Goal: Task Accomplishment & Management: Complete application form

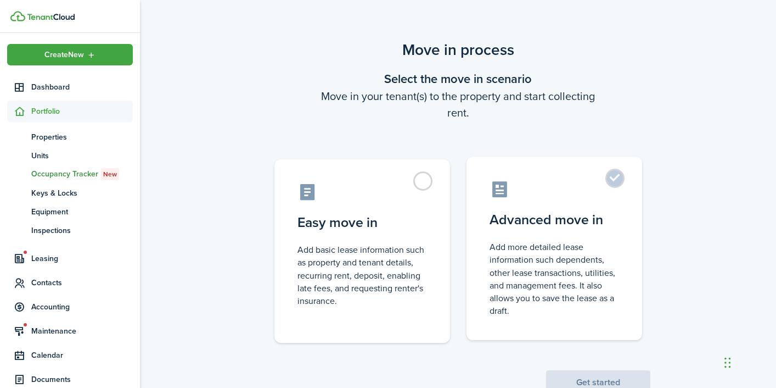
click at [613, 183] on label "Advanced move in Add more detailed lease information such dependents, other lea…" at bounding box center [555, 247] width 176 height 183
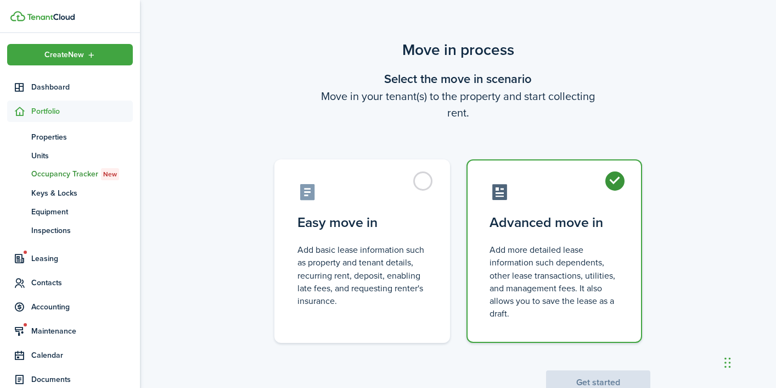
radio input "true"
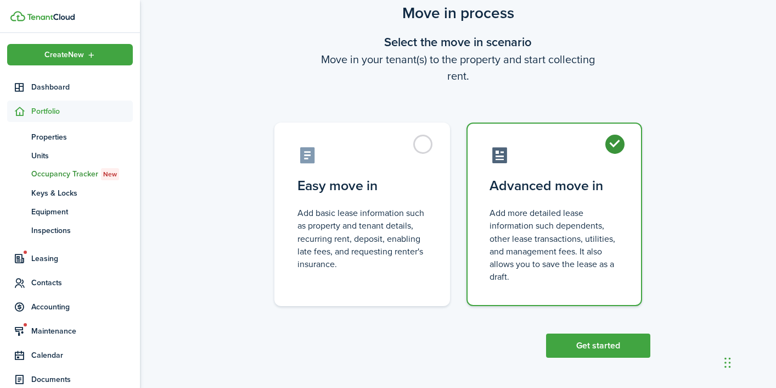
scroll to position [36, 0]
click at [609, 347] on button "Get started" at bounding box center [598, 346] width 104 height 24
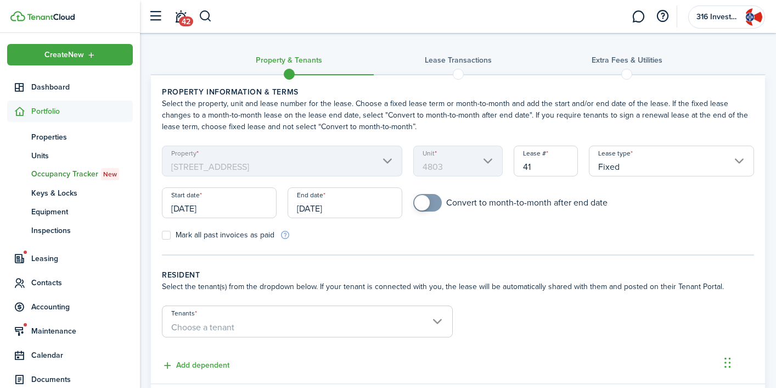
checkbox input "true"
click at [428, 205] on span at bounding box center [421, 202] width 15 height 15
click at [254, 209] on input "[DATE]" at bounding box center [219, 202] width 115 height 31
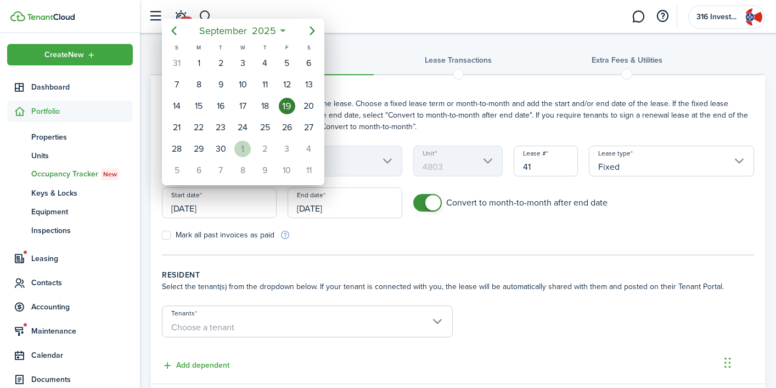
click at [242, 147] on div "1" at bounding box center [242, 149] width 16 height 16
type input "[DATE]"
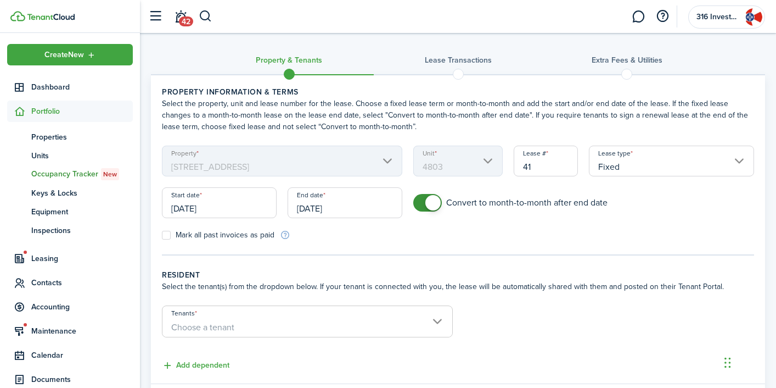
click at [332, 211] on input "[DATE]" at bounding box center [345, 202] width 115 height 31
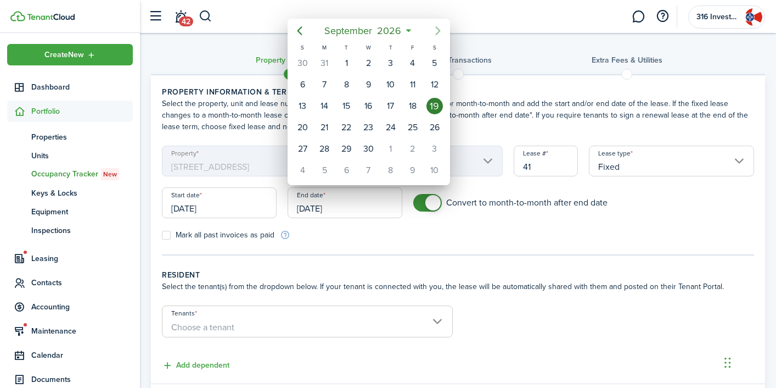
click at [436, 32] on icon "Next page" at bounding box center [437, 30] width 13 height 13
click at [507, 253] on div at bounding box center [388, 193] width 952 height 563
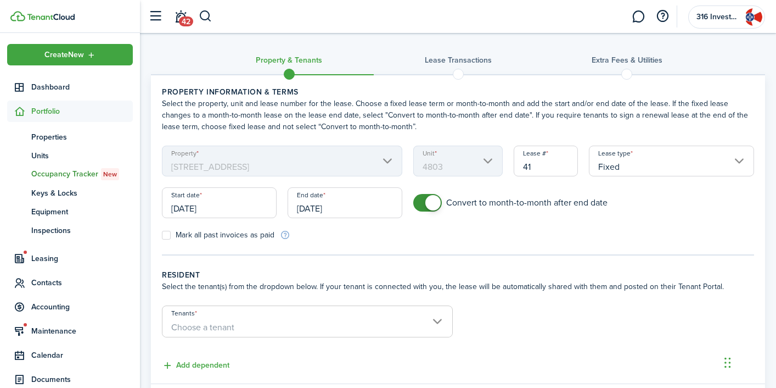
scroll to position [54, 0]
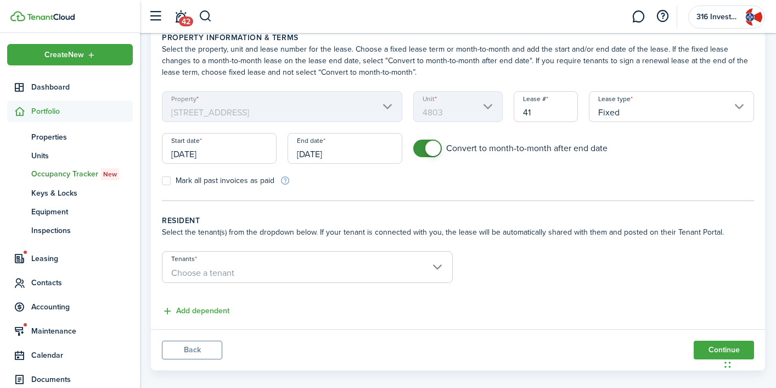
click at [334, 273] on span "Choose a tenant" at bounding box center [307, 272] width 290 height 19
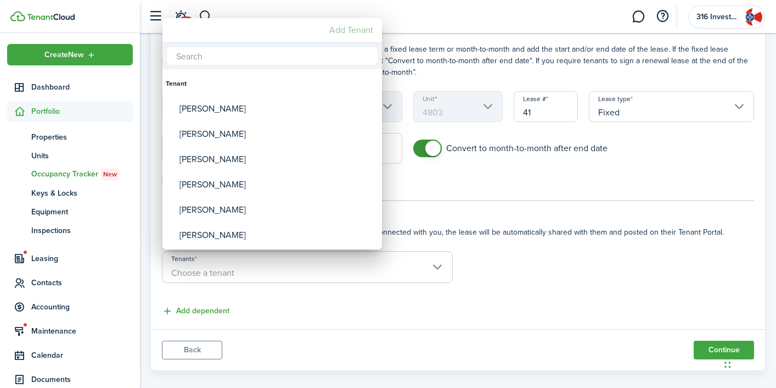
click at [340, 24] on mbsc-button "Add Tenant" at bounding box center [351, 30] width 53 height 20
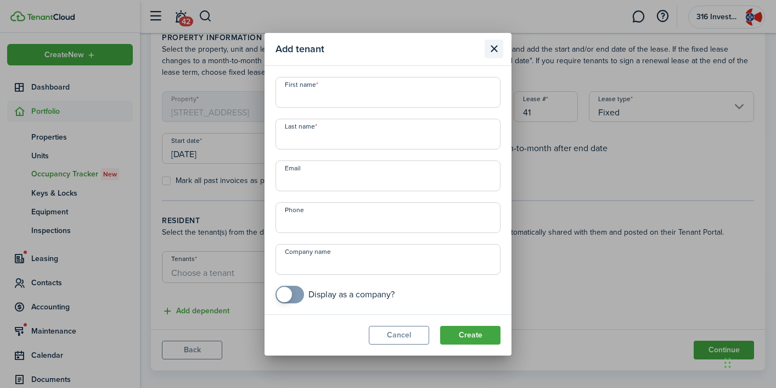
click at [497, 47] on button "Close modal" at bounding box center [494, 49] width 19 height 19
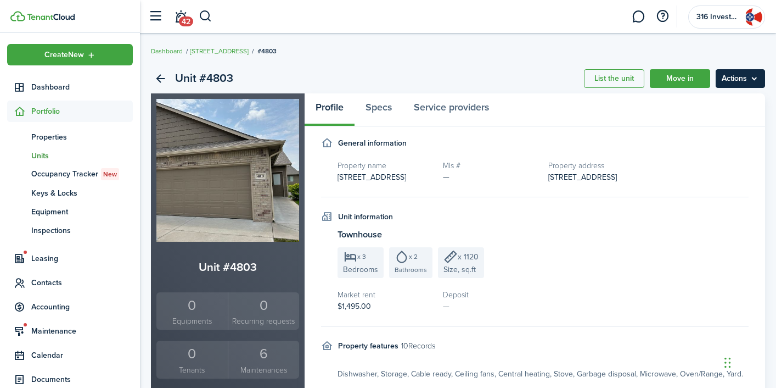
click at [744, 83] on menu-btn "Actions" at bounding box center [740, 78] width 49 height 19
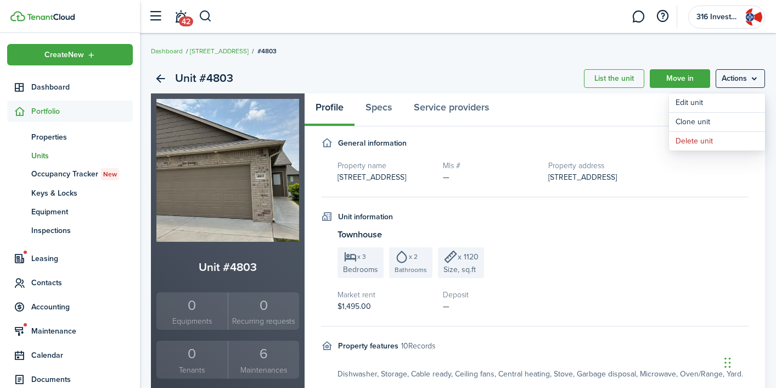
click at [669, 56] on breadcrumb "Dashboard [STREET_ADDRESS]" at bounding box center [458, 45] width 614 height 25
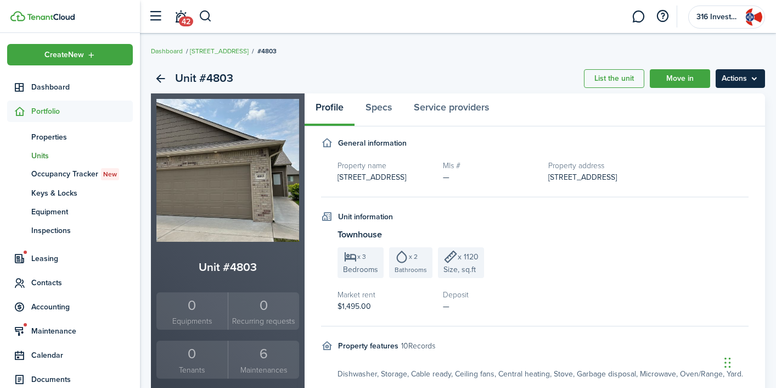
click at [738, 79] on menu-btn "Actions" at bounding box center [740, 78] width 49 height 19
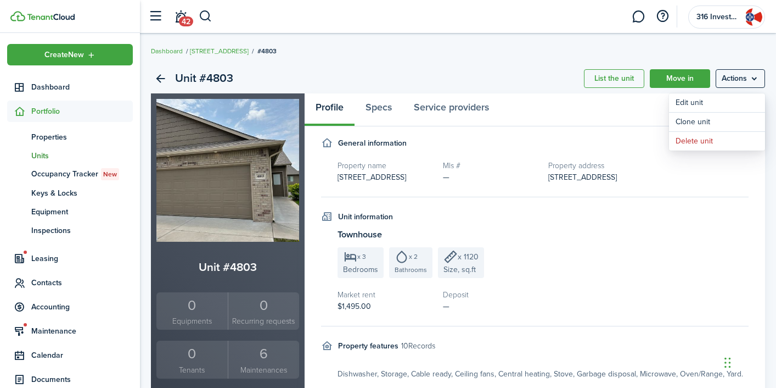
click at [602, 60] on div "Unit #4803 List the unit Move in Actions Unit #4803 0 Equipments 0 Recurring re…" at bounding box center [458, 304] width 636 height 493
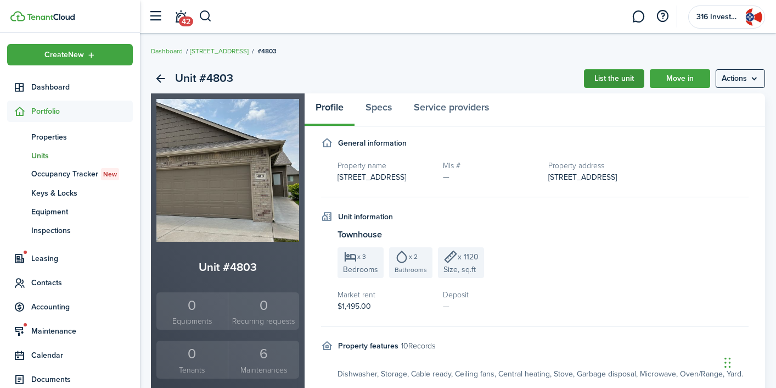
click at [606, 76] on link "List the unit" at bounding box center [614, 78] width 60 height 19
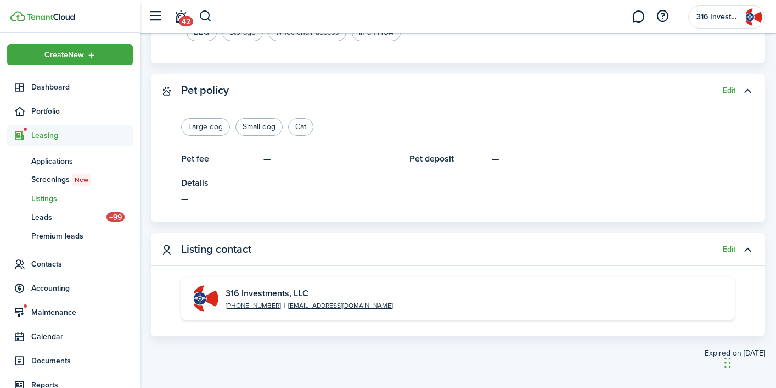
scroll to position [982, 0]
click at [54, 215] on span "Leads" at bounding box center [68, 217] width 75 height 12
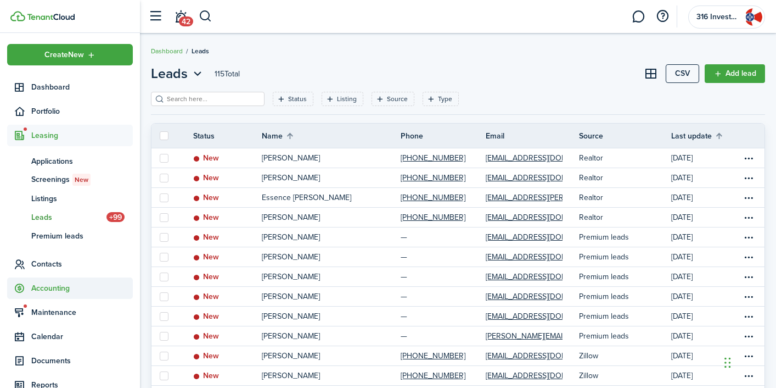
click at [57, 291] on span "Accounting" at bounding box center [82, 288] width 102 height 12
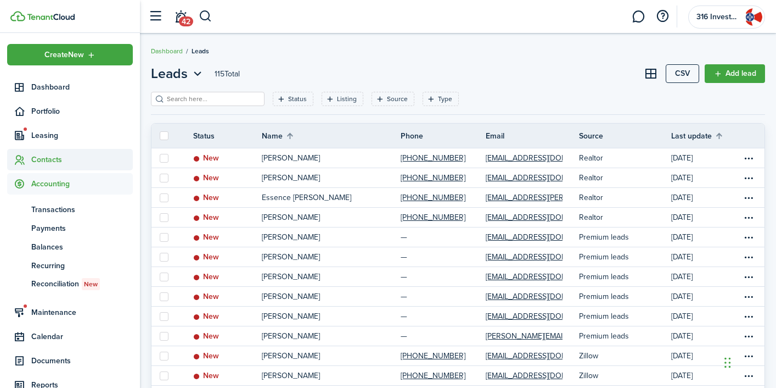
click at [57, 162] on span "Contacts" at bounding box center [82, 160] width 102 height 12
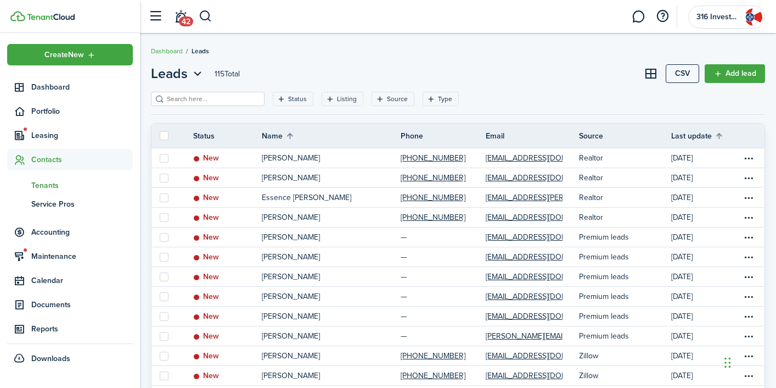
click at [54, 190] on span "Tenants" at bounding box center [82, 186] width 102 height 12
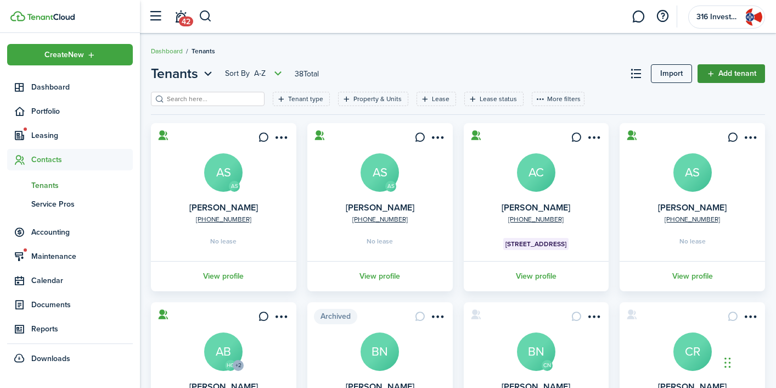
click at [709, 77] on link "Add tenant" at bounding box center [732, 73] width 68 height 19
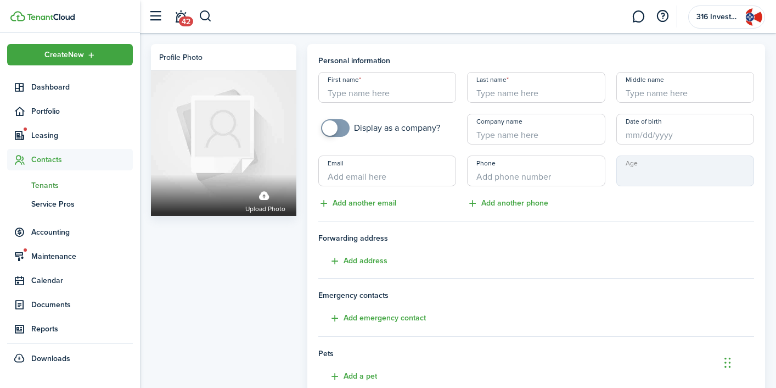
click at [381, 87] on input "First name" at bounding box center [387, 87] width 138 height 31
type input "Treyton"
click at [652, 135] on input "Date of birth" at bounding box center [685, 129] width 138 height 31
type input "[PERSON_NAME]"
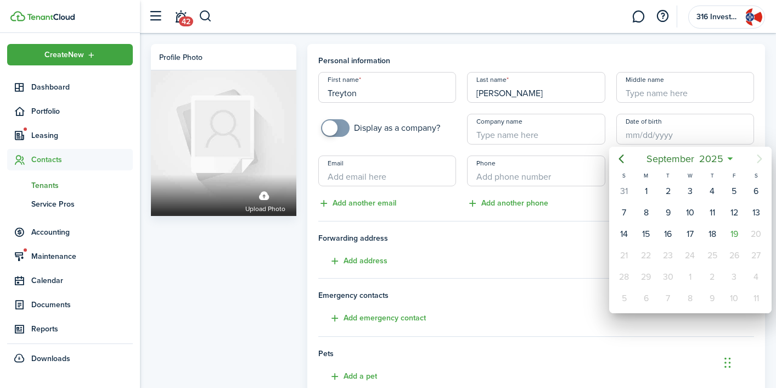
click at [566, 200] on div at bounding box center [388, 193] width 952 height 563
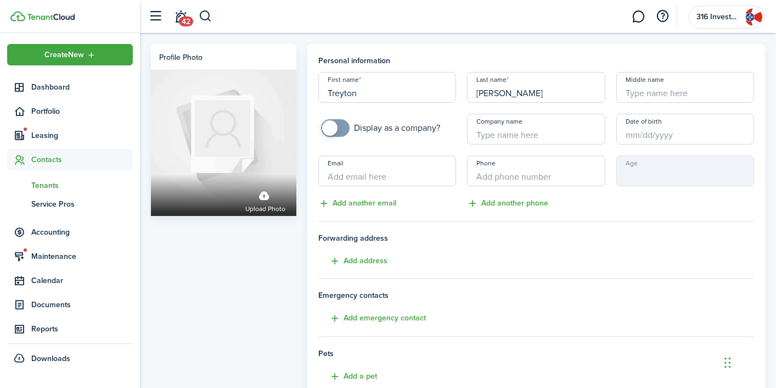
click at [396, 164] on input "Email" at bounding box center [387, 170] width 138 height 31
paste input "[EMAIL_ADDRESS][DOMAIN_NAME]"
type input "[EMAIL_ADDRESS][DOMAIN_NAME]"
click at [523, 178] on input "+1" at bounding box center [536, 170] width 138 height 31
paste input "[PHONE_NUMBER]"
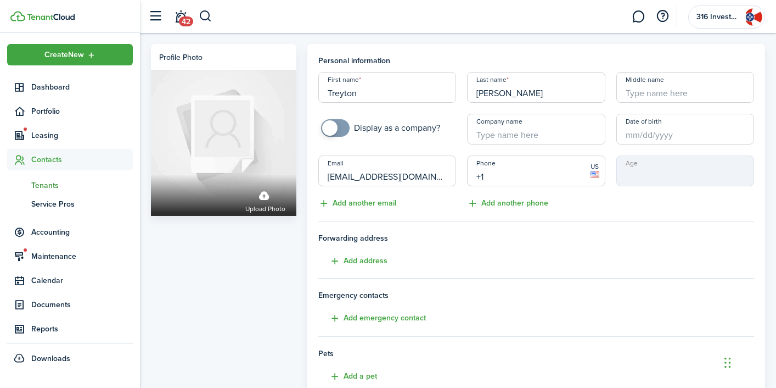
type input "[PHONE_NUMBER]"
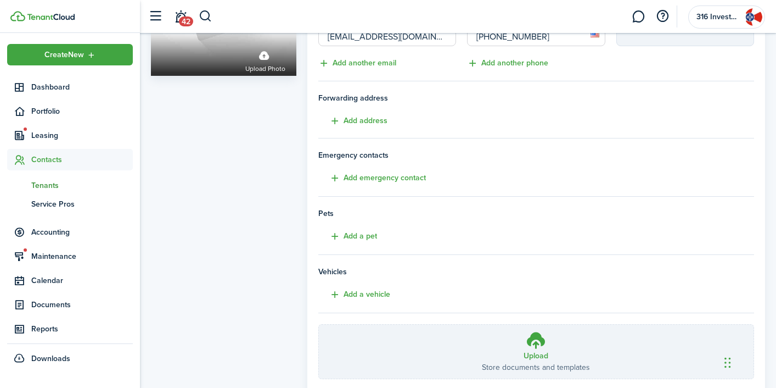
scroll to position [139, 0]
click at [367, 237] on button "Add a pet" at bounding box center [347, 237] width 59 height 13
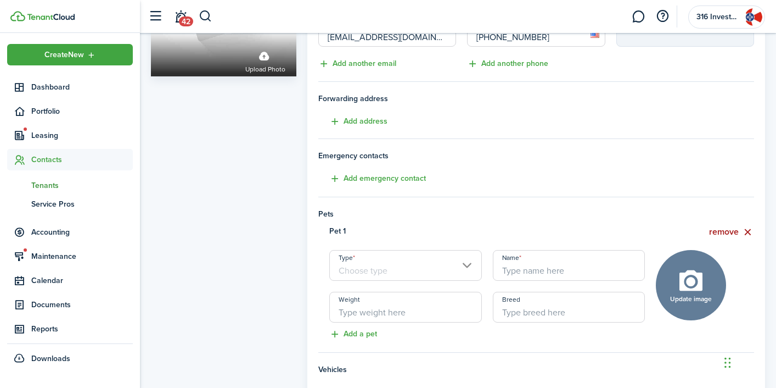
click at [722, 233] on button "remove" at bounding box center [731, 232] width 45 height 14
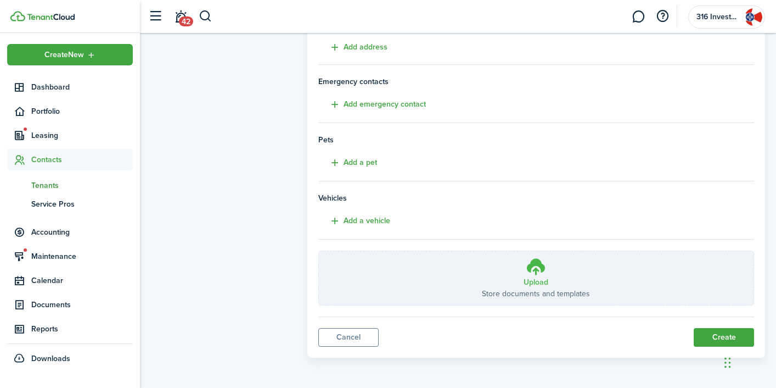
scroll to position [213, 0]
click at [711, 340] on button "Create" at bounding box center [724, 337] width 60 height 19
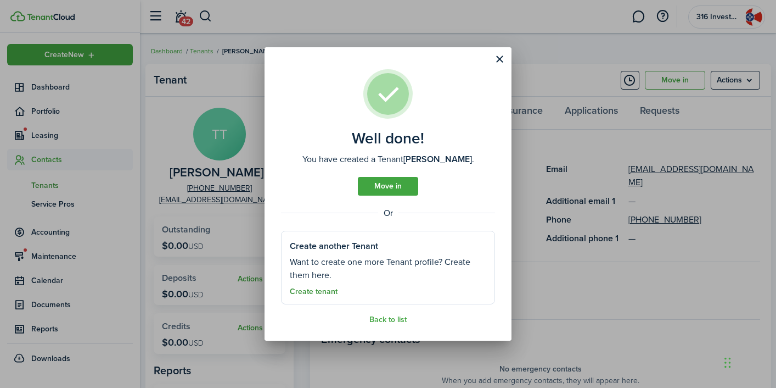
click at [327, 288] on link "Create tenant" at bounding box center [314, 291] width 48 height 9
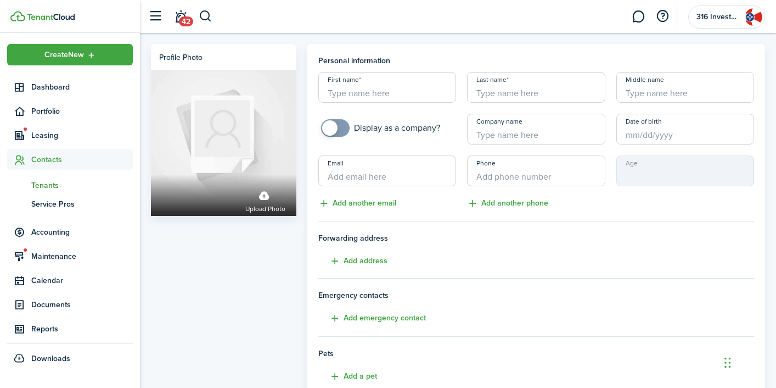
click at [432, 92] on input "First name" at bounding box center [387, 87] width 138 height 31
type input "Alyssa"
type input "[PERSON_NAME]"
click at [413, 175] on input "Email" at bounding box center [387, 170] width 138 height 31
paste input "[EMAIL_ADDRESS][DOMAIN_NAME]"
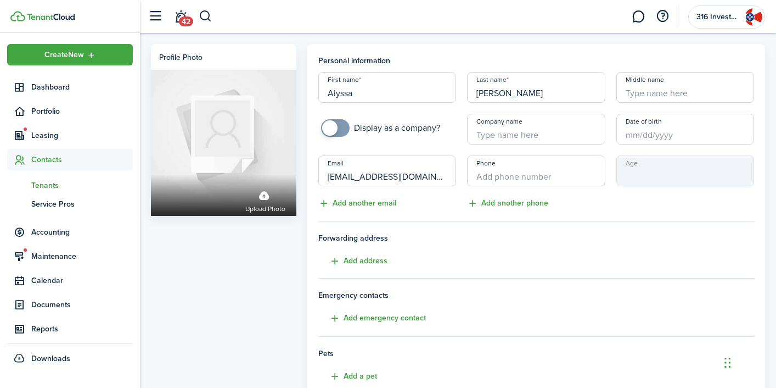
type input "[EMAIL_ADDRESS][DOMAIN_NAME]"
type input "+1"
click at [499, 177] on input "+1" at bounding box center [536, 170] width 138 height 31
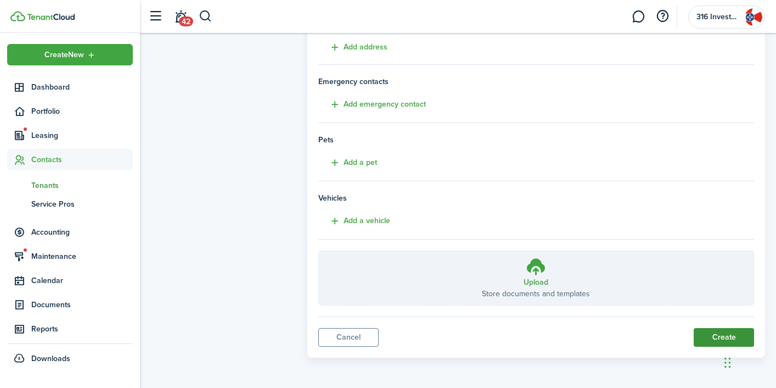
scroll to position [213, 0]
click at [706, 332] on button "Create" at bounding box center [724, 337] width 60 height 19
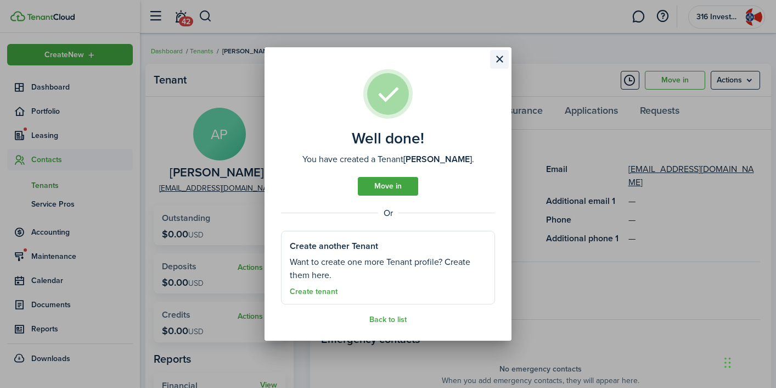
click at [500, 58] on button "Close modal" at bounding box center [499, 59] width 19 height 19
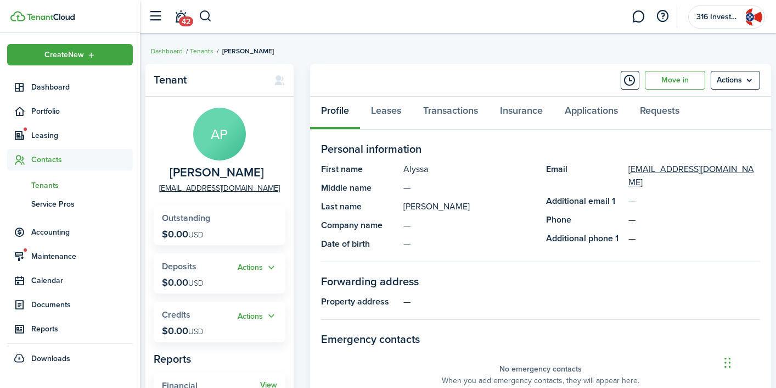
click at [43, 159] on span "Contacts" at bounding box center [82, 160] width 102 height 12
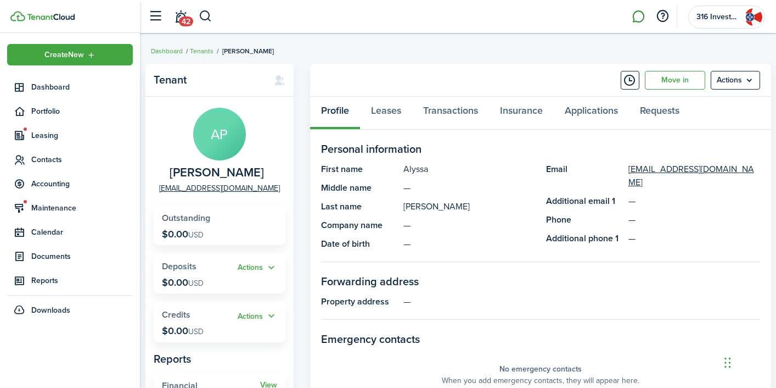
click at [641, 16] on link at bounding box center [638, 17] width 21 height 28
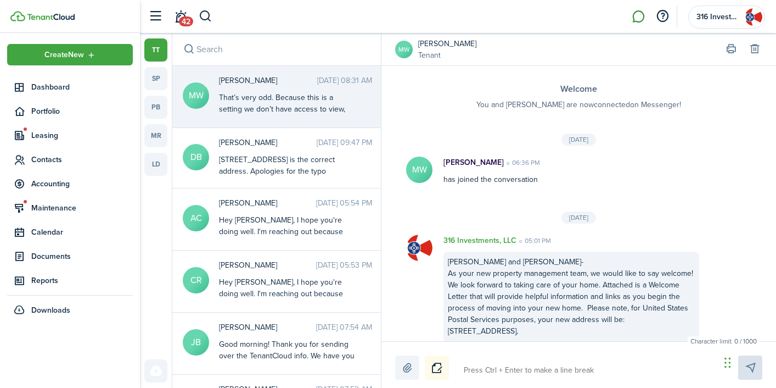
scroll to position [1356, 0]
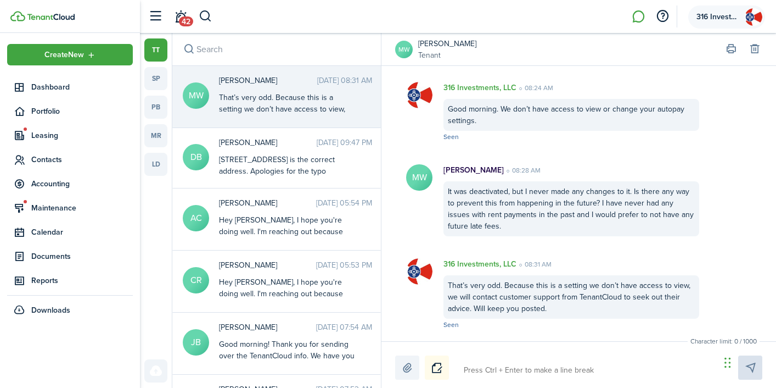
click at [723, 15] on span "316 Investments, LLC" at bounding box center [719, 17] width 44 height 8
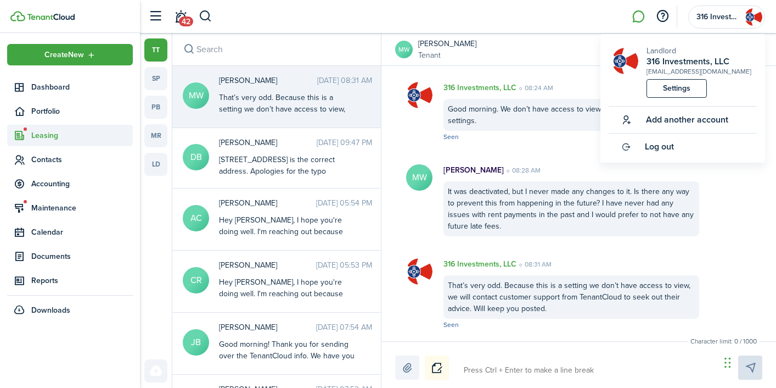
click at [53, 134] on span "Leasing" at bounding box center [82, 136] width 102 height 12
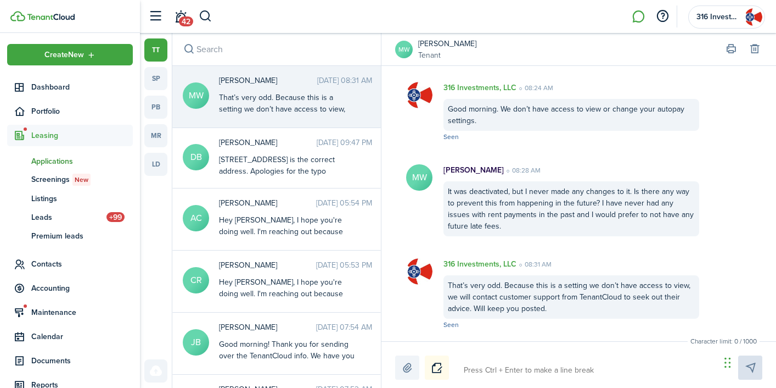
click at [58, 162] on span "Applications" at bounding box center [82, 161] width 102 height 12
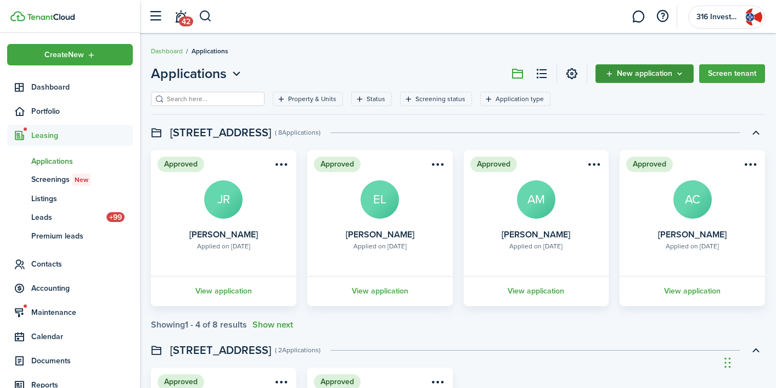
click at [679, 75] on icon "New application" at bounding box center [679, 73] width 9 height 9
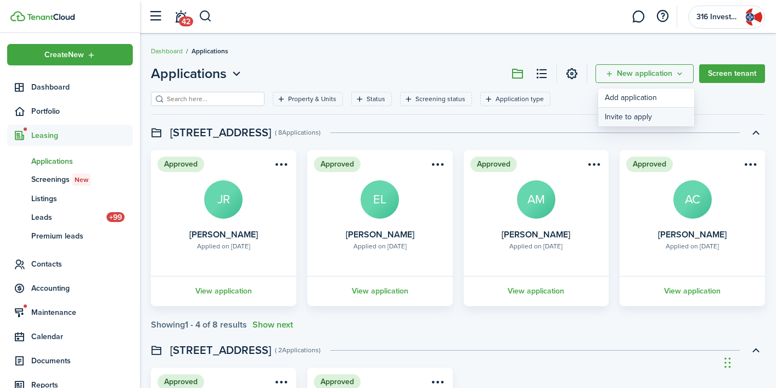
click at [649, 116] on button "Invite to apply" at bounding box center [646, 117] width 96 height 19
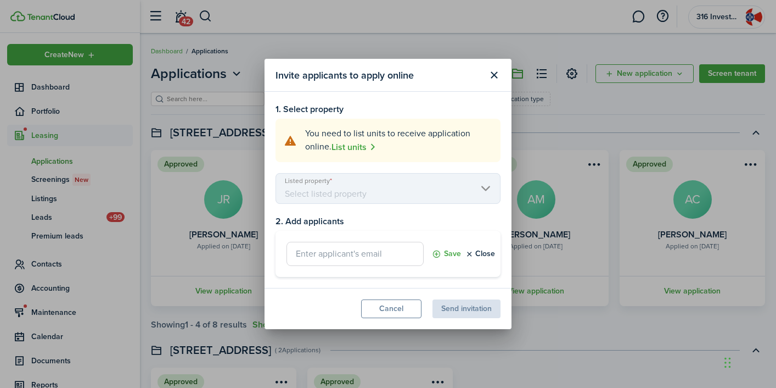
click at [361, 255] on input "text" at bounding box center [355, 254] width 137 height 24
click at [487, 189] on mbsc-scroller "Listed property" at bounding box center [388, 188] width 225 height 31
click at [492, 74] on button "Close modal" at bounding box center [494, 75] width 19 height 19
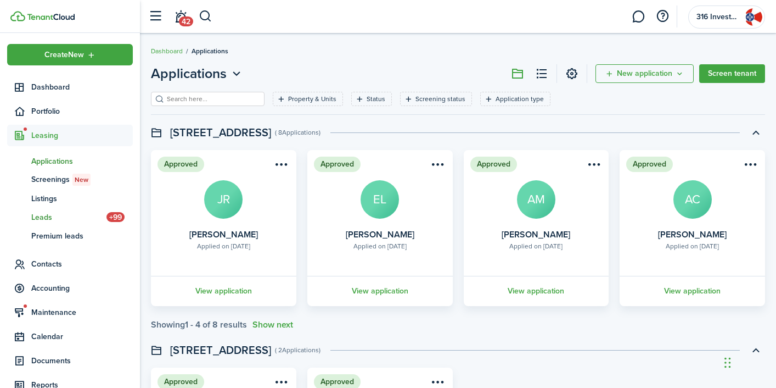
click at [43, 215] on span "Leads" at bounding box center [68, 217] width 75 height 12
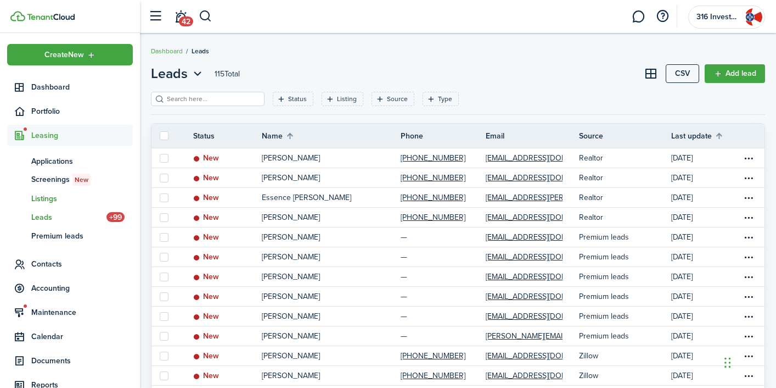
click at [48, 199] on span "Listings" at bounding box center [82, 199] width 102 height 12
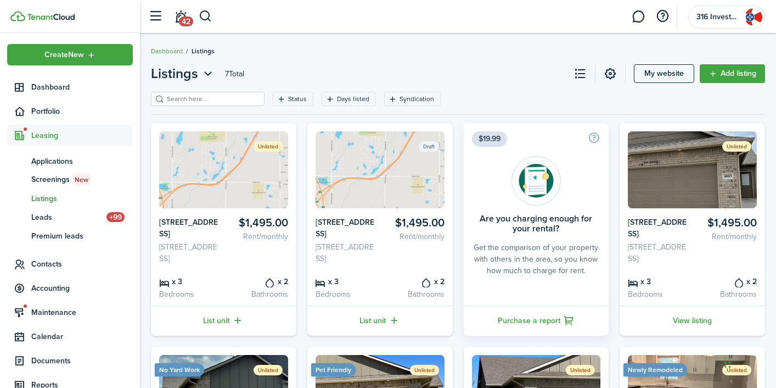
click at [677, 179] on img at bounding box center [692, 169] width 129 height 77
click at [694, 333] on link "View listing" at bounding box center [692, 320] width 145 height 30
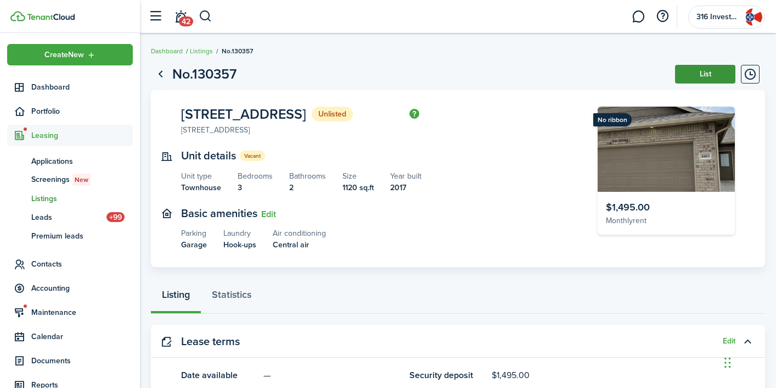
click at [696, 76] on button "List" at bounding box center [705, 74] width 60 height 19
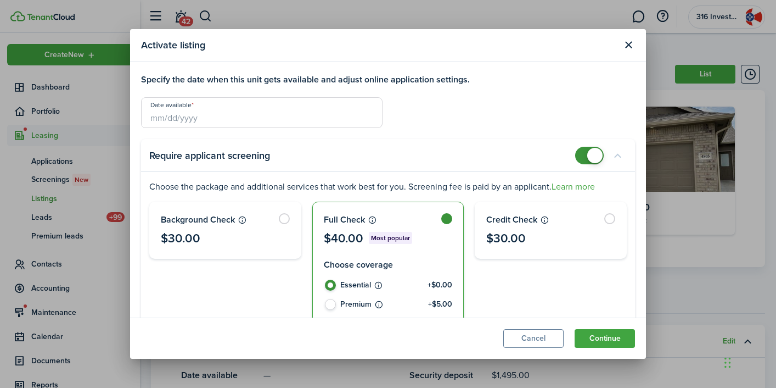
click at [204, 113] on input "Date available" at bounding box center [262, 112] width 242 height 31
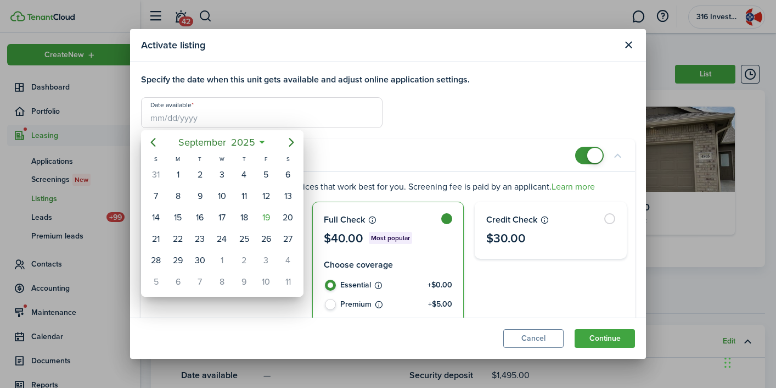
click at [626, 47] on div at bounding box center [388, 193] width 952 height 563
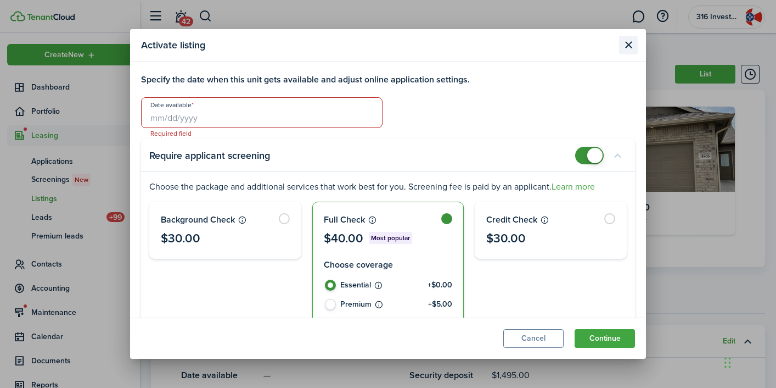
click at [635, 46] on button "Close modal" at bounding box center [628, 45] width 19 height 19
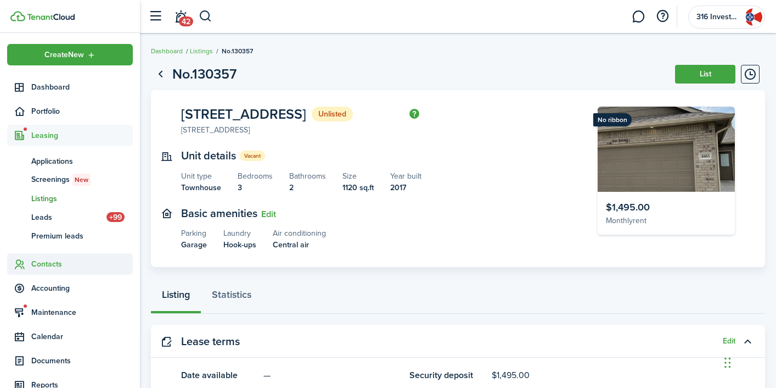
click at [61, 265] on span "Contacts" at bounding box center [82, 264] width 102 height 12
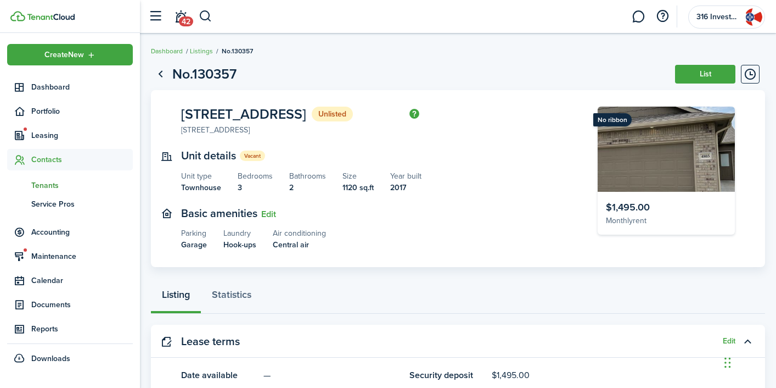
click at [51, 187] on span "Tenants" at bounding box center [82, 186] width 102 height 12
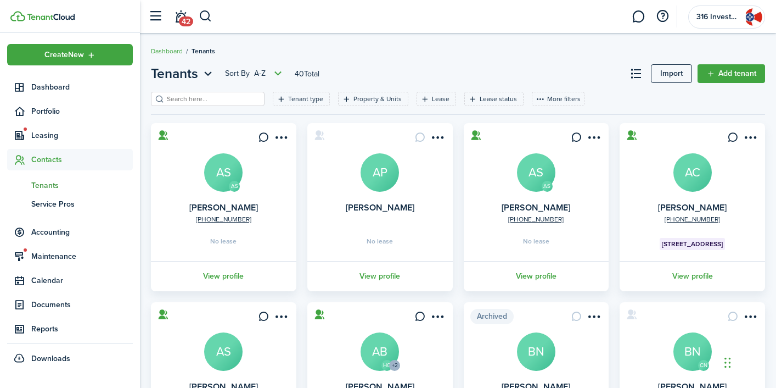
click at [226, 94] on input "search" at bounding box center [212, 99] width 97 height 10
type input "treyton"
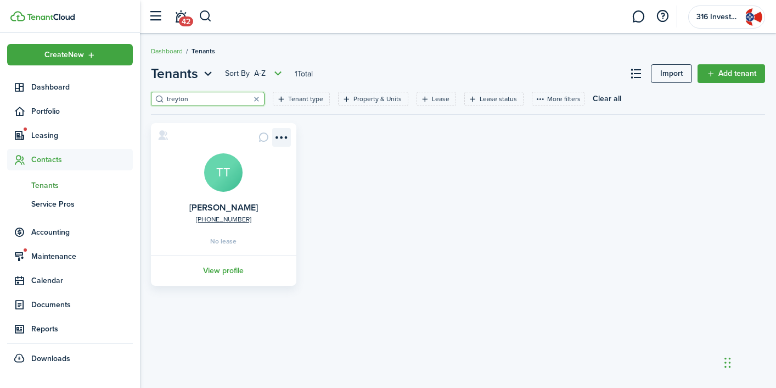
click at [285, 134] on menu-btn-icon "Open menu" at bounding box center [281, 137] width 19 height 19
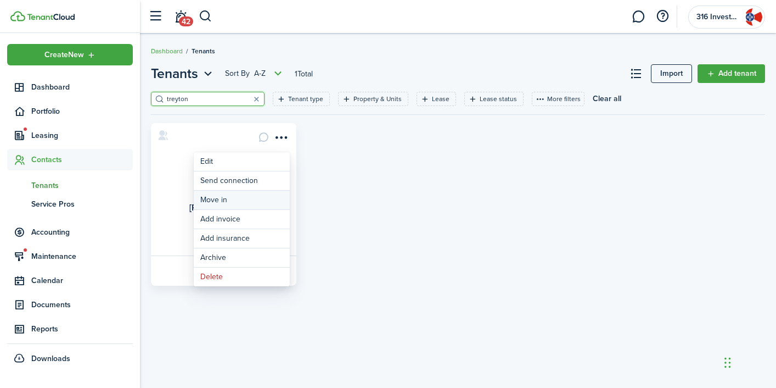
click at [254, 194] on link "Move in" at bounding box center [242, 199] width 96 height 19
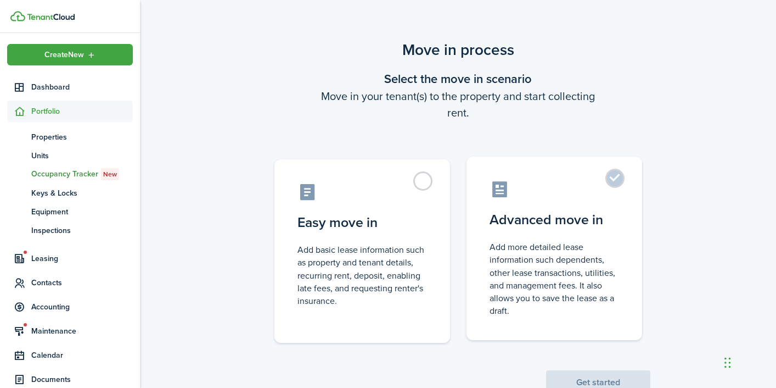
click at [618, 177] on label "Advanced move in Add more detailed lease information such dependents, other lea…" at bounding box center [555, 247] width 176 height 183
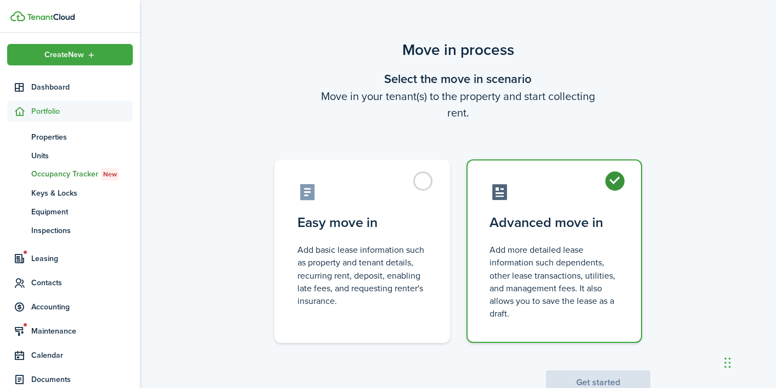
radio input "true"
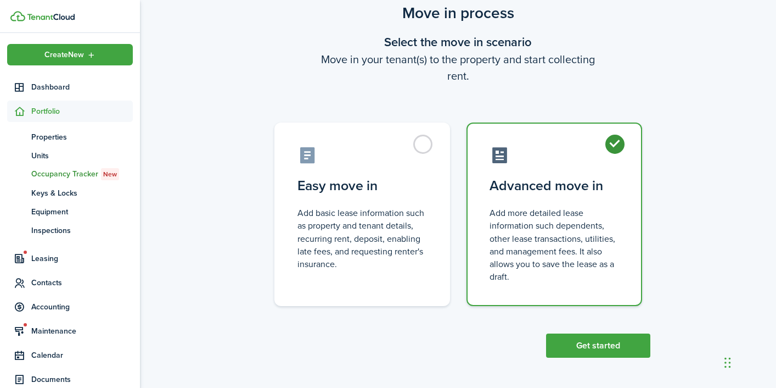
scroll to position [36, 0]
click at [607, 341] on button "Get started" at bounding box center [598, 346] width 104 height 24
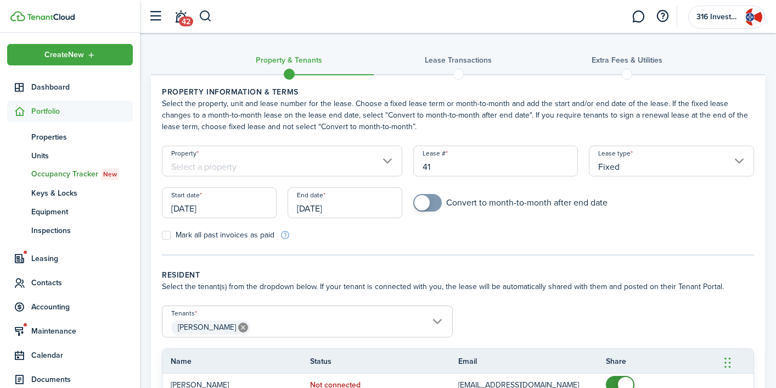
click at [339, 169] on input "Property" at bounding box center [282, 160] width 240 height 31
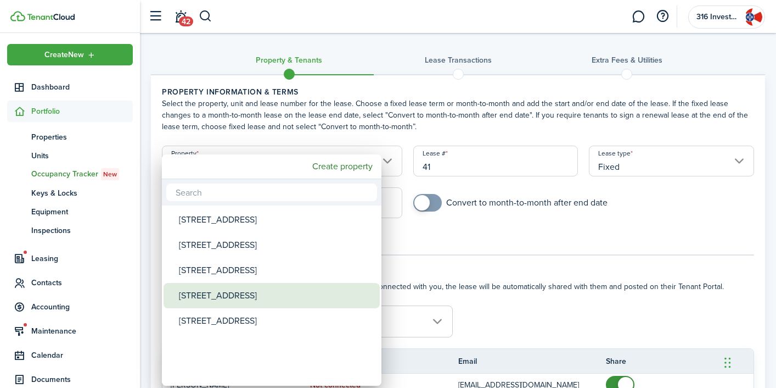
click at [253, 295] on div "[STREET_ADDRESS]" at bounding box center [276, 295] width 194 height 25
type input "[STREET_ADDRESS]"
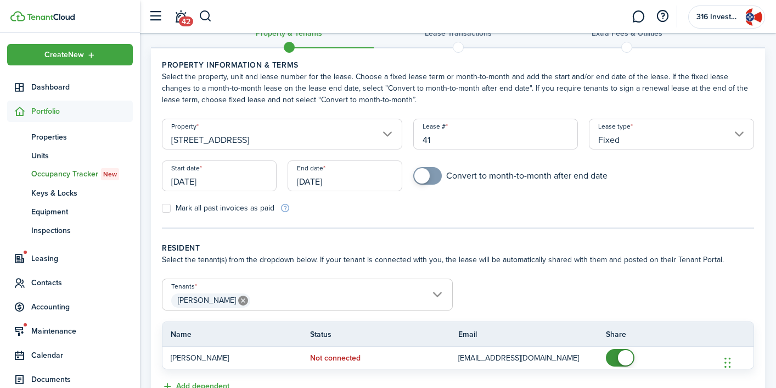
scroll to position [38, 0]
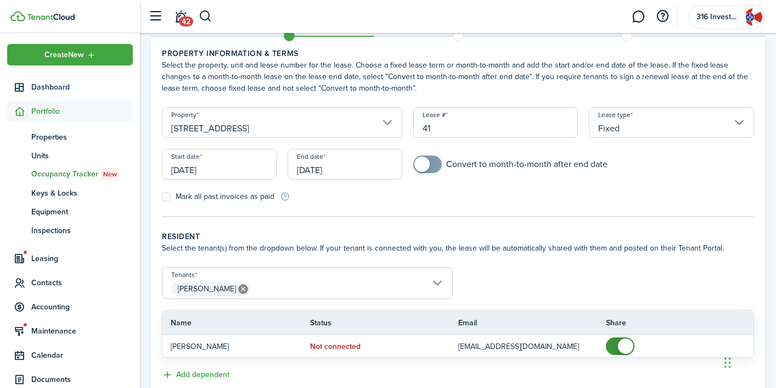
click at [247, 170] on input "[DATE]" at bounding box center [219, 164] width 115 height 31
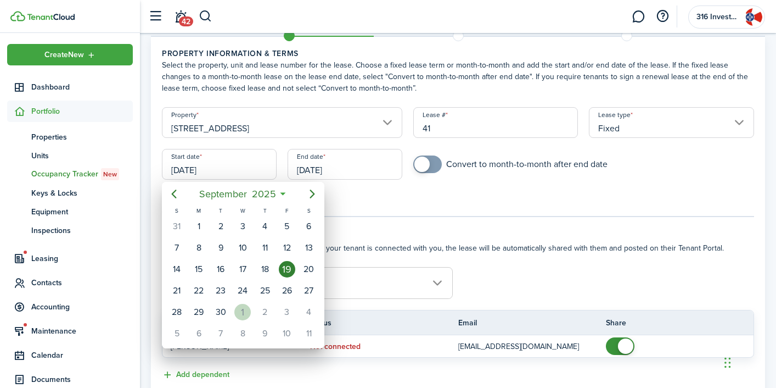
click at [245, 311] on div "1" at bounding box center [242, 312] width 16 height 16
type input "[DATE]"
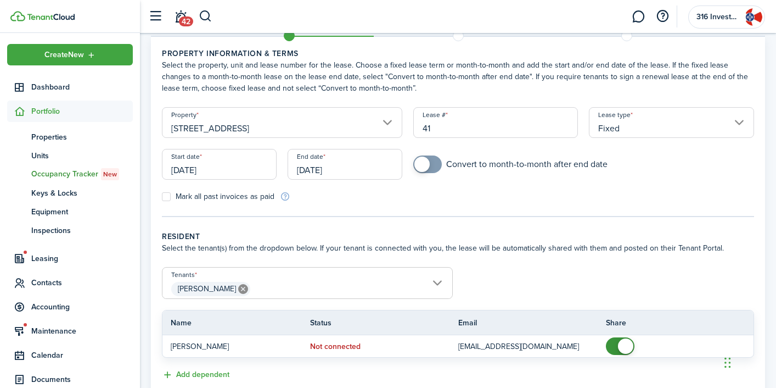
click at [351, 166] on input "[DATE]" at bounding box center [345, 164] width 115 height 31
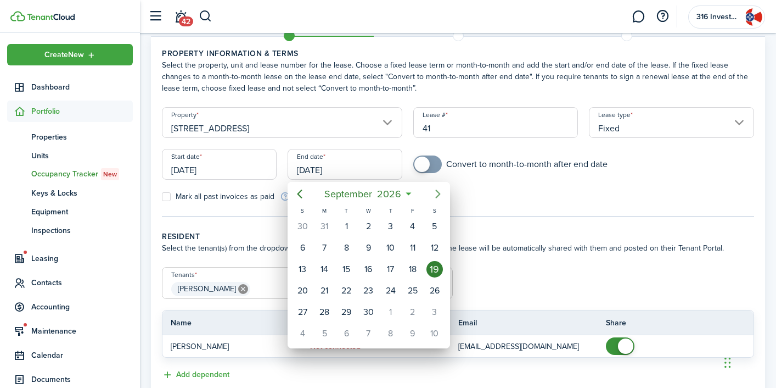
click at [435, 194] on icon "Next page" at bounding box center [437, 193] width 13 height 13
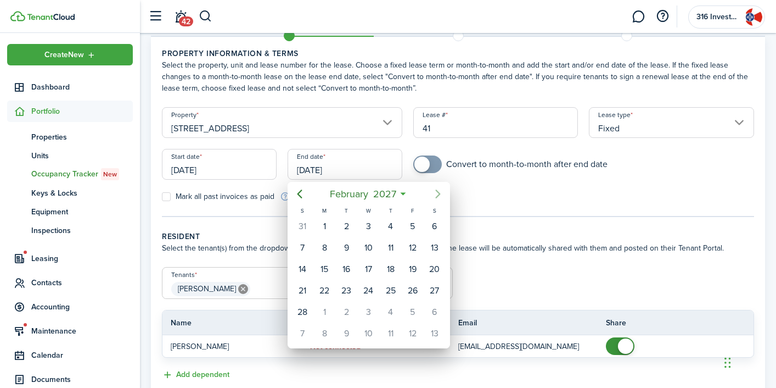
click at [435, 194] on icon "Next page" at bounding box center [437, 193] width 13 height 13
click at [327, 330] on div "31" at bounding box center [324, 333] width 16 height 16
type input "[DATE]"
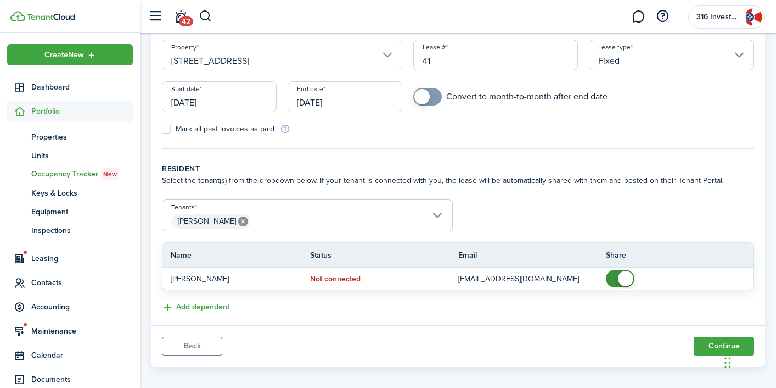
scroll to position [107, 0]
click at [435, 210] on input "[PERSON_NAME]" at bounding box center [307, 205] width 290 height 13
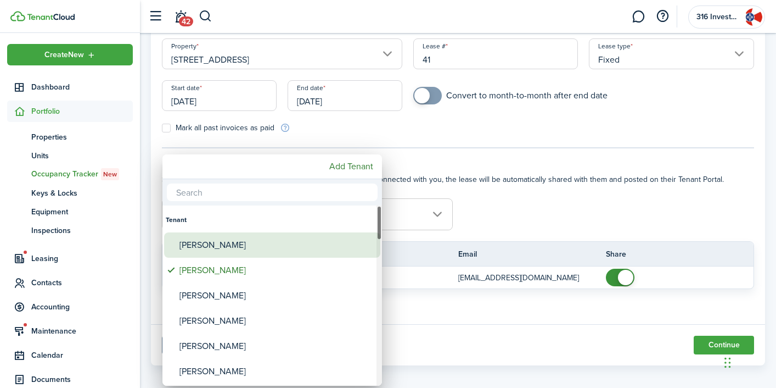
click at [236, 248] on div "[PERSON_NAME]" at bounding box center [277, 244] width 194 height 25
type input "[PERSON_NAME], [PERSON_NAME]"
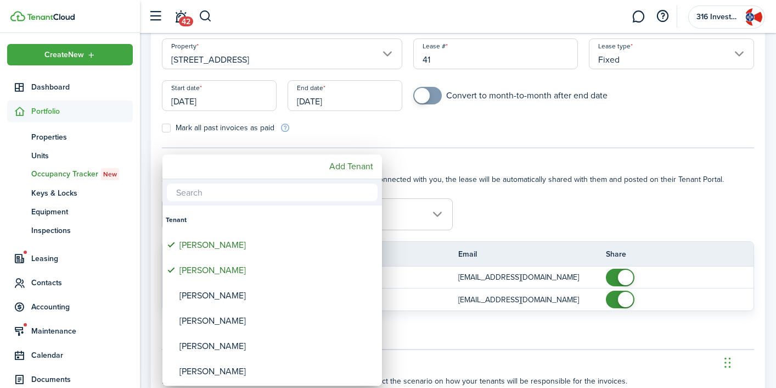
click at [547, 209] on div at bounding box center [388, 193] width 952 height 563
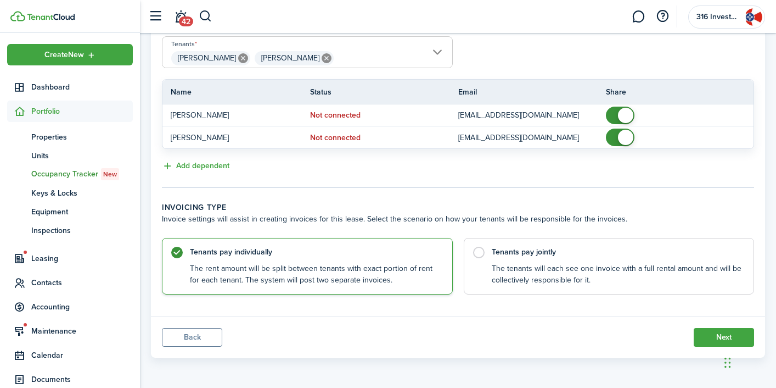
scroll to position [268, 0]
click at [539, 250] on control-radio-card-title "Tenants pay jointly" at bounding box center [617, 249] width 251 height 11
radio input "false"
radio input "true"
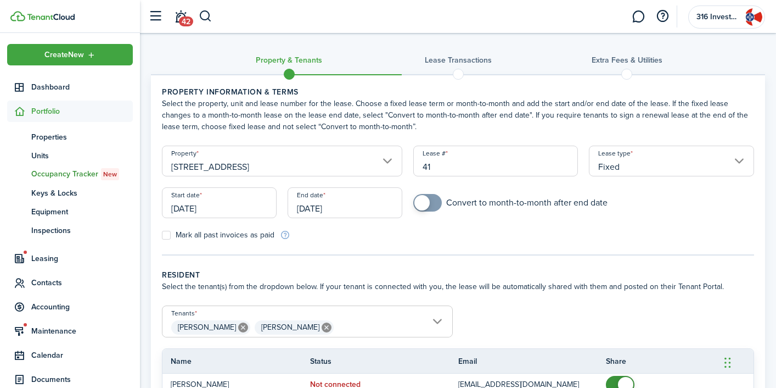
scroll to position [0, 0]
checkbox input "true"
click at [431, 205] on span at bounding box center [427, 203] width 11 height 18
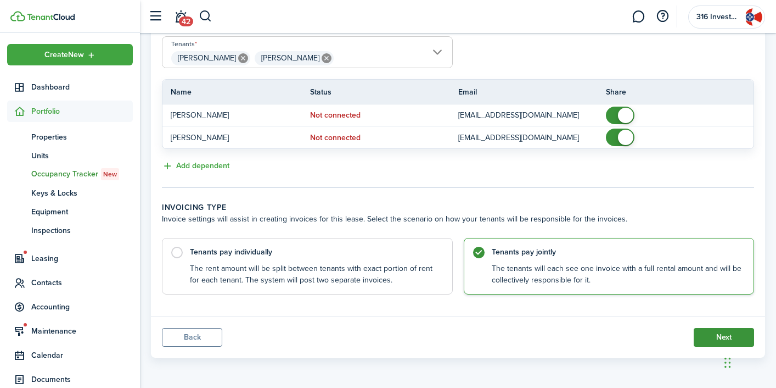
scroll to position [268, 0]
click at [703, 332] on button "Next" at bounding box center [724, 337] width 60 height 19
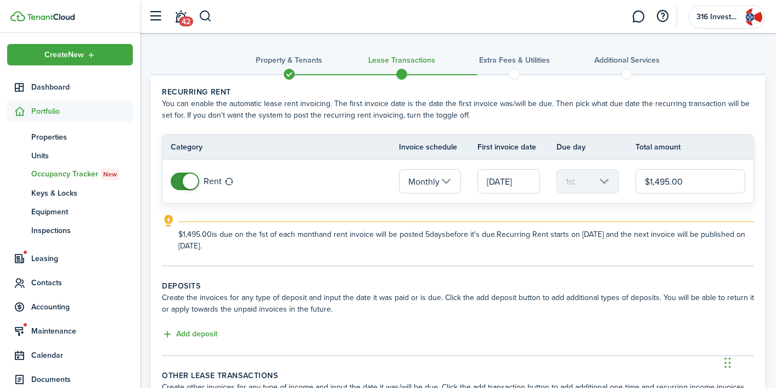
click at [663, 181] on input "$1,495.00" at bounding box center [691, 181] width 110 height 24
click at [669, 181] on input "$1,475.00" at bounding box center [691, 181] width 110 height 24
type input "$1,470.00"
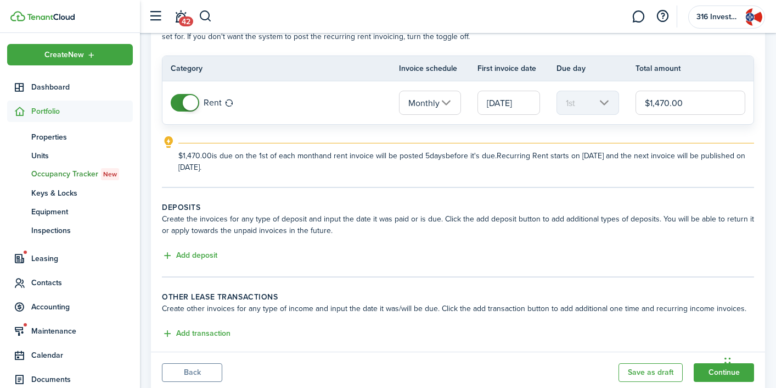
scroll to position [79, 0]
click at [198, 256] on button "Add deposit" at bounding box center [189, 255] width 55 height 13
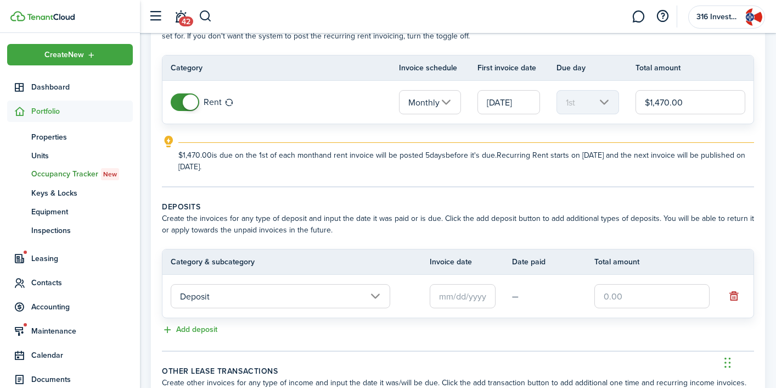
click at [283, 299] on input "Deposit" at bounding box center [281, 296] width 220 height 24
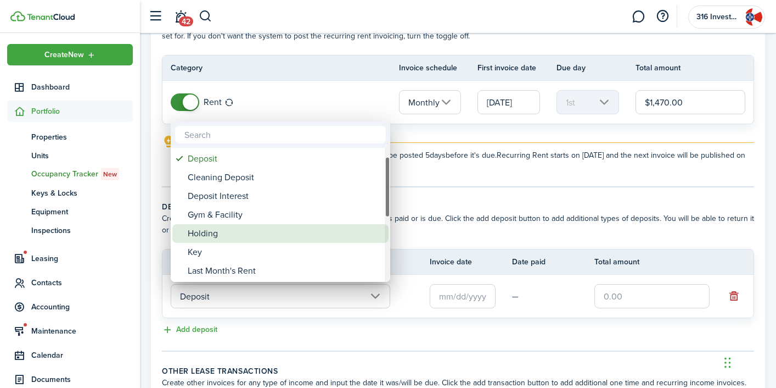
click at [277, 238] on div "Holding" at bounding box center [285, 233] width 194 height 19
type input "Deposit / Holding"
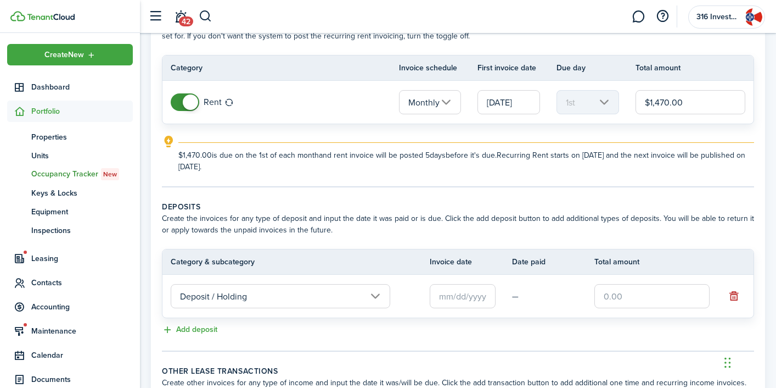
click at [445, 296] on input "text" at bounding box center [463, 296] width 66 height 24
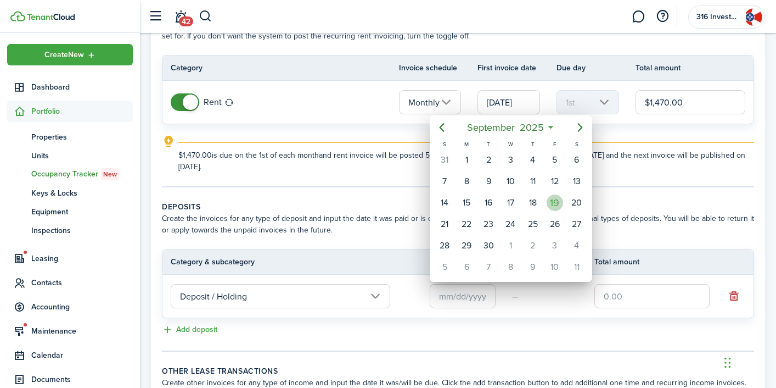
click at [554, 204] on div "19" at bounding box center [555, 202] width 16 height 16
type input "[DATE]"
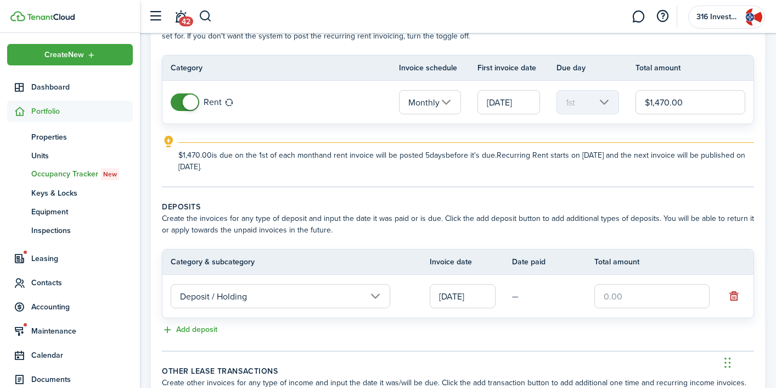
click at [609, 299] on input "text" at bounding box center [652, 296] width 115 height 24
type input "$1,470.00"
click at [484, 255] on tr "Category & subcategory Invoice date Date paid Total amount" at bounding box center [457, 261] width 591 height 25
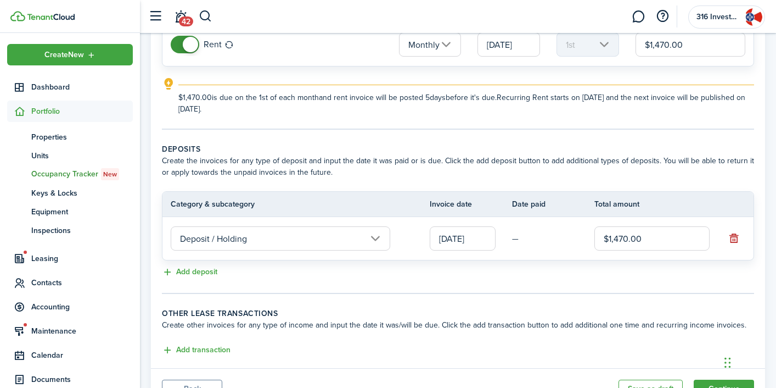
scroll to position [140, 0]
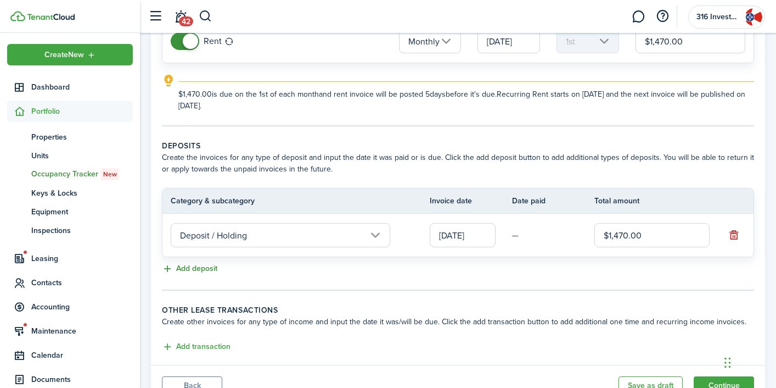
click at [214, 267] on button "Add deposit" at bounding box center [189, 268] width 55 height 13
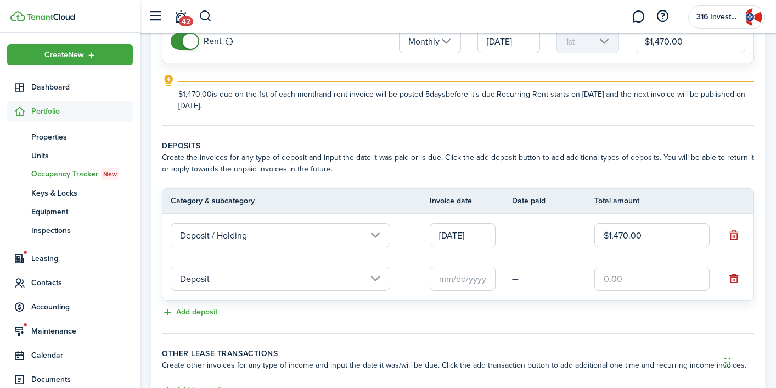
click at [249, 280] on input "Deposit" at bounding box center [281, 278] width 220 height 24
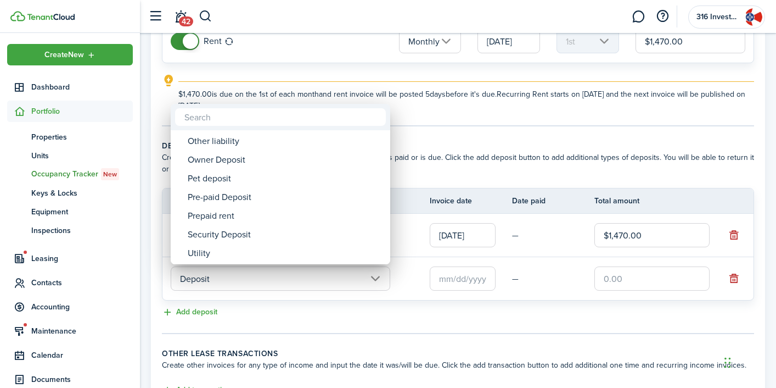
click at [531, 317] on div at bounding box center [388, 193] width 952 height 563
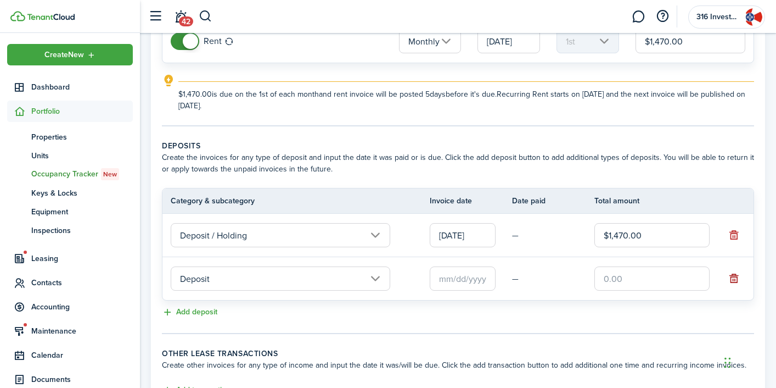
click at [737, 277] on button "button" at bounding box center [733, 278] width 15 height 15
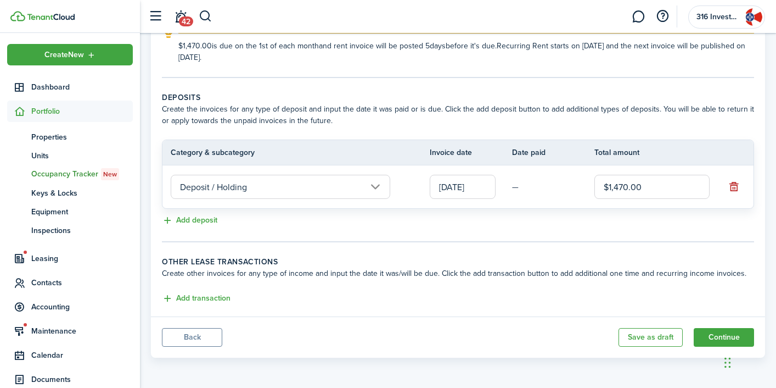
scroll to position [188, 0]
click at [219, 298] on button "Add transaction" at bounding box center [196, 298] width 69 height 13
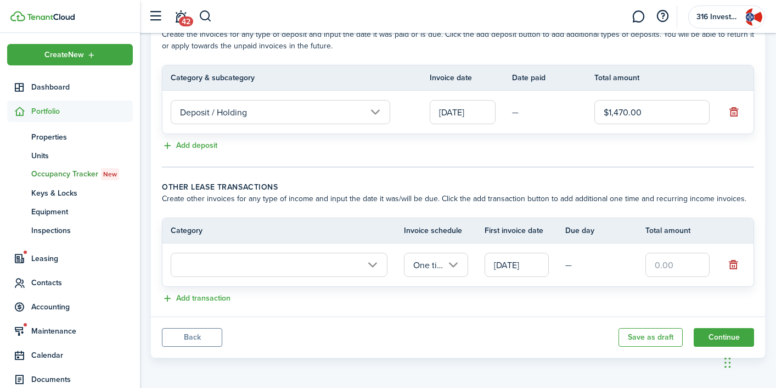
scroll to position [263, 0]
click at [326, 259] on input "text" at bounding box center [279, 265] width 217 height 24
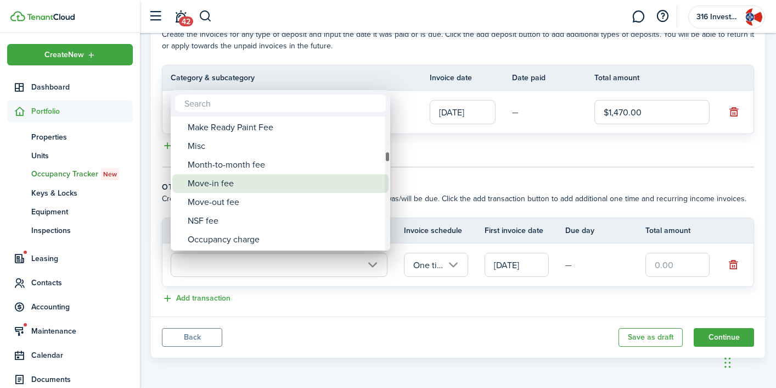
click at [262, 176] on div "Move-in fee" at bounding box center [285, 183] width 194 height 19
click at [297, 184] on div "Move-in fee" at bounding box center [285, 183] width 194 height 19
type input "Tenant charges & fees / Move-in fee"
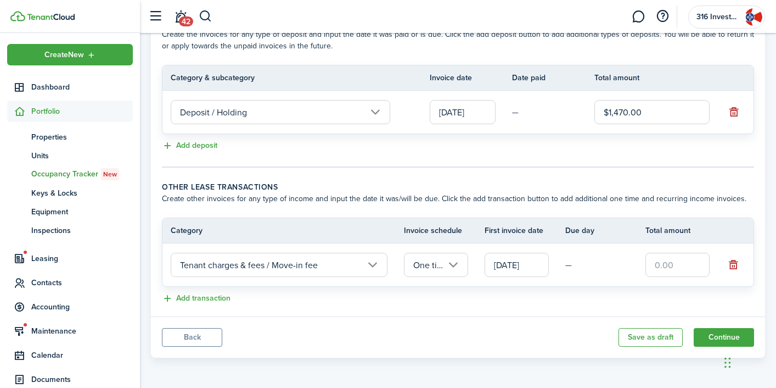
click at [674, 272] on input "text" at bounding box center [678, 265] width 64 height 24
type input "$150.00"
click at [601, 305] on div "Add transaction" at bounding box center [458, 298] width 592 height 13
click at [711, 337] on button "Continue" at bounding box center [724, 337] width 60 height 19
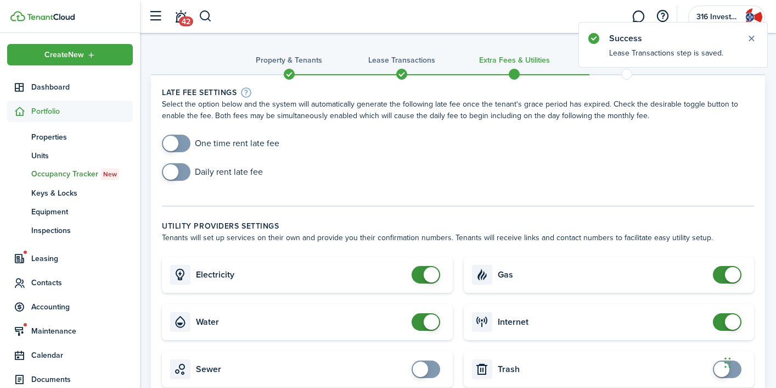
checkbox input "true"
click at [180, 143] on span at bounding box center [176, 143] width 11 height 18
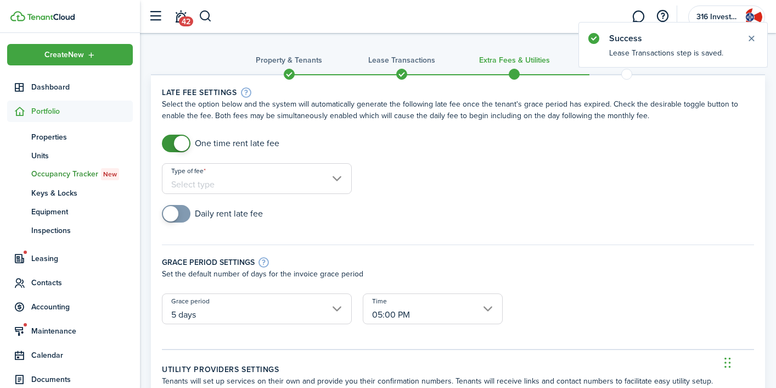
checkbox input "true"
click at [178, 212] on span at bounding box center [176, 214] width 11 height 18
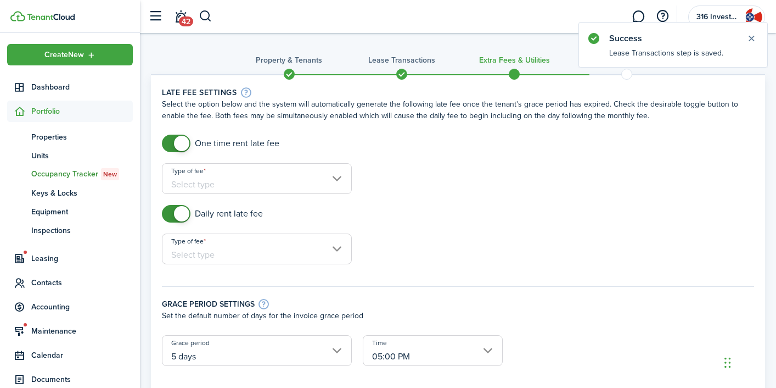
click at [251, 186] on input "Type of fee" at bounding box center [257, 178] width 190 height 31
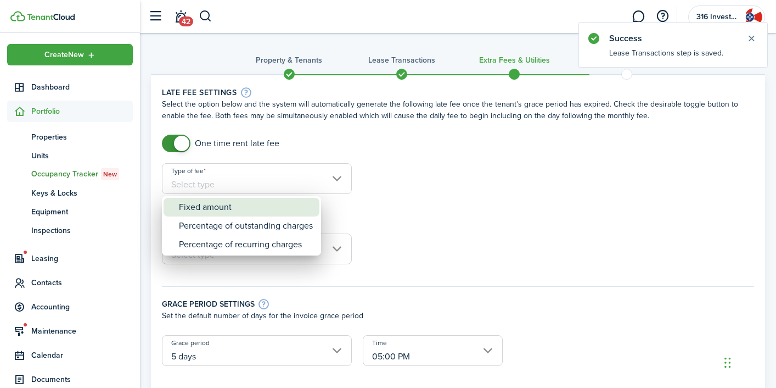
click at [250, 208] on div "Fixed amount" at bounding box center [246, 207] width 134 height 19
type input "Fixed amount"
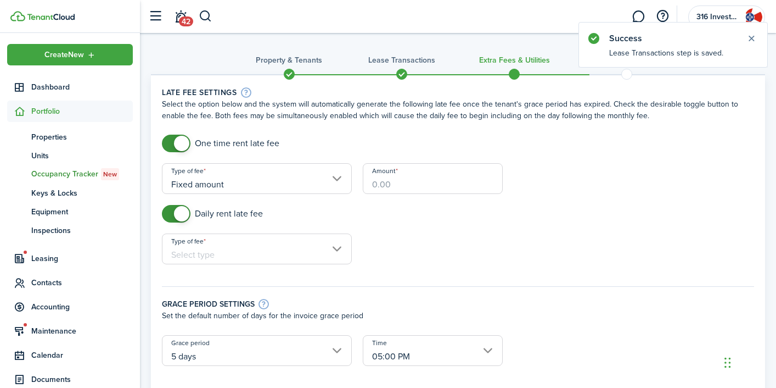
click at [375, 181] on input "Amount" at bounding box center [433, 178] width 140 height 31
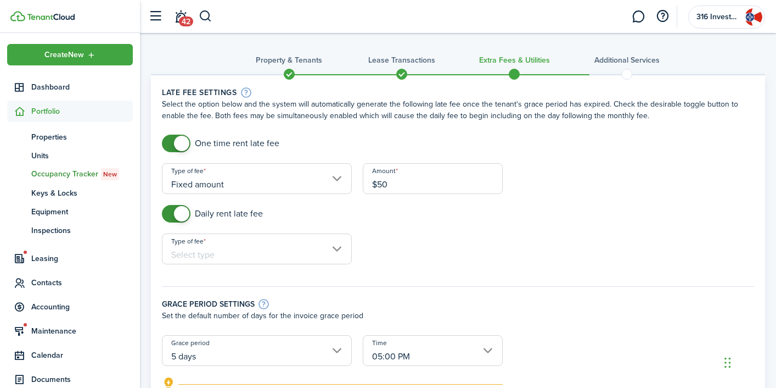
click at [292, 251] on input "Type of fee" at bounding box center [257, 248] width 190 height 31
type input "$50.00"
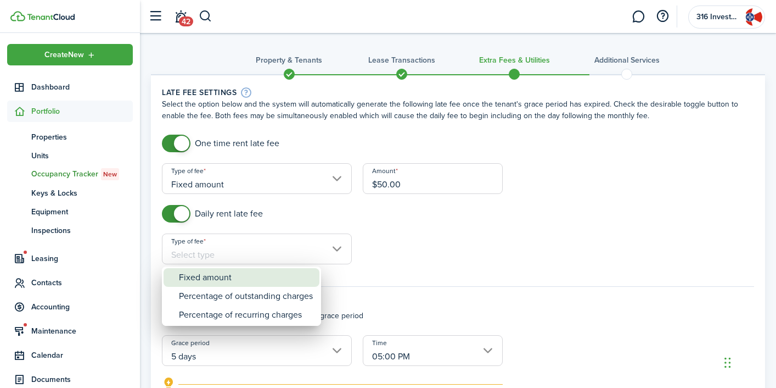
click at [268, 277] on div "Fixed amount" at bounding box center [246, 277] width 134 height 19
type input "Fixed amount"
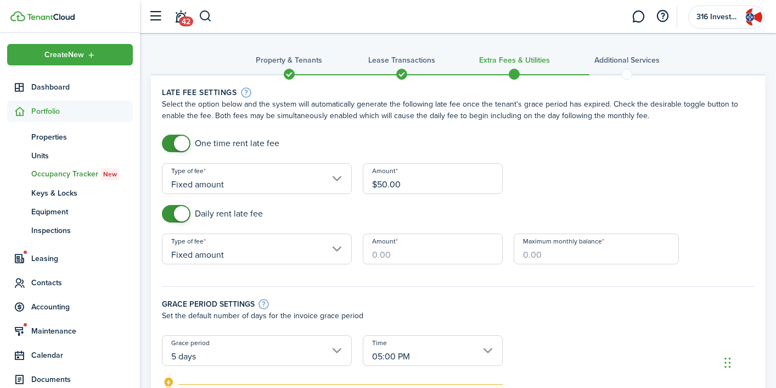
click at [399, 254] on input "Amount" at bounding box center [433, 248] width 140 height 31
type input "$5.00"
click at [512, 286] on hr at bounding box center [458, 286] width 592 height 1
click at [541, 258] on input "Maximum monthly balance" at bounding box center [596, 248] width 165 height 31
type input "$100,000.00"
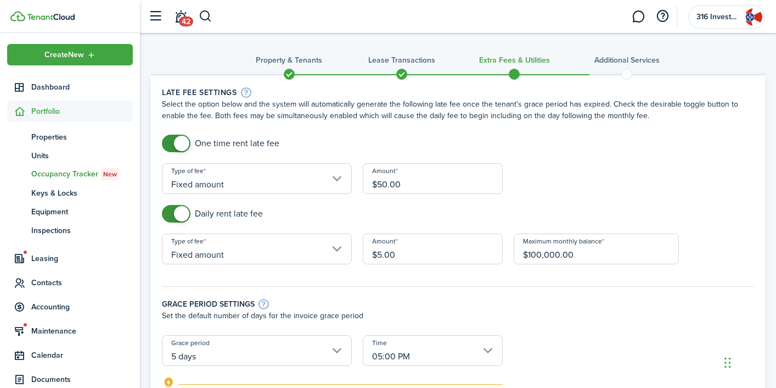
click at [431, 274] on div "Amount $5.00" at bounding box center [432, 254] width 151 height 42
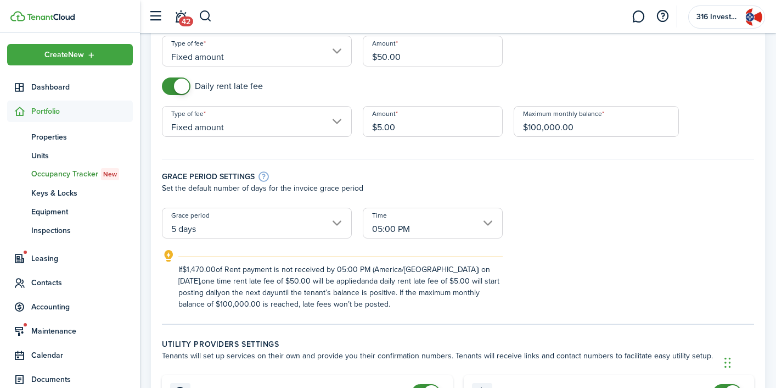
scroll to position [128, 0]
click at [338, 221] on input "5 days" at bounding box center [257, 222] width 190 height 31
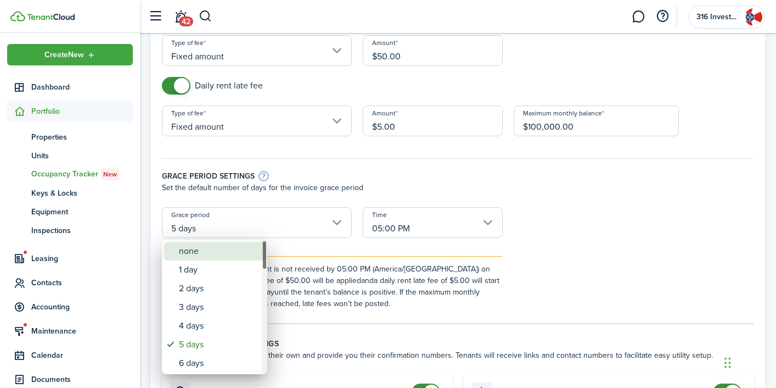
click at [229, 256] on div "none" at bounding box center [219, 251] width 80 height 19
type input "none"
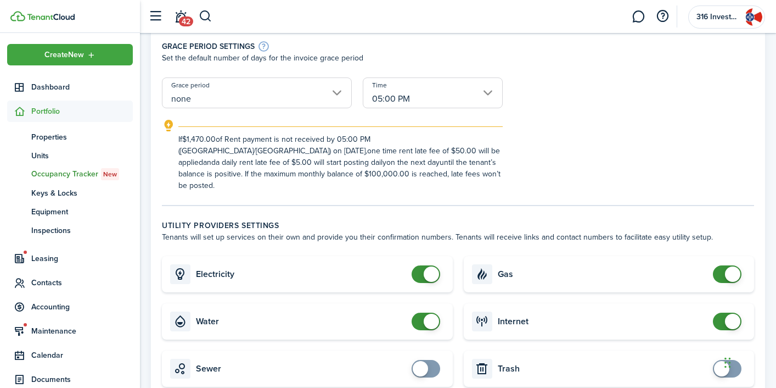
scroll to position [258, 0]
click at [491, 95] on input "05:00 PM" at bounding box center [433, 92] width 140 height 31
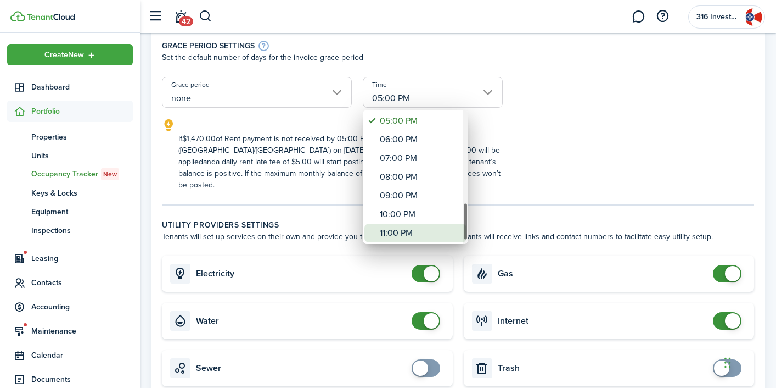
click at [422, 235] on div "11:00 PM" at bounding box center [420, 232] width 80 height 19
type input "11:00 PM"
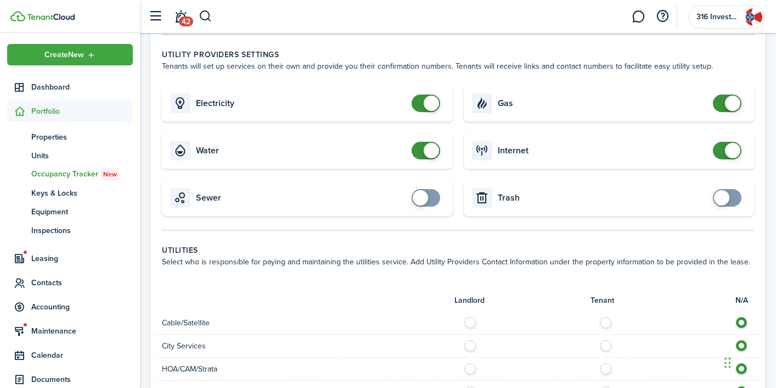
scroll to position [425, 0]
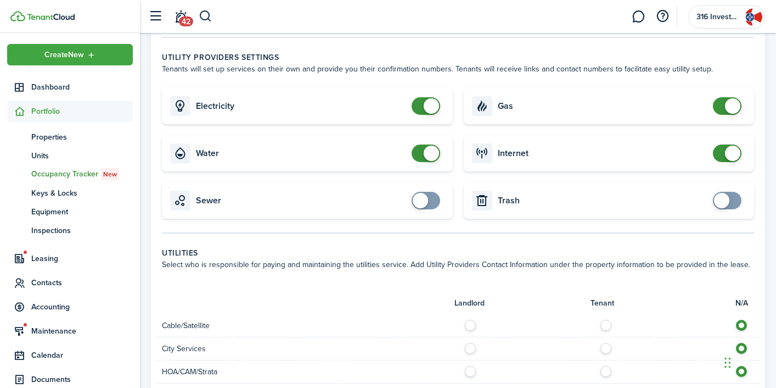
click at [722, 144] on span at bounding box center [727, 153] width 11 height 18
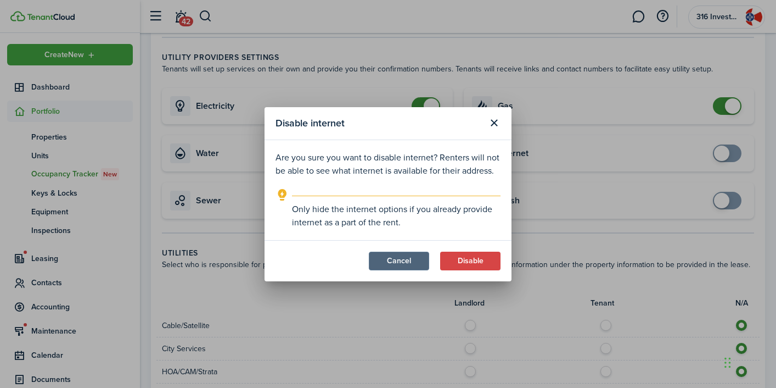
click at [406, 257] on button "Cancel" at bounding box center [399, 260] width 60 height 19
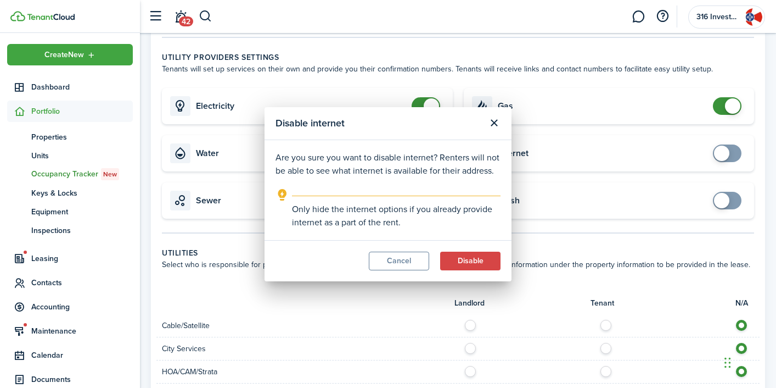
checkbox input "true"
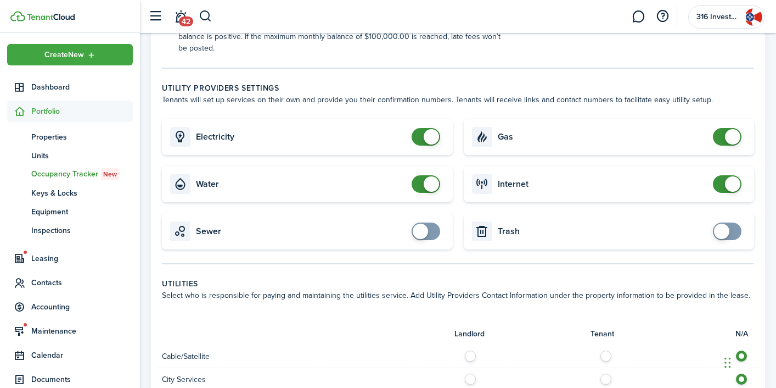
scroll to position [392, 0]
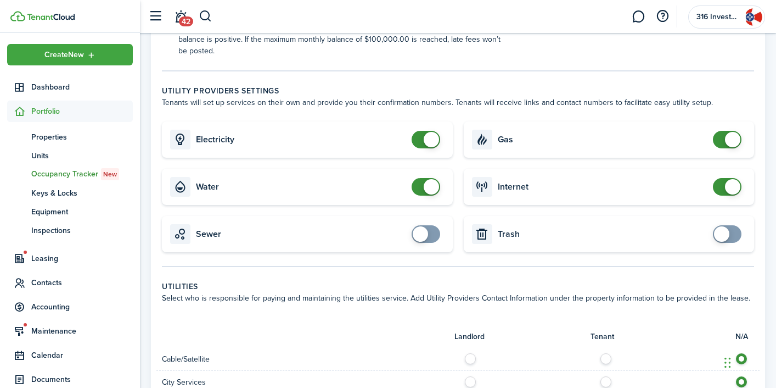
checkbox input "true"
click at [429, 225] on span at bounding box center [425, 234] width 11 height 18
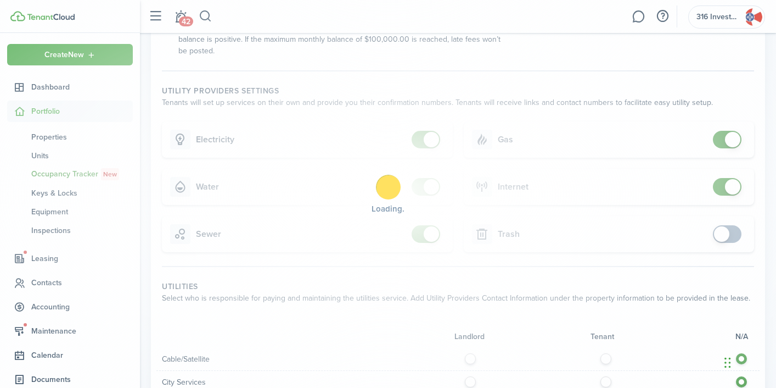
click at [728, 222] on div "Loading" at bounding box center [388, 194] width 776 height 388
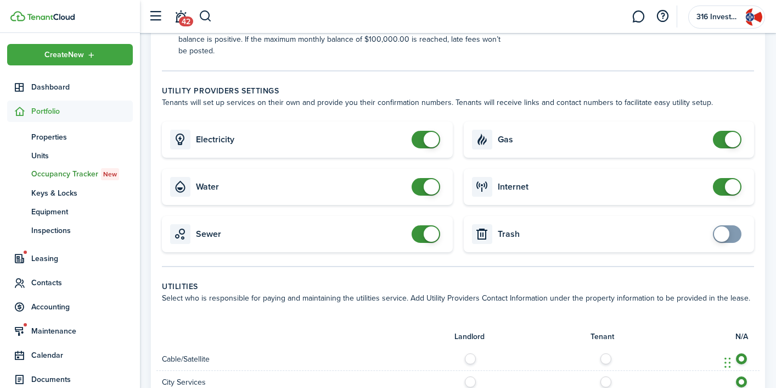
checkbox input "true"
click at [728, 226] on span at bounding box center [721, 233] width 15 height 15
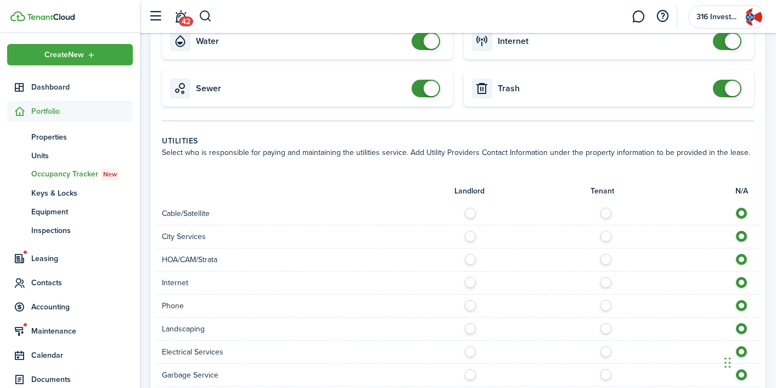
scroll to position [592, 0]
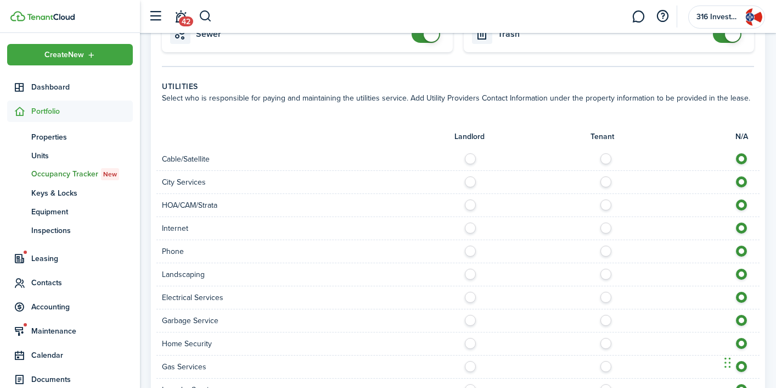
click at [606, 153] on label at bounding box center [608, 155] width 19 height 5
radio input "true"
click at [467, 199] on label at bounding box center [473, 201] width 19 height 5
radio input "true"
click at [605, 222] on label at bounding box center [608, 224] width 19 height 5
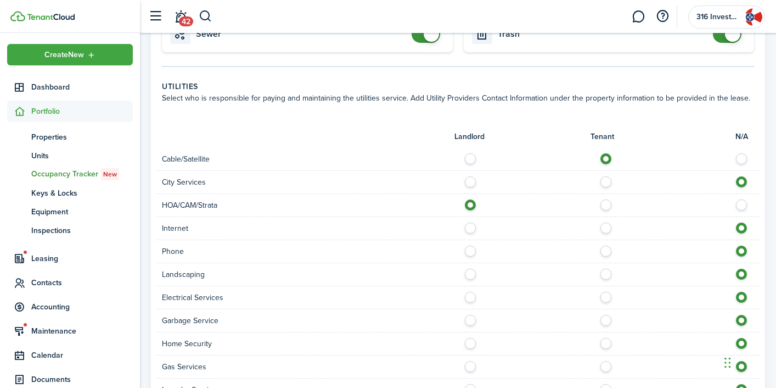
radio input "true"
click at [607, 245] on label at bounding box center [608, 247] width 19 height 5
radio input "true"
click at [466, 268] on label at bounding box center [473, 270] width 19 height 5
radio input "true"
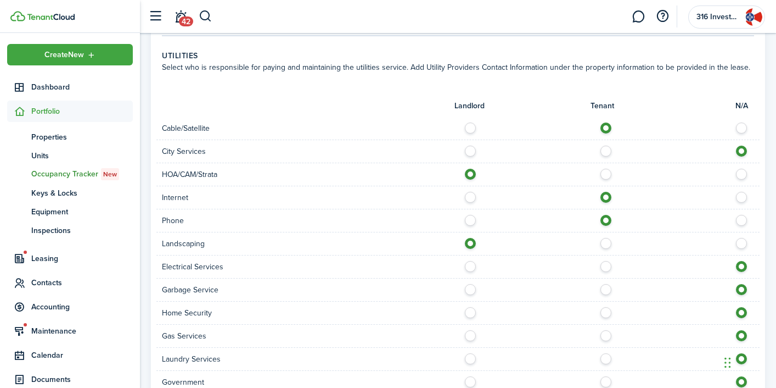
scroll to position [628, 0]
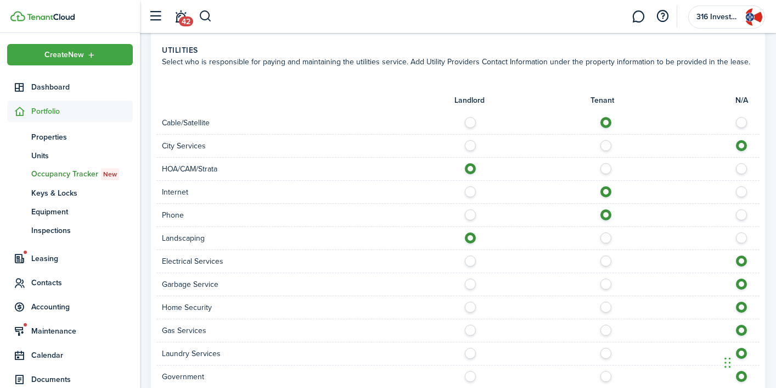
click at [468, 255] on label at bounding box center [473, 257] width 19 height 5
radio input "true"
click at [606, 278] on label at bounding box center [608, 280] width 19 height 5
radio input "true"
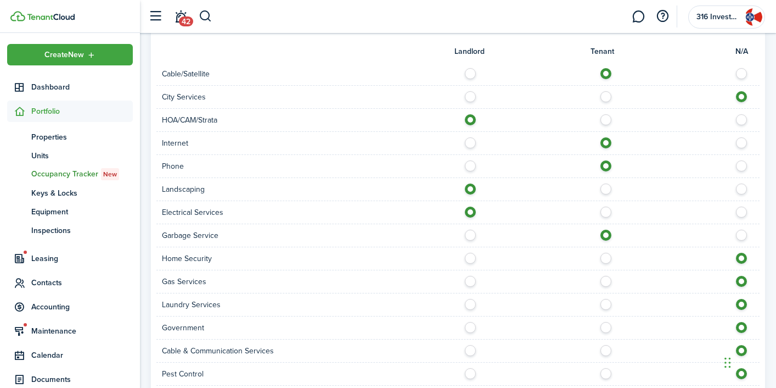
scroll to position [697, 0]
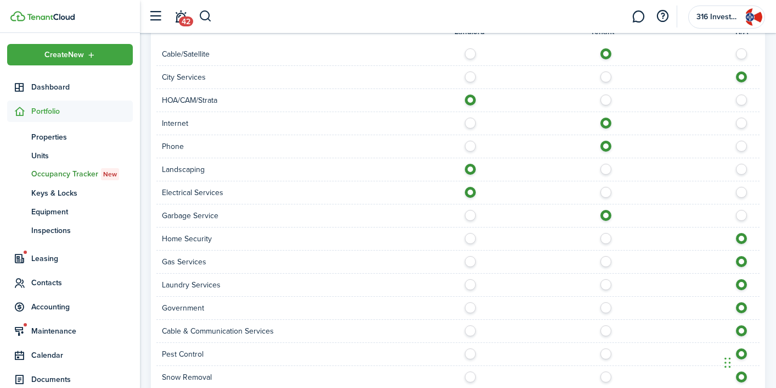
click at [606, 233] on label at bounding box center [608, 235] width 19 height 5
radio input "true"
click at [610, 256] on label at bounding box center [608, 258] width 19 height 5
radio input "true"
click at [607, 279] on label at bounding box center [608, 281] width 19 height 5
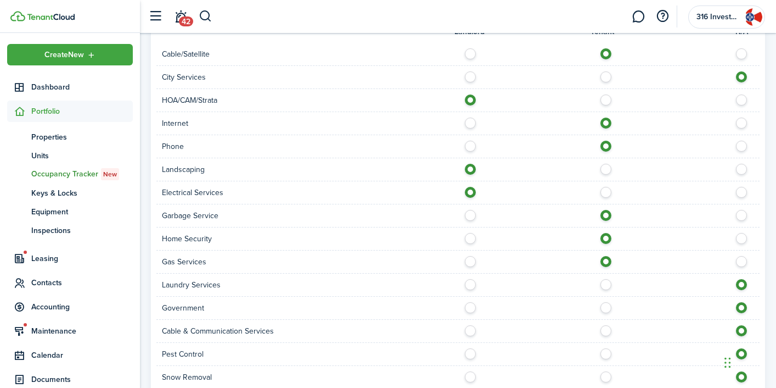
radio input "true"
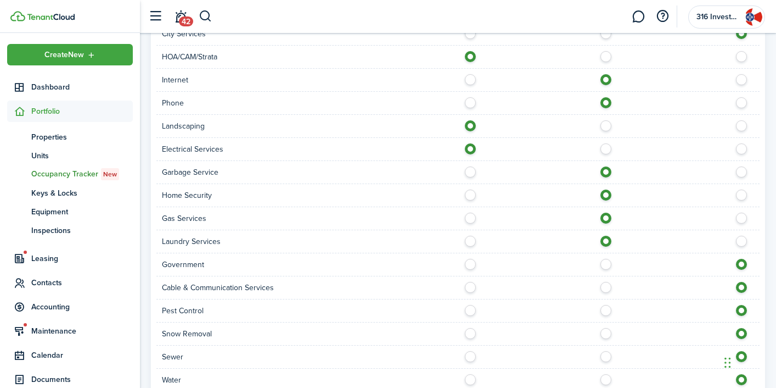
scroll to position [739, 0]
click at [472, 259] on label at bounding box center [473, 261] width 19 height 5
radio input "true"
click at [605, 282] on label at bounding box center [608, 284] width 19 height 5
radio input "true"
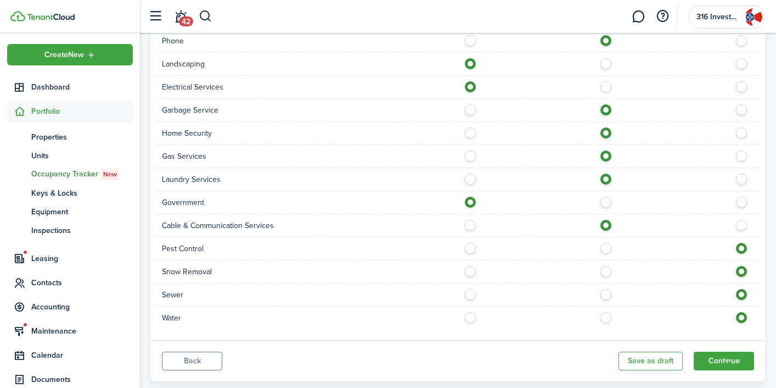
scroll to position [804, 0]
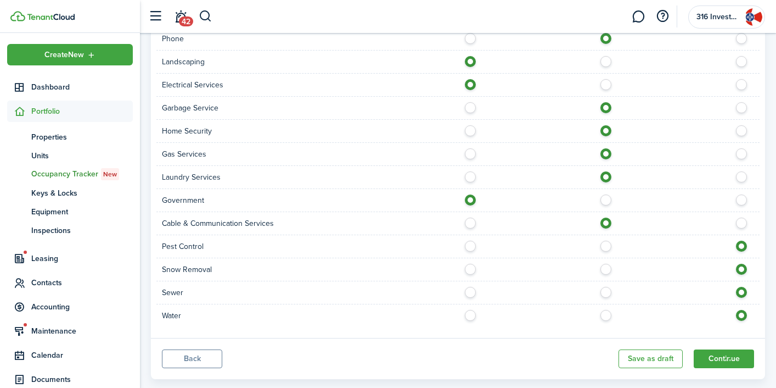
click at [605, 240] on label at bounding box center [608, 242] width 19 height 5
radio input "true"
click at [608, 263] on label at bounding box center [608, 265] width 19 height 5
radio input "true"
click at [607, 287] on label at bounding box center [608, 289] width 19 height 5
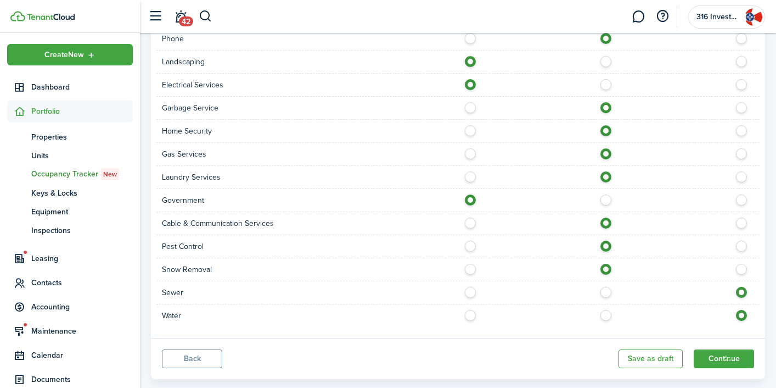
radio input "true"
click at [607, 310] on label at bounding box center [608, 312] width 19 height 5
radio input "true"
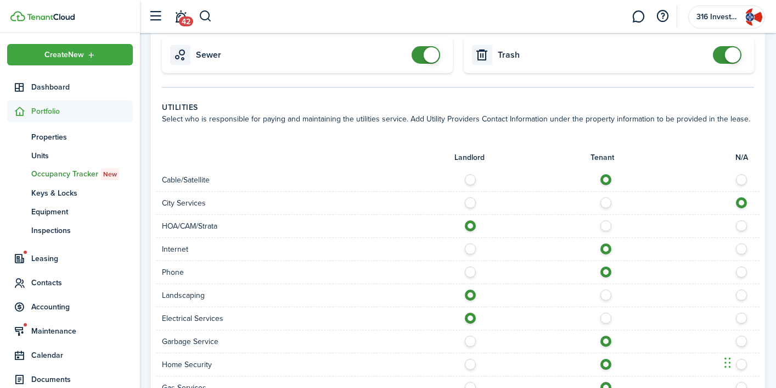
scroll to position [556, 0]
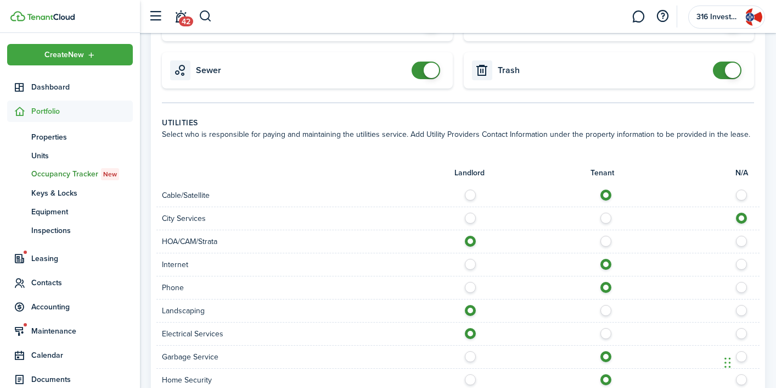
click at [472, 212] on label at bounding box center [473, 214] width 19 height 5
radio input "true"
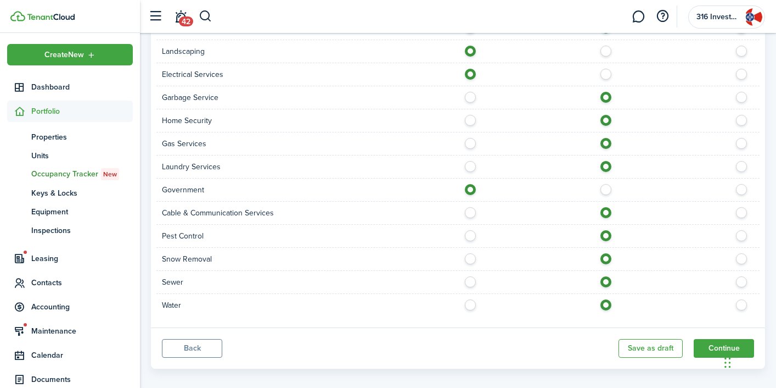
scroll to position [814, 0]
click at [712, 339] on button "Continue" at bounding box center [724, 348] width 60 height 19
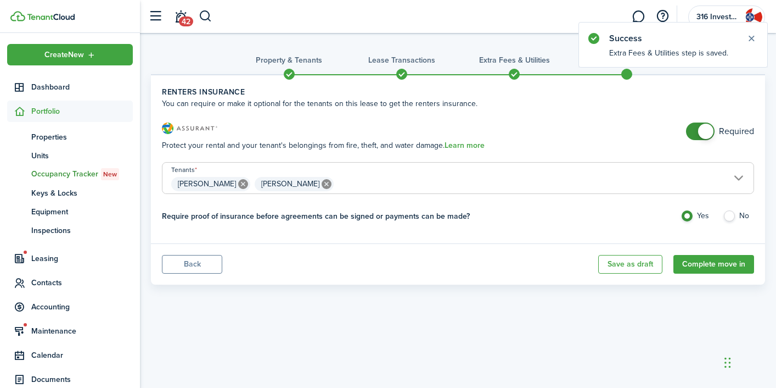
click at [726, 216] on label "No" at bounding box center [738, 218] width 31 height 16
radio input "false"
radio input "true"
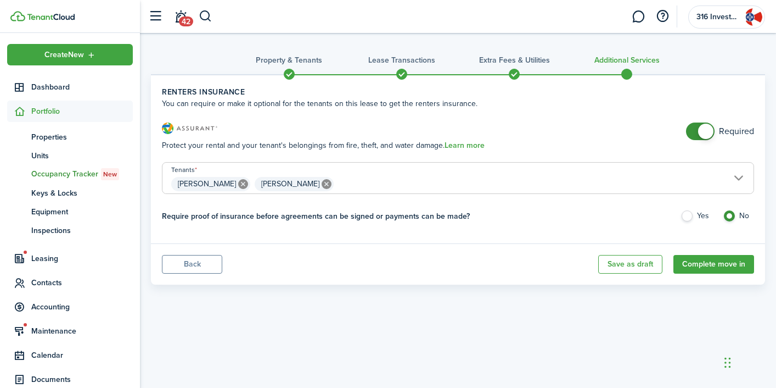
checkbox input "false"
click at [698, 131] on span at bounding box center [705, 131] width 15 height 15
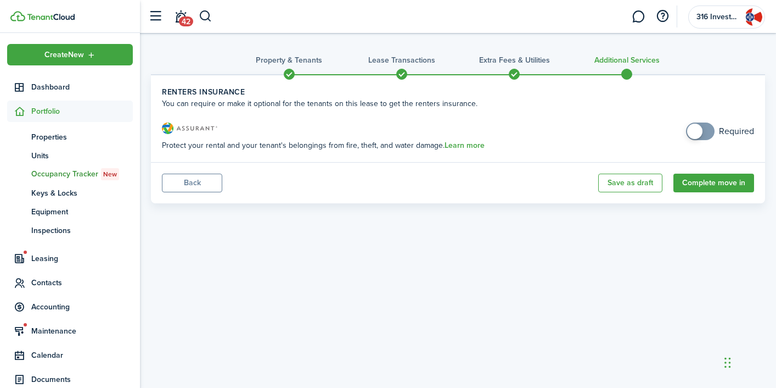
click at [208, 188] on button "Back" at bounding box center [192, 182] width 60 height 19
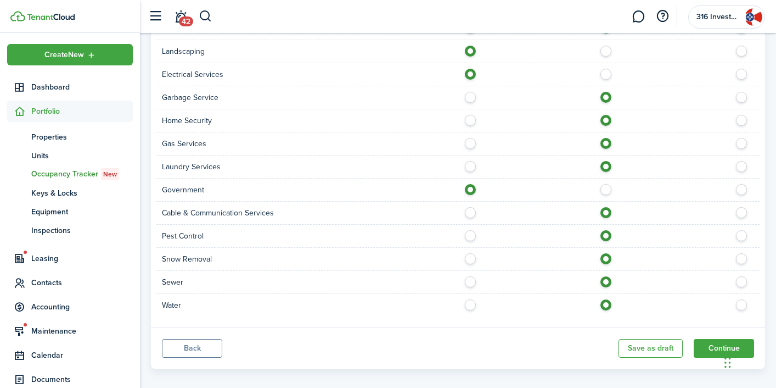
scroll to position [814, 0]
click at [199, 339] on button "Back" at bounding box center [192, 348] width 60 height 19
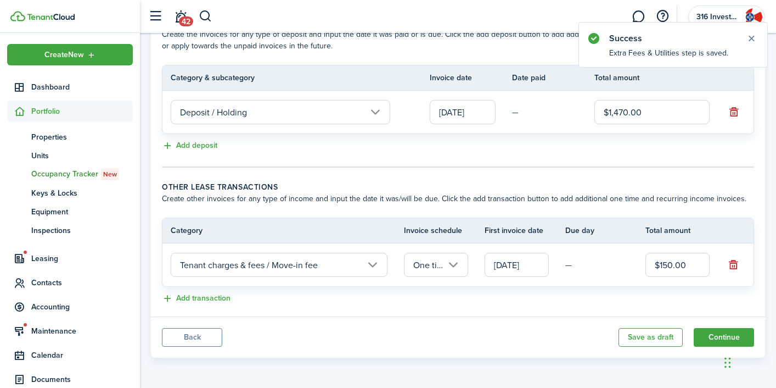
scroll to position [263, 0]
click at [211, 339] on button "Back" at bounding box center [192, 337] width 60 height 19
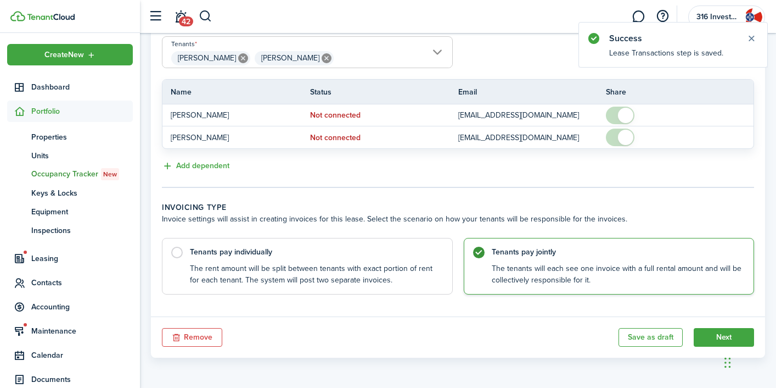
scroll to position [268, 0]
click at [714, 334] on button "Next" at bounding box center [724, 337] width 60 height 19
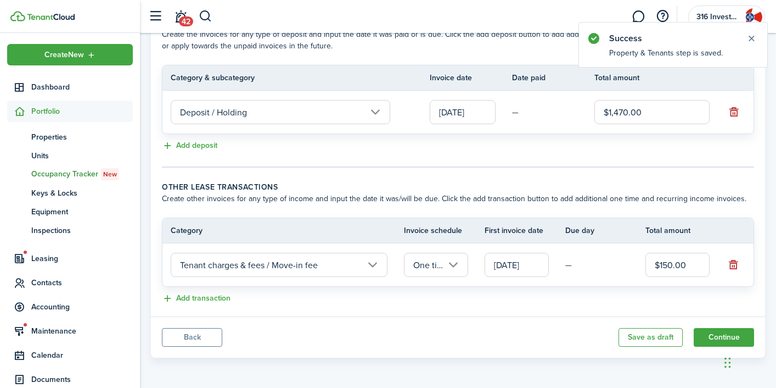
click at [714, 334] on button "Continue" at bounding box center [724, 337] width 60 height 19
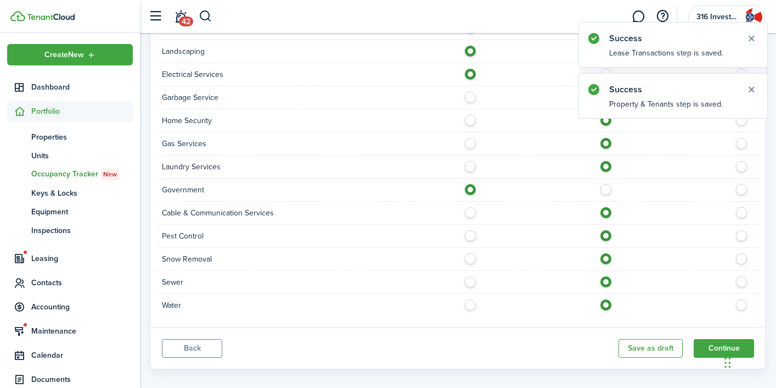
click at [714, 339] on button "Continue" at bounding box center [724, 348] width 60 height 19
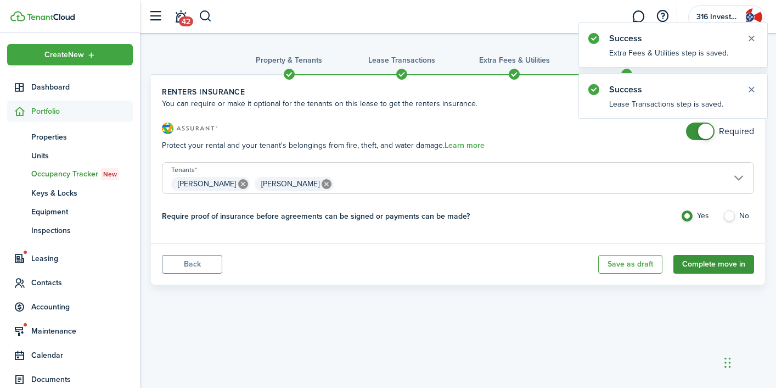
click at [700, 265] on button "Complete move in" at bounding box center [714, 264] width 81 height 19
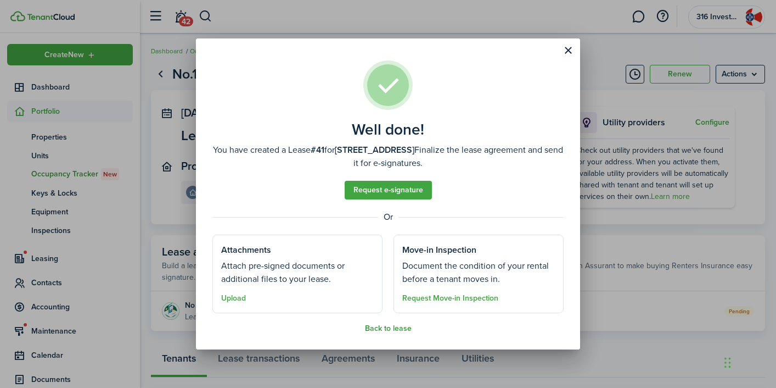
click at [397, 329] on button "Back to lease" at bounding box center [388, 328] width 47 height 9
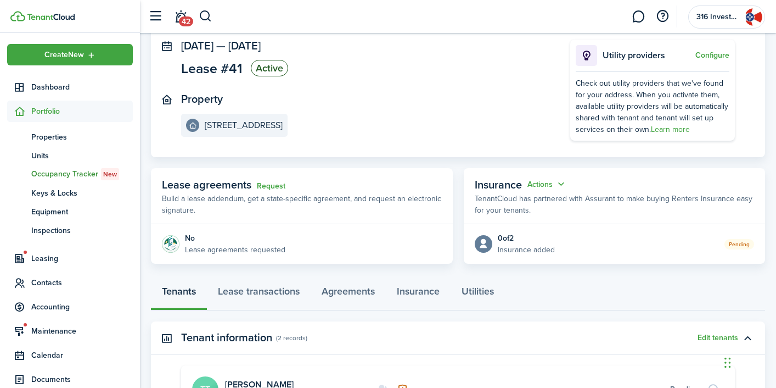
scroll to position [81, 0]
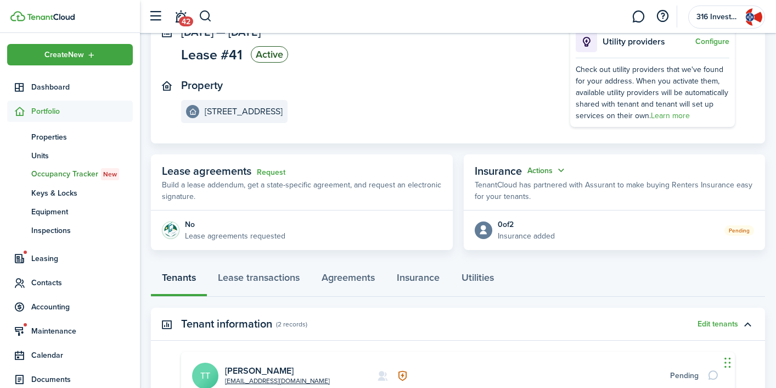
click at [551, 172] on button "Actions" at bounding box center [548, 170] width 40 height 13
click at [515, 192] on button "Edit" at bounding box center [520, 191] width 96 height 19
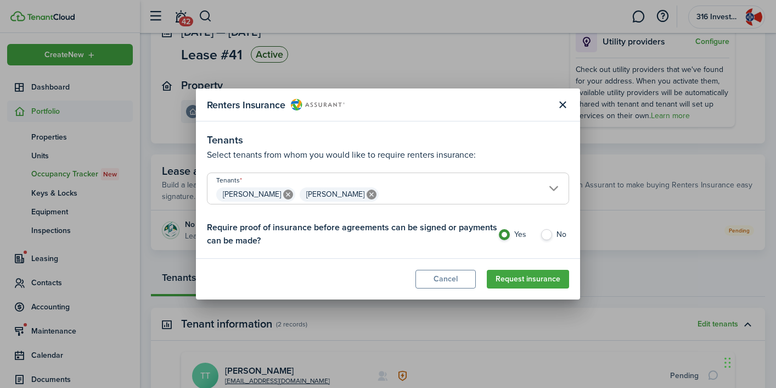
click at [548, 232] on label "No" at bounding box center [554, 237] width 29 height 16
radio input "false"
radio input "true"
click at [528, 275] on button "Request insurance" at bounding box center [528, 279] width 82 height 19
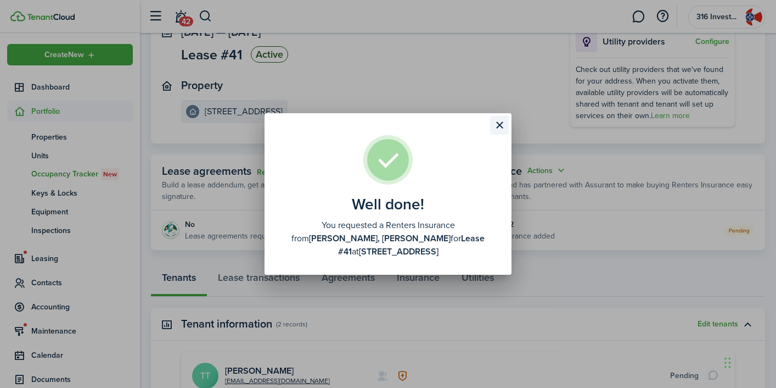
click at [501, 125] on button "Close modal" at bounding box center [499, 125] width 19 height 19
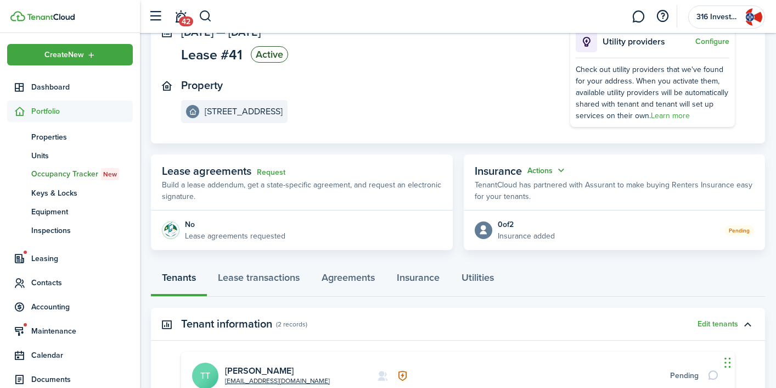
click at [553, 172] on button "Actions" at bounding box center [548, 170] width 40 height 13
click at [536, 190] on button "Edit" at bounding box center [520, 191] width 96 height 19
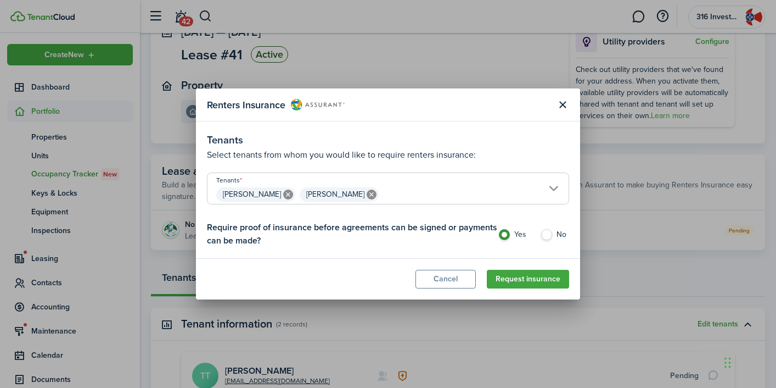
click at [552, 235] on label "No" at bounding box center [554, 237] width 29 height 16
radio input "false"
radio input "true"
click at [565, 102] on button "Close modal" at bounding box center [562, 105] width 19 height 19
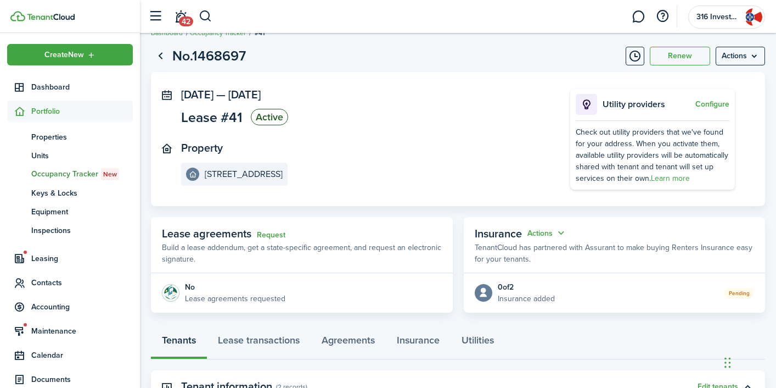
scroll to position [0, 0]
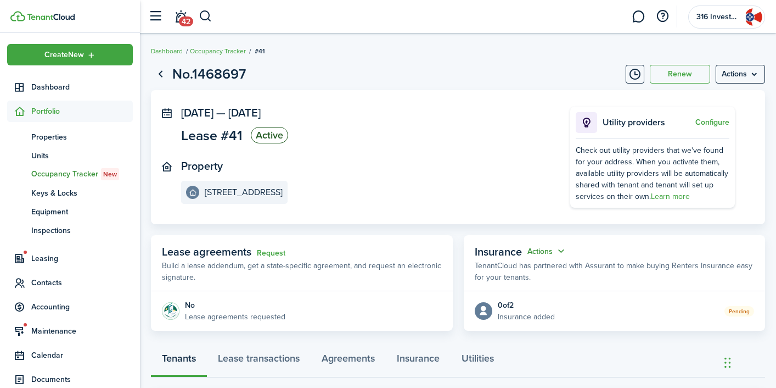
click at [553, 251] on button "Actions" at bounding box center [548, 251] width 40 height 13
click at [531, 269] on button "Edit" at bounding box center [520, 271] width 96 height 19
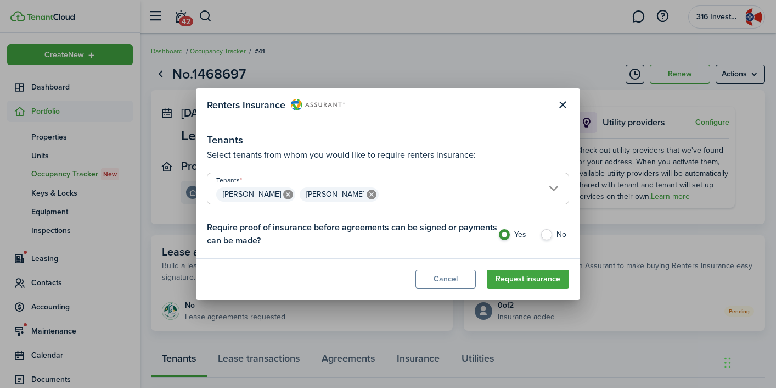
click at [548, 235] on label "No" at bounding box center [554, 237] width 29 height 16
radio input "false"
radio input "true"
click at [529, 278] on button "Request insurance" at bounding box center [528, 279] width 82 height 19
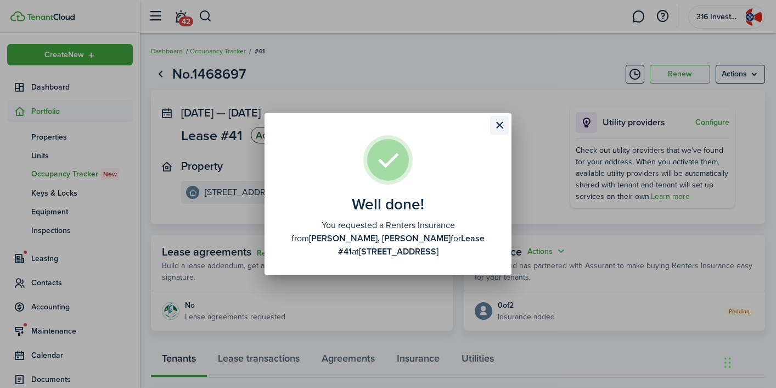
click at [500, 126] on button "Close modal" at bounding box center [499, 125] width 19 height 19
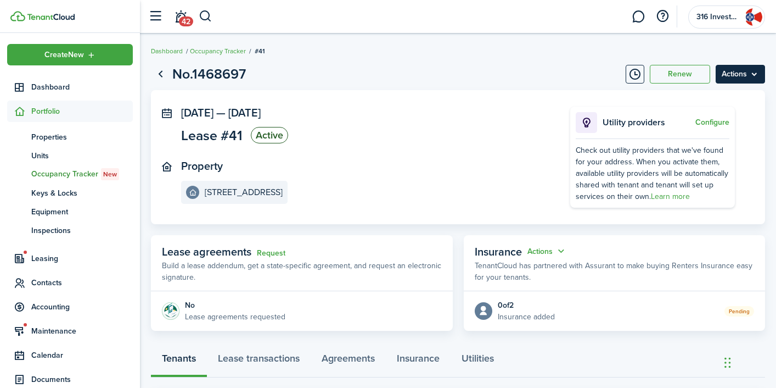
click at [757, 73] on menu-btn "Actions" at bounding box center [740, 74] width 49 height 19
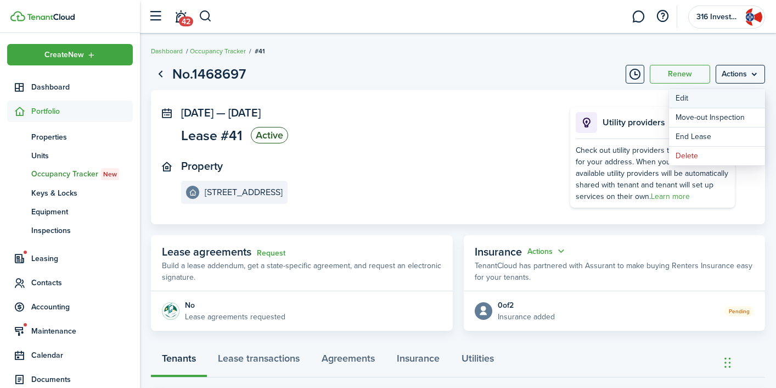
click at [731, 103] on button "Edit" at bounding box center [717, 98] width 96 height 19
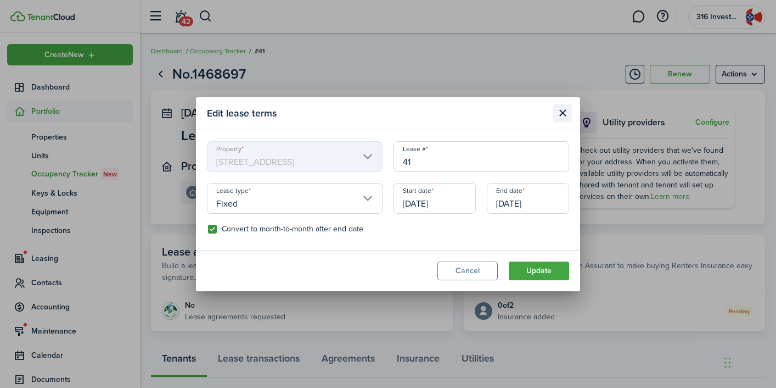
click at [563, 113] on button "Close modal" at bounding box center [562, 113] width 19 height 19
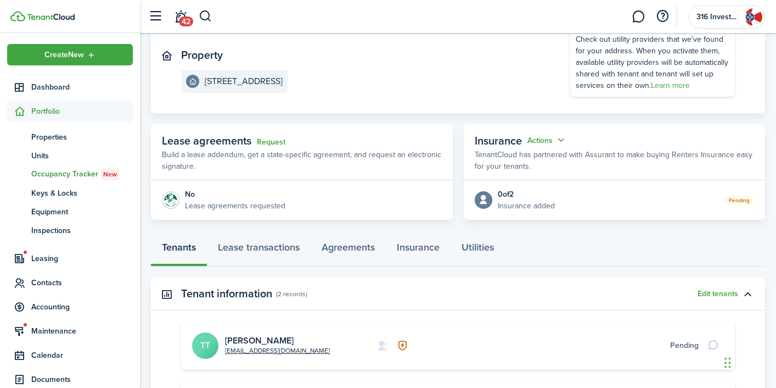
scroll to position [119, 0]
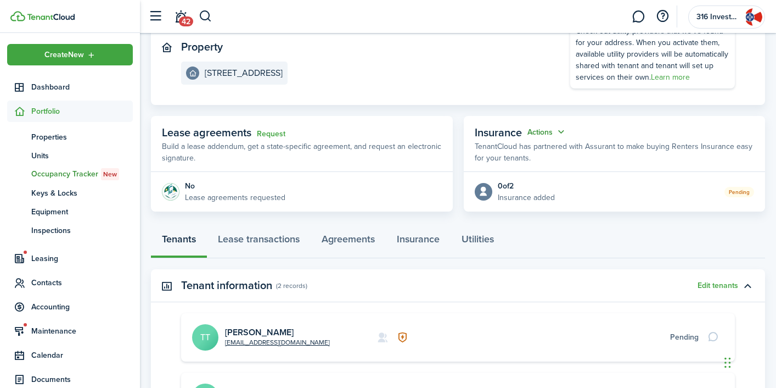
click at [547, 135] on button "Actions" at bounding box center [548, 132] width 40 height 13
click at [499, 172] on button "Cancel" at bounding box center [520, 171] width 96 height 19
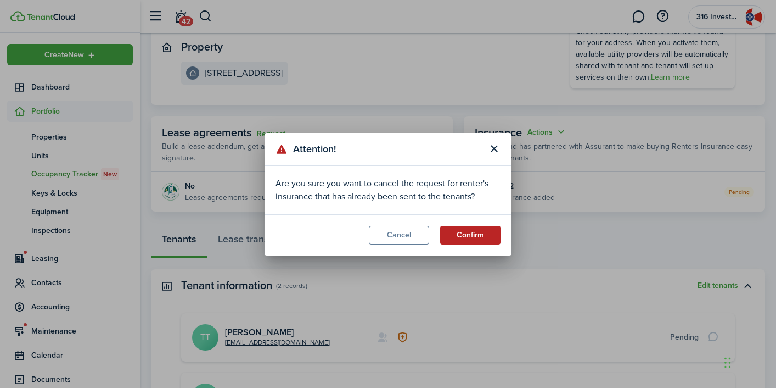
click at [475, 235] on button "Confirm" at bounding box center [470, 235] width 60 height 19
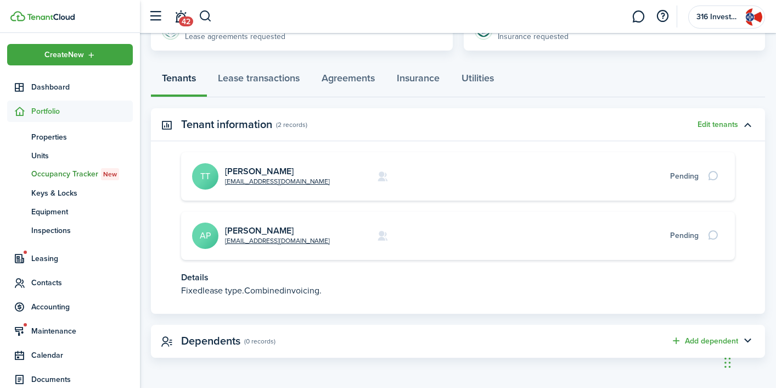
scroll to position [279, 0]
click at [268, 78] on link "Lease transactions" at bounding box center [259, 81] width 104 height 33
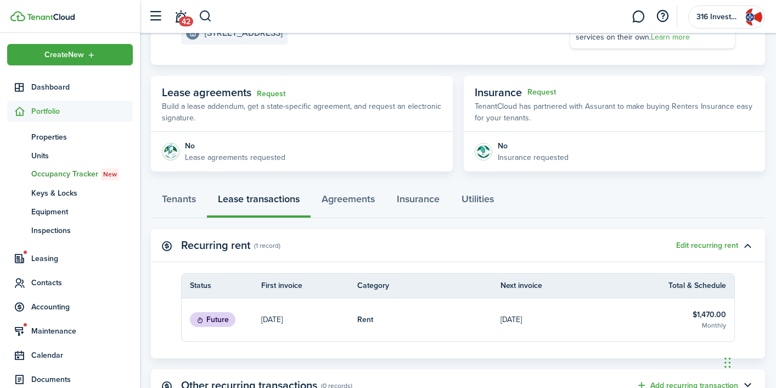
scroll to position [160, 0]
click at [360, 202] on link "Agreements" at bounding box center [348, 200] width 75 height 33
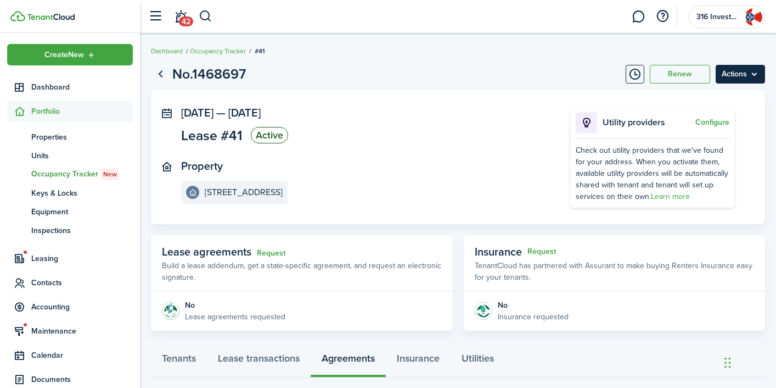
click at [734, 71] on menu-btn "Actions" at bounding box center [740, 74] width 49 height 19
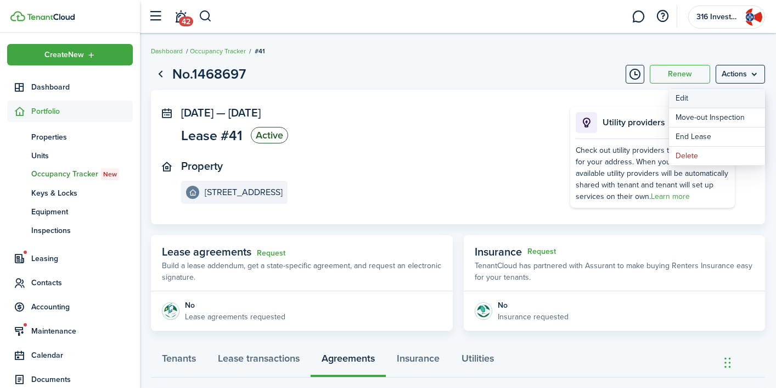
click at [710, 97] on button "Edit" at bounding box center [717, 98] width 96 height 19
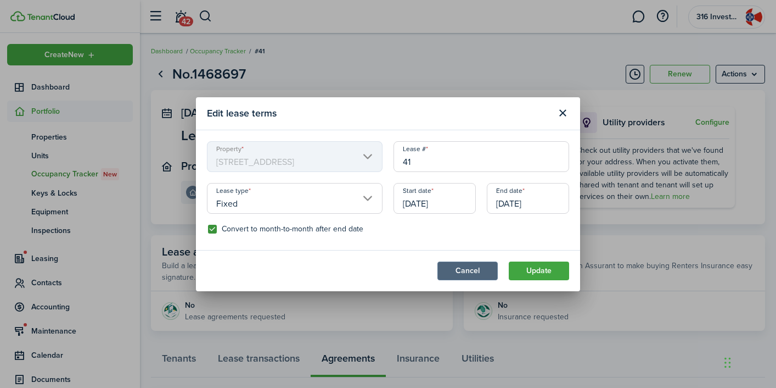
click at [467, 277] on button "Cancel" at bounding box center [468, 270] width 60 height 19
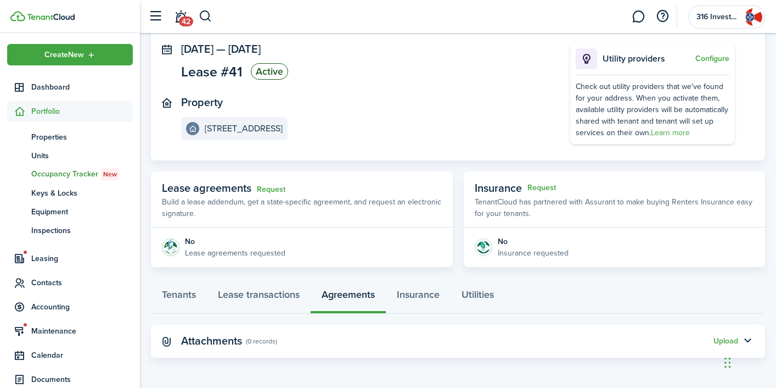
scroll to position [63, 0]
click at [181, 298] on link "Tenants" at bounding box center [179, 297] width 56 height 33
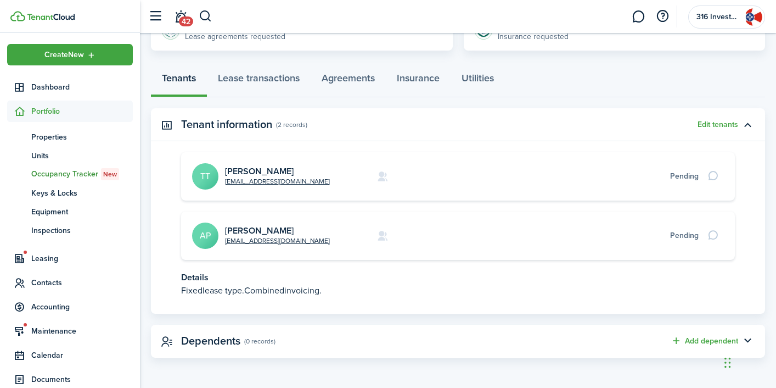
scroll to position [279, 0]
click at [269, 76] on link "Lease transactions" at bounding box center [259, 81] width 104 height 33
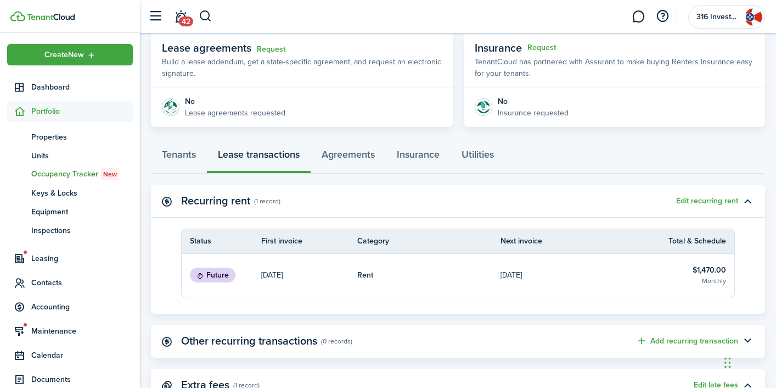
scroll to position [204, 0]
click at [345, 162] on link "Agreements" at bounding box center [348, 156] width 75 height 33
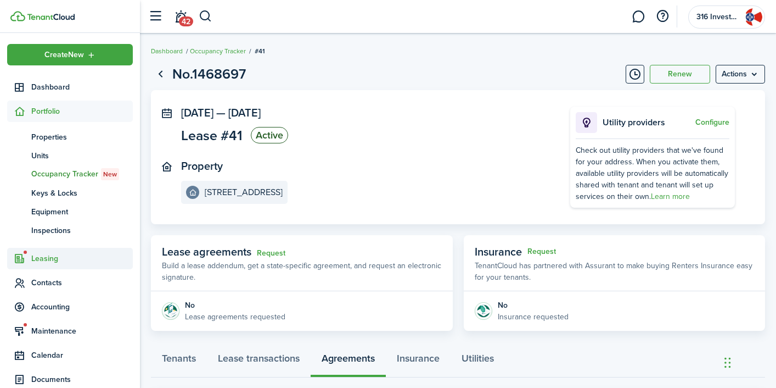
click at [56, 256] on span "Leasing" at bounding box center [82, 259] width 102 height 12
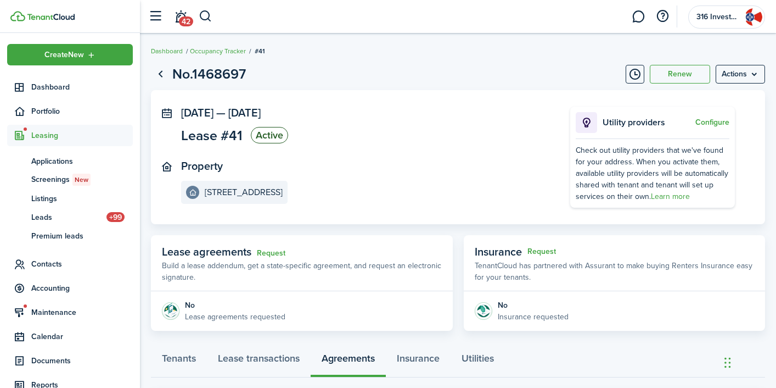
click at [51, 133] on span "Leasing" at bounding box center [82, 136] width 102 height 12
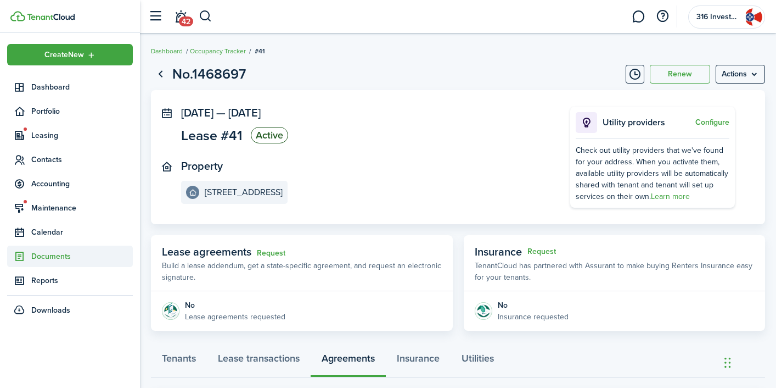
click at [59, 257] on span "Documents" at bounding box center [82, 256] width 102 height 12
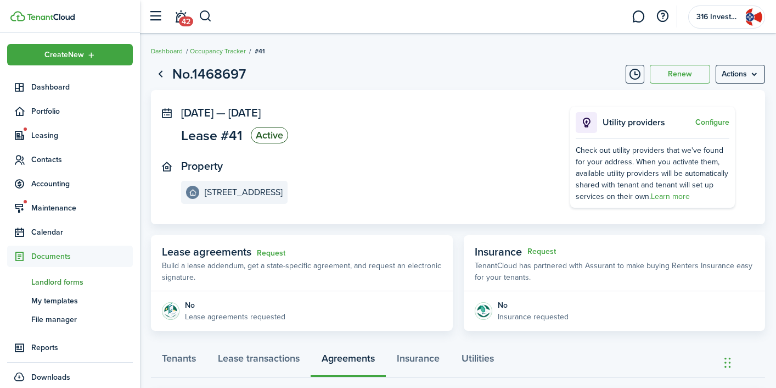
click at [71, 283] on span "Landlord forms" at bounding box center [82, 282] width 102 height 12
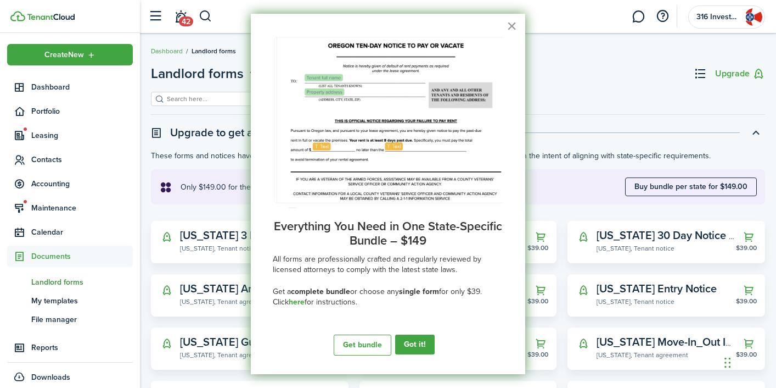
click at [512, 28] on button "×" at bounding box center [512, 26] width 10 height 18
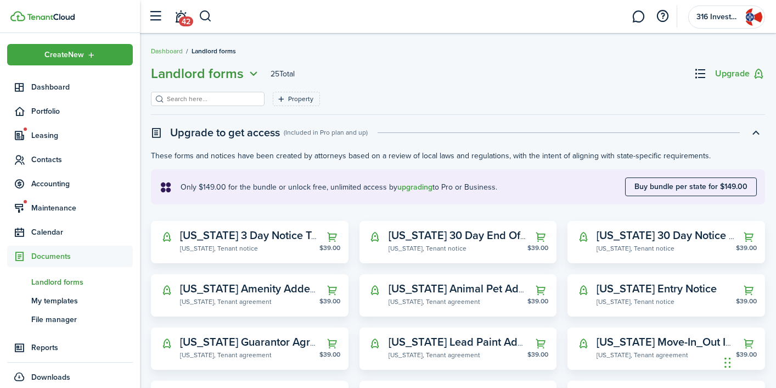
click at [253, 73] on icon "Open menu" at bounding box center [253, 74] width 14 height 14
click at [213, 119] on link "My templates" at bounding box center [212, 117] width 96 height 19
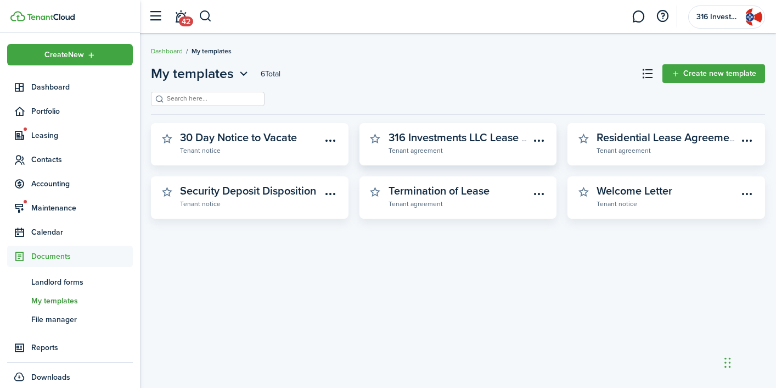
click at [508, 152] on widget-stats-subtitle "Tenant agreement" at bounding box center [460, 149] width 142 height 11
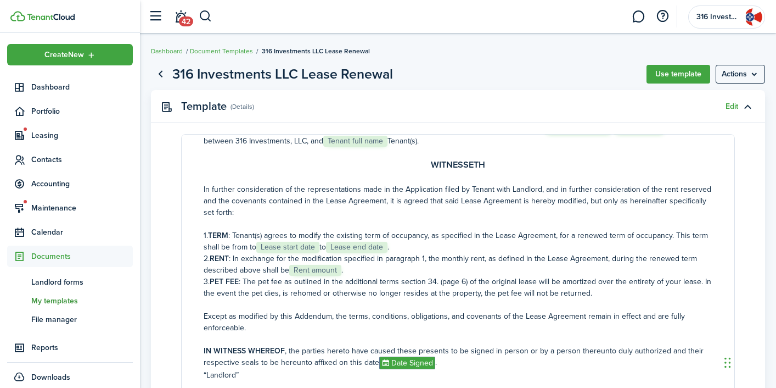
scroll to position [128, 0]
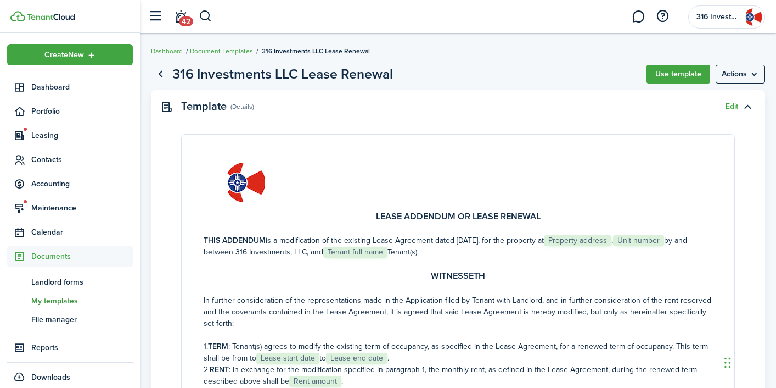
click at [609, 240] on p "THIS ADDENDUM is a modification of the existing Lease Agreement dated [DATE], f…" at bounding box center [458, 245] width 509 height 23
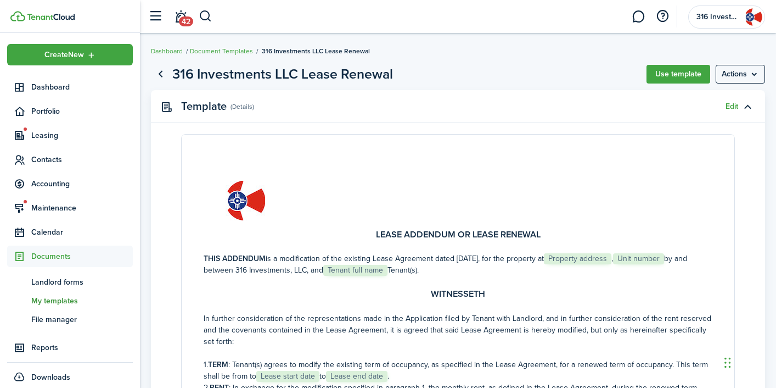
scroll to position [0, 0]
click at [742, 71] on menu-btn "Actions" at bounding box center [740, 74] width 49 height 19
click at [698, 48] on breadcrumb "Dashboard Document Templates 316 Investments LLC Lease Renewal" at bounding box center [458, 45] width 614 height 25
click at [686, 76] on button "Use template" at bounding box center [679, 74] width 64 height 19
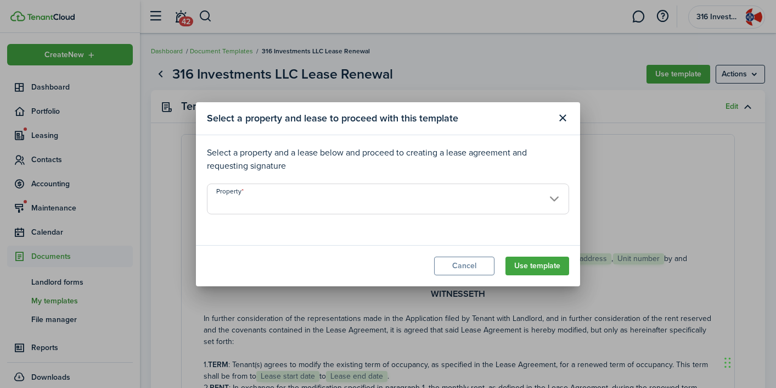
click at [377, 204] on input "Property" at bounding box center [388, 198] width 362 height 31
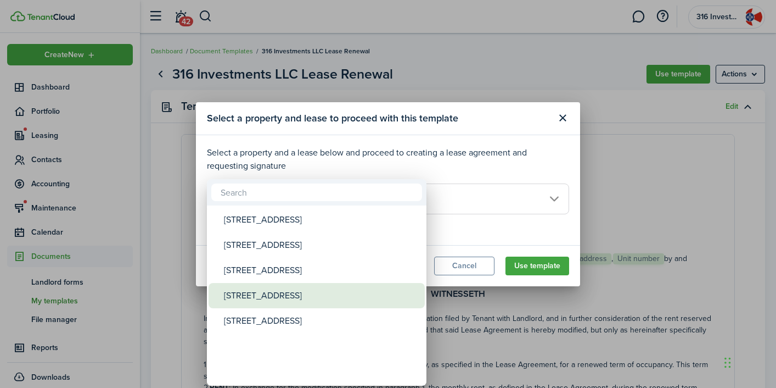
click at [308, 290] on div "[STREET_ADDRESS]" at bounding box center [321, 295] width 194 height 25
type input "[STREET_ADDRESS]"
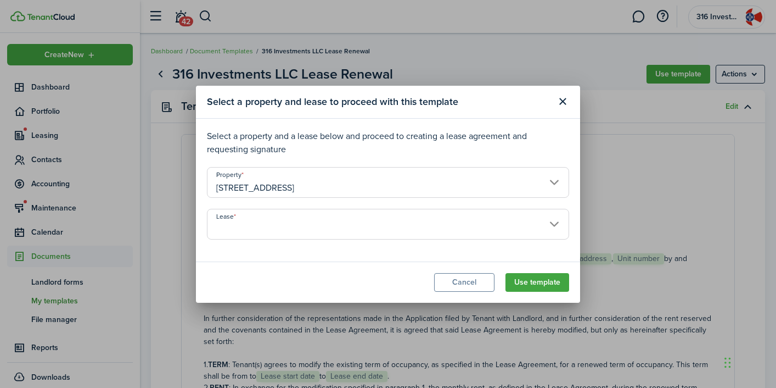
click at [422, 231] on input "Lease" at bounding box center [388, 224] width 362 height 31
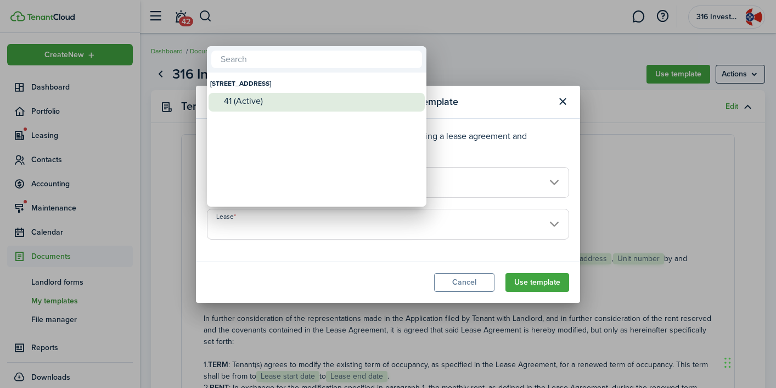
click at [284, 97] on div "41 (Active)" at bounding box center [321, 101] width 194 height 10
type input "[STREET_ADDRESS] Lease #41 (Active)"
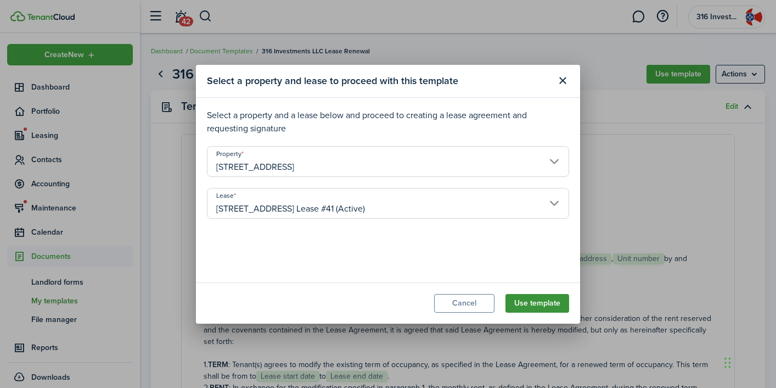
click at [519, 303] on button "Use template" at bounding box center [538, 303] width 64 height 19
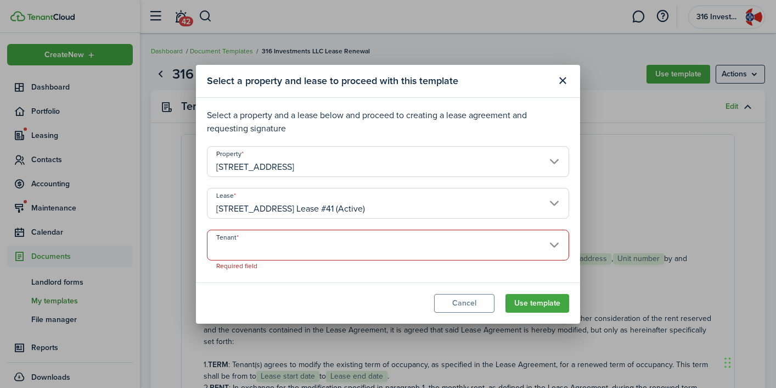
click at [443, 247] on input "Tenant" at bounding box center [388, 244] width 362 height 31
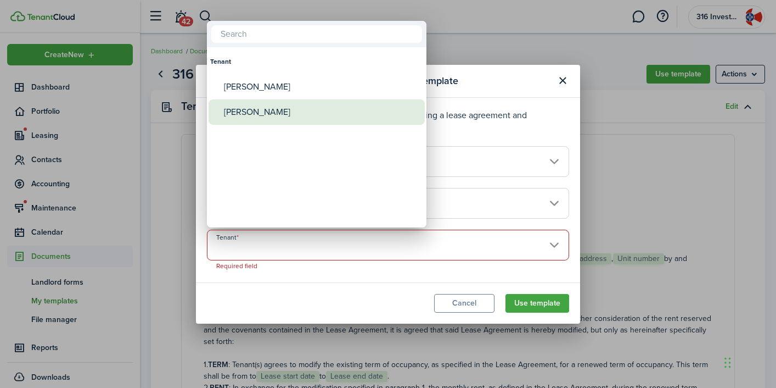
click at [300, 116] on div "[PERSON_NAME]" at bounding box center [321, 111] width 194 height 25
type input "[PERSON_NAME]"
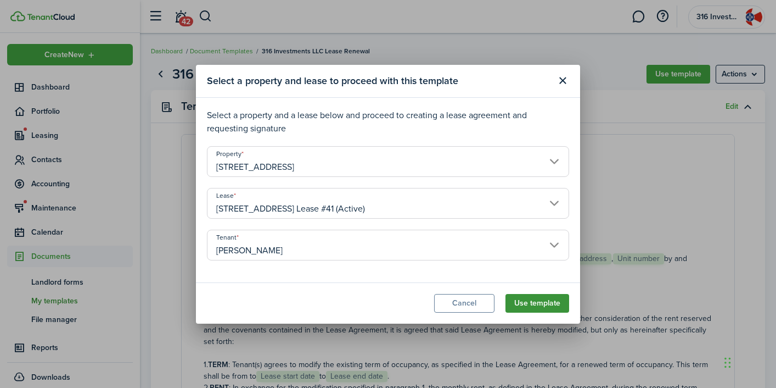
click at [539, 302] on button "Use template" at bounding box center [538, 303] width 64 height 19
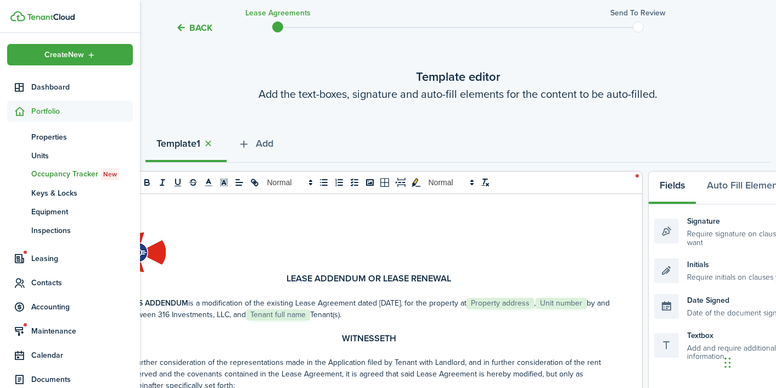
click at [525, 299] on span "Property address" at bounding box center [501, 303] width 68 height 11
click at [520, 242] on p at bounding box center [369, 252] width 486 height 40
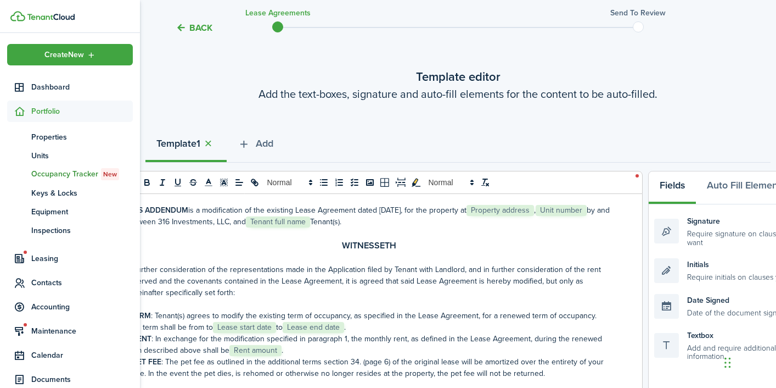
scroll to position [112, 0]
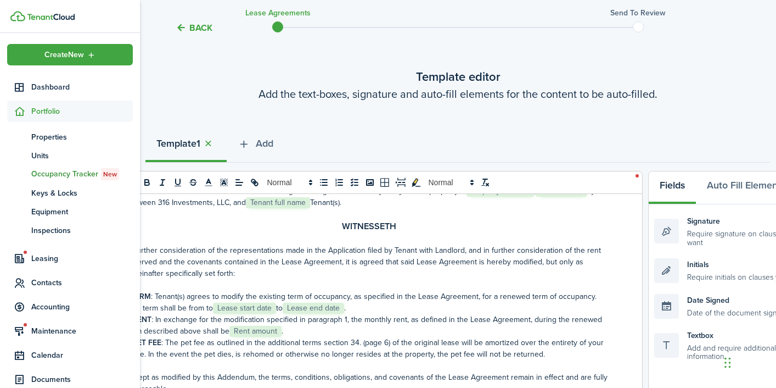
click at [254, 330] on span "Rent amount" at bounding box center [255, 331] width 52 height 11
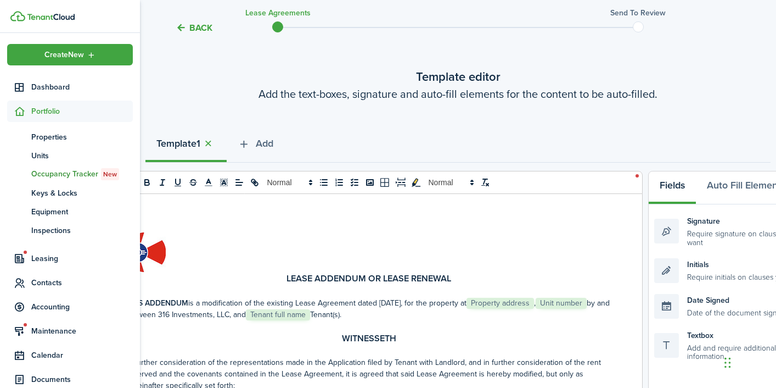
scroll to position [0, 0]
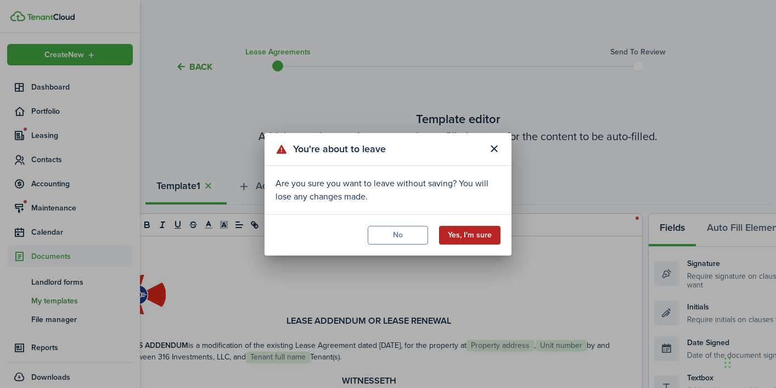
click at [468, 233] on button "Yes, I'm sure" at bounding box center [469, 235] width 61 height 19
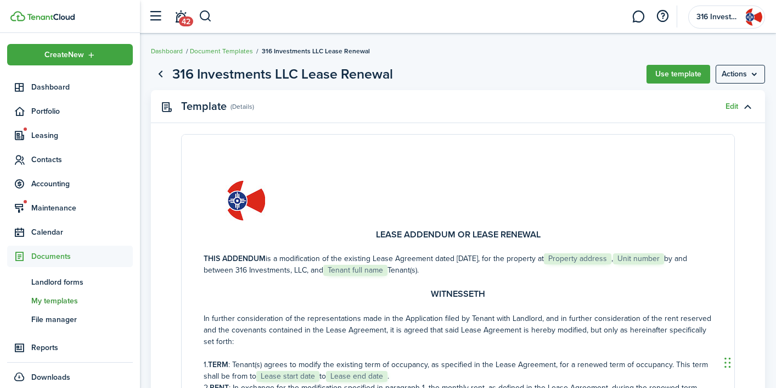
click at [246, 51] on link "Document Templates" at bounding box center [221, 51] width 63 height 10
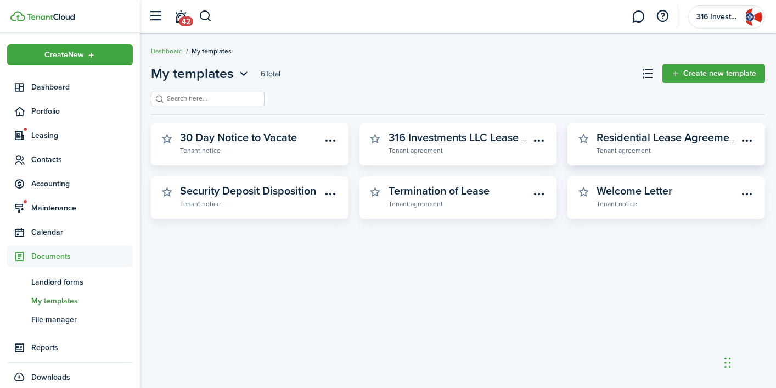
click at [706, 138] on widget-stats-description "Residential Lease Agreement - 316 Investments, LLC" at bounding box center [723, 137] width 253 height 16
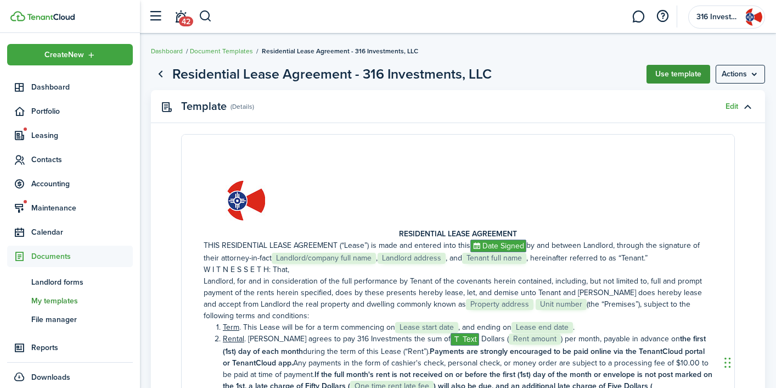
click at [685, 75] on button "Use template" at bounding box center [679, 74] width 64 height 19
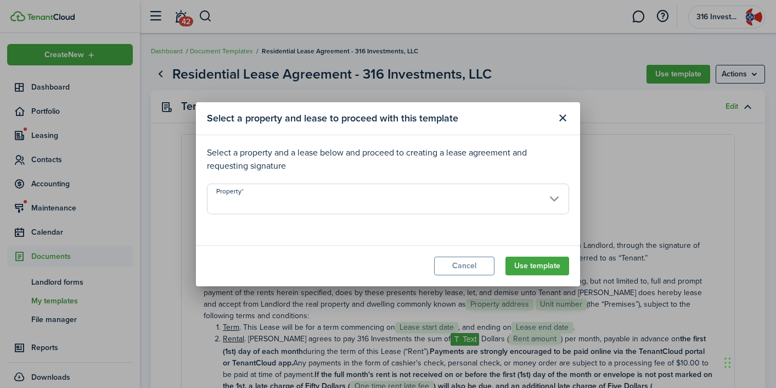
click at [382, 199] on input "Property" at bounding box center [388, 198] width 362 height 31
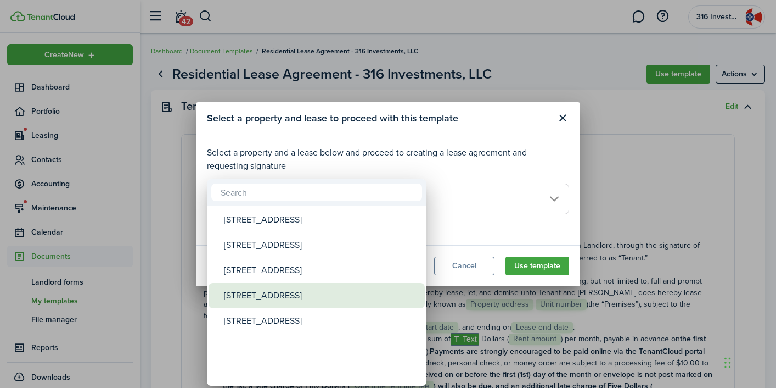
click at [328, 295] on div "[STREET_ADDRESS]" at bounding box center [321, 295] width 194 height 25
type input "[STREET_ADDRESS]"
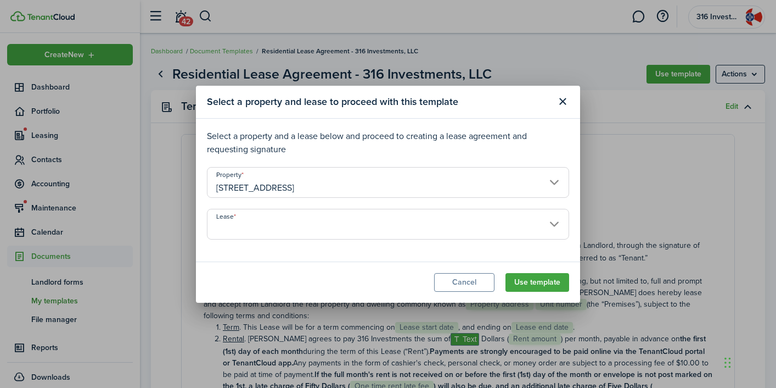
click at [469, 225] on input "Lease" at bounding box center [388, 224] width 362 height 31
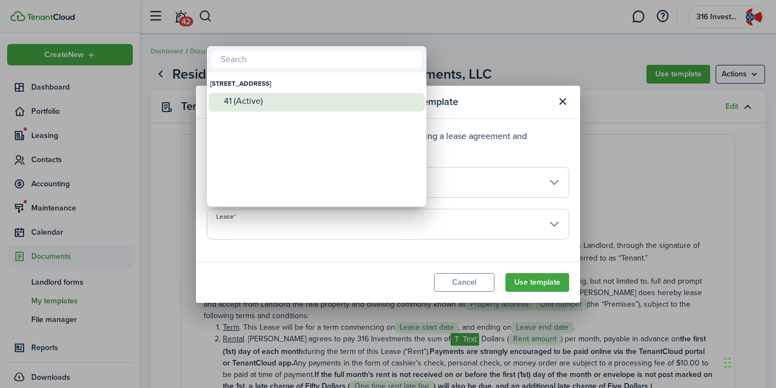
click at [276, 97] on div "41 (Active)" at bounding box center [321, 101] width 194 height 10
type input "[STREET_ADDRESS] Lease #41 (Active)"
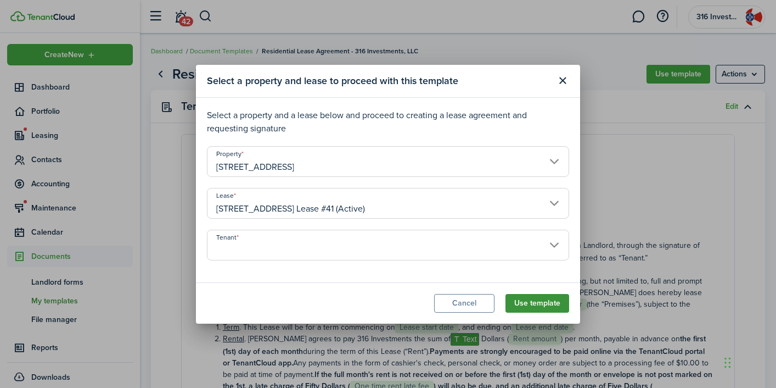
click at [542, 305] on button "Use template" at bounding box center [538, 303] width 64 height 19
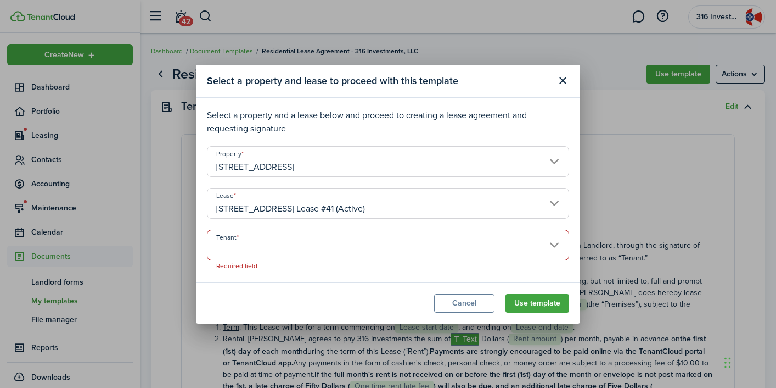
click at [489, 249] on input "Tenant" at bounding box center [388, 244] width 362 height 31
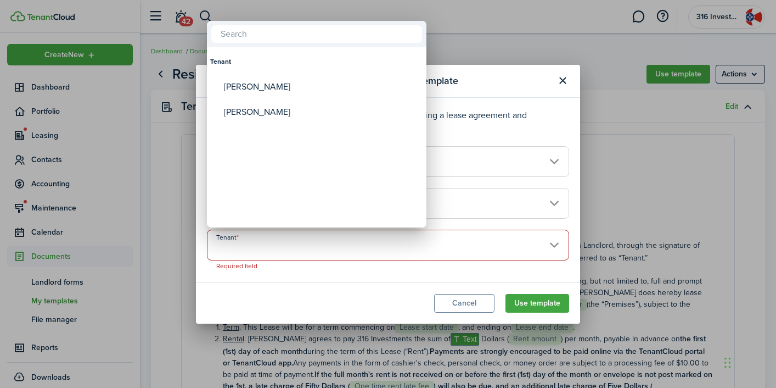
click at [299, 104] on div "[PERSON_NAME]" at bounding box center [321, 111] width 194 height 25
type input "[PERSON_NAME]"
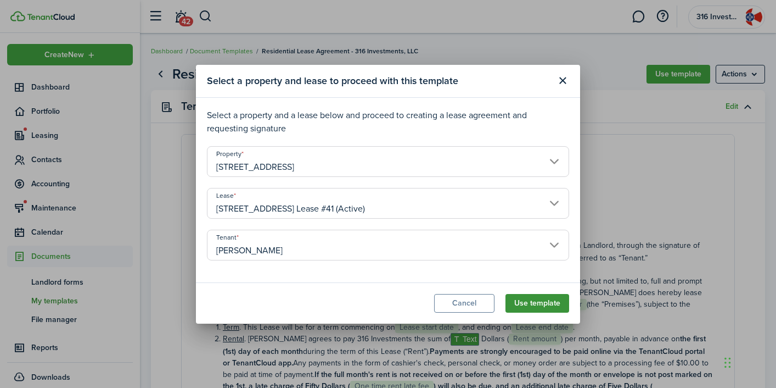
click at [530, 299] on button "Use template" at bounding box center [538, 303] width 64 height 19
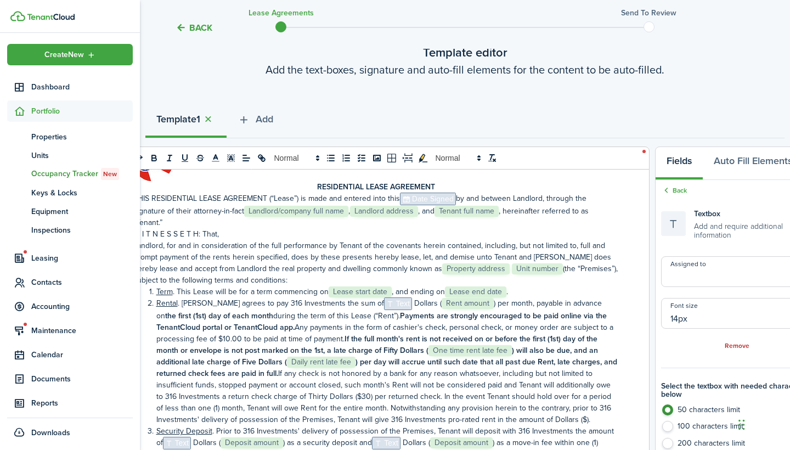
scroll to position [65, 0]
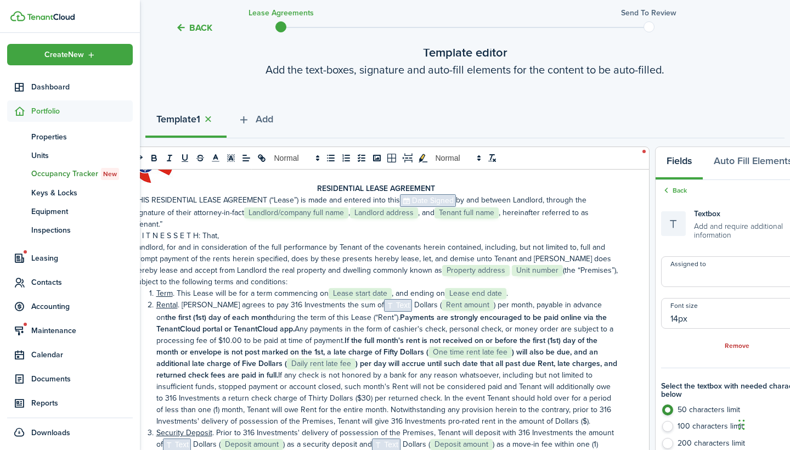
click at [312, 212] on span "Landlord/company full name" at bounding box center [296, 213] width 104 height 11
click at [384, 308] on span "Text" at bounding box center [398, 305] width 29 height 13
click at [384, 305] on span "Text" at bounding box center [398, 305] width 29 height 13
drag, startPoint x: 378, startPoint y: 308, endPoint x: 349, endPoint y: 307, distance: 29.1
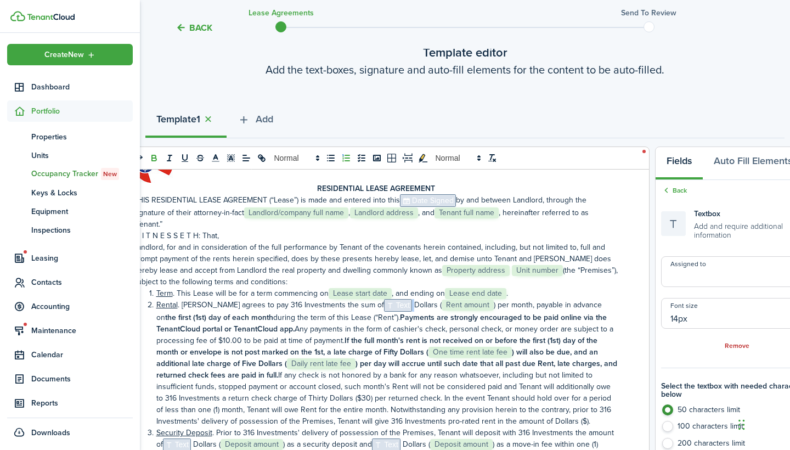
click at [349, 307] on li "Rental . [PERSON_NAME] agrees to pay 316 Investments the sum of ﻿﻿﻿﻿﻿ Text ﻿ Do…" at bounding box center [382, 363] width 474 height 128
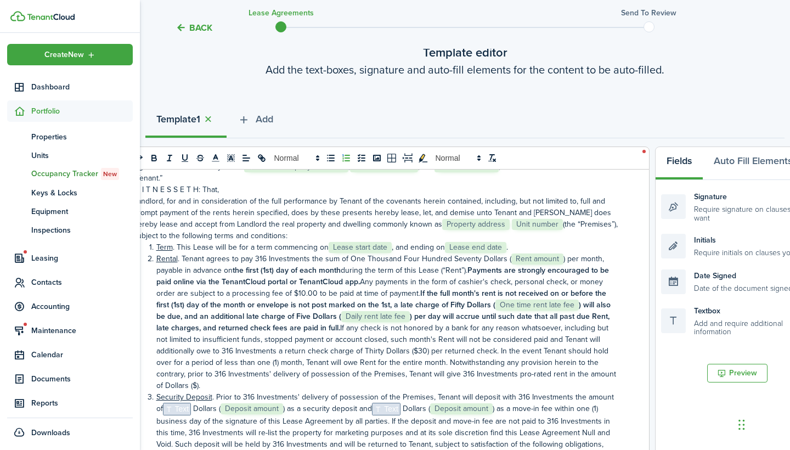
scroll to position [173, 0]
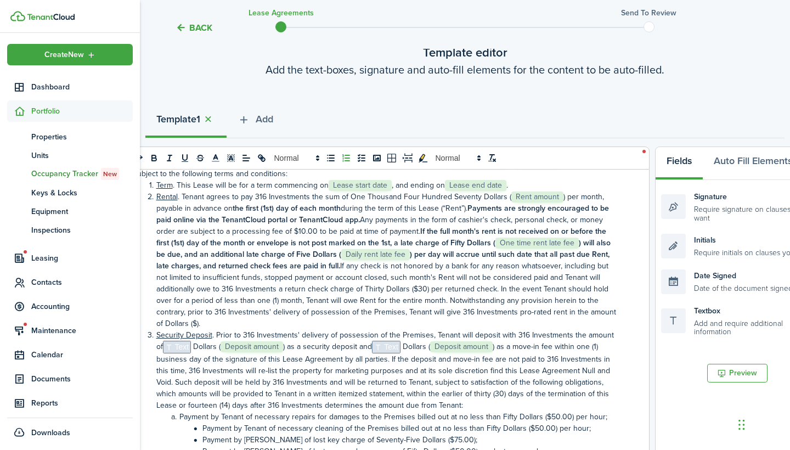
click at [396, 335] on li "Security Deposit . Prior to 316 Investments' delivery of possession of the Prem…" at bounding box center [382, 370] width 474 height 82
click at [188, 335] on li "Security Deposit . Prior to 316 Investments' delivery of possession of the Prem…" at bounding box center [382, 370] width 474 height 82
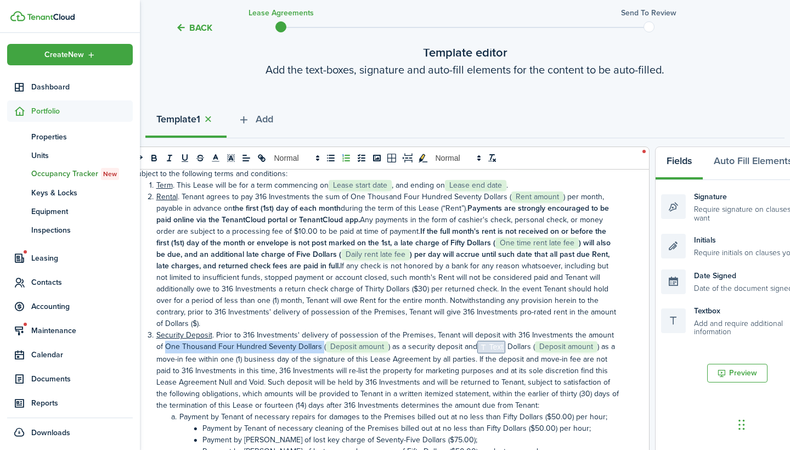
drag, startPoint x: 311, startPoint y: 336, endPoint x: 158, endPoint y: 335, distance: 153.2
click at [158, 335] on li "Security Deposit . Prior to 316 Investments' delivery of possession of the Prem…" at bounding box center [382, 370] width 474 height 82
copy li "One Thousand Four Hundred Seventy Dollars"
click at [496, 337] on li "Security Deposit . Prior to 316 Investments' delivery of possession of the Prem…" at bounding box center [382, 370] width 474 height 82
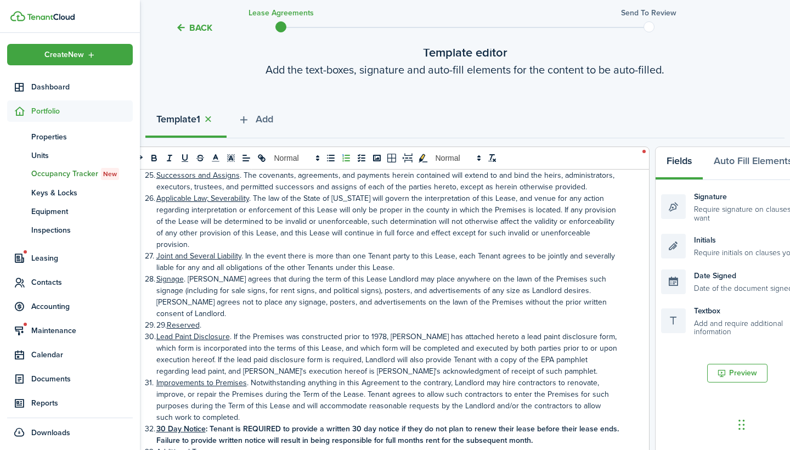
scroll to position [2581, 0]
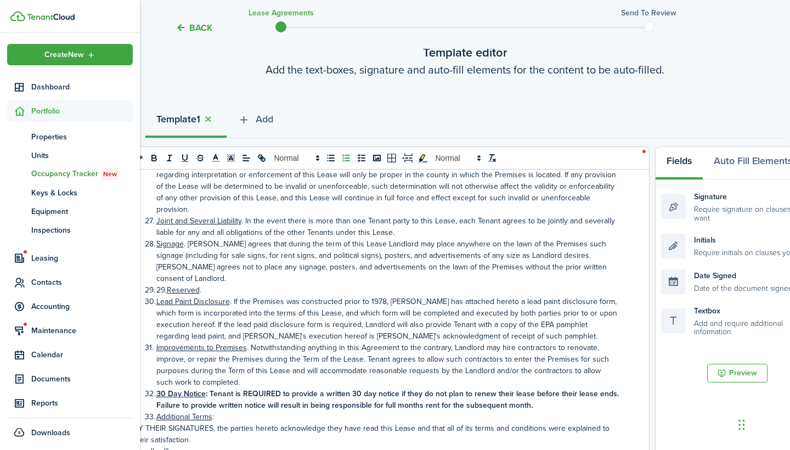
click at [267, 387] on li "Additional Terms :" at bounding box center [382, 417] width 474 height 12
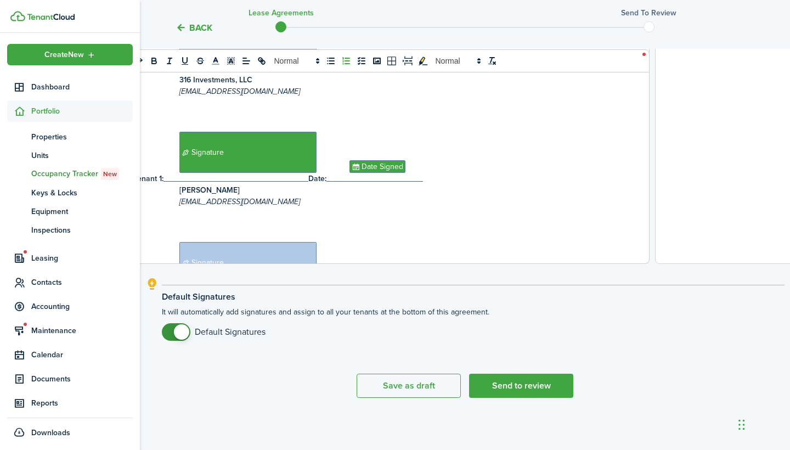
scroll to position [403, 0]
click at [438, 387] on button "Save as draft" at bounding box center [409, 386] width 104 height 24
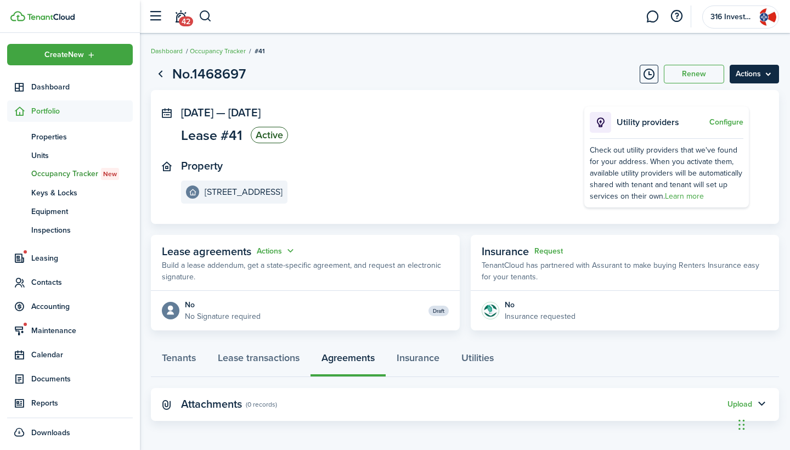
click at [756, 76] on menu-btn "Actions" at bounding box center [754, 74] width 49 height 19
click at [584, 65] on page-view-header "No.1468697 Renew Actions" at bounding box center [465, 74] width 629 height 21
click at [287, 357] on link "Lease transactions" at bounding box center [259, 360] width 104 height 33
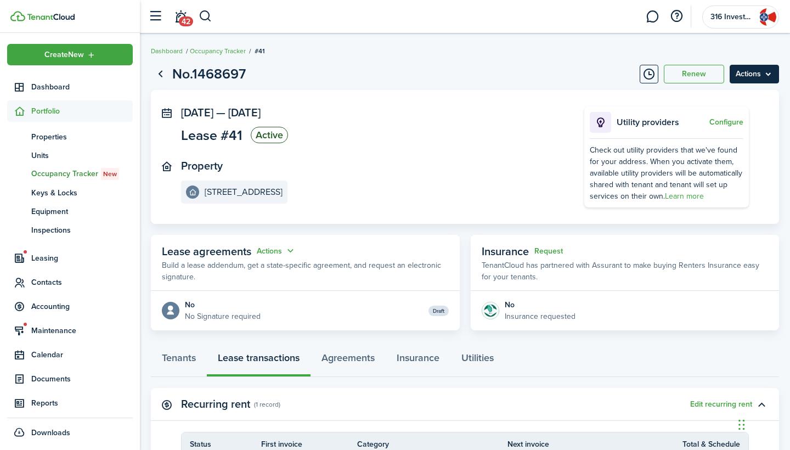
click at [758, 74] on menu-btn "Actions" at bounding box center [754, 74] width 49 height 19
click at [710, 49] on breadcrumb "Dashboard Occupancy Tracker #41" at bounding box center [465, 45] width 629 height 25
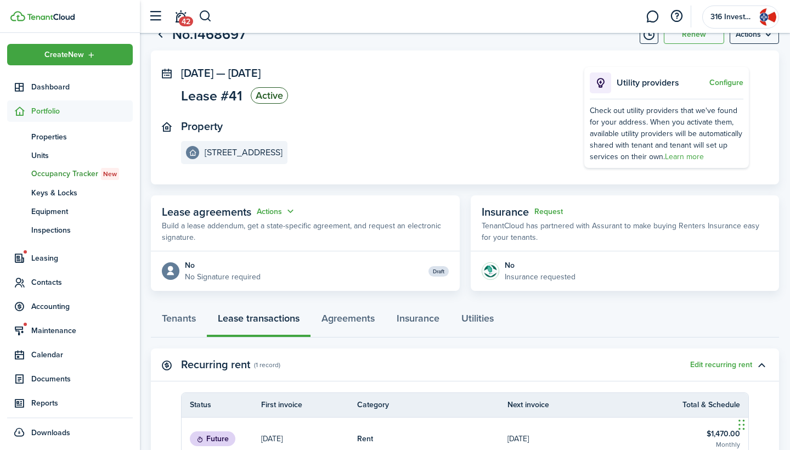
scroll to position [40, 0]
click at [455, 172] on panel-main-body "[DATE] — [DATE] Lease #41 Active Property [STREET_ADDRESS] Utility providers Co…" at bounding box center [465, 117] width 629 height 134
click at [355, 314] on link "Agreements" at bounding box center [348, 320] width 75 height 33
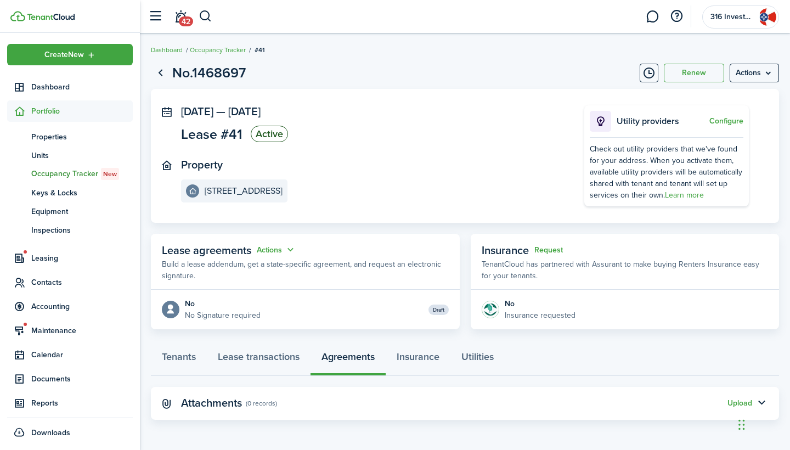
scroll to position [1, 0]
click at [280, 250] on button "Actions" at bounding box center [277, 250] width 40 height 13
click at [257, 268] on link "Edit" at bounding box center [249, 271] width 96 height 19
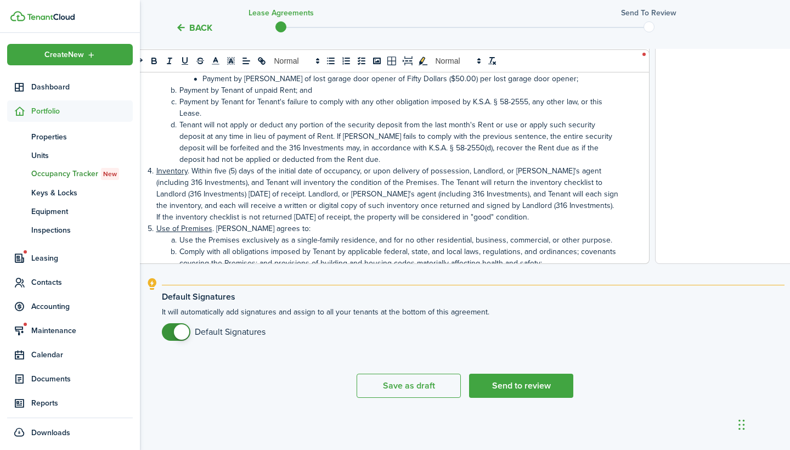
scroll to position [403, 0]
click at [525, 387] on button "Send to review" at bounding box center [521, 386] width 104 height 24
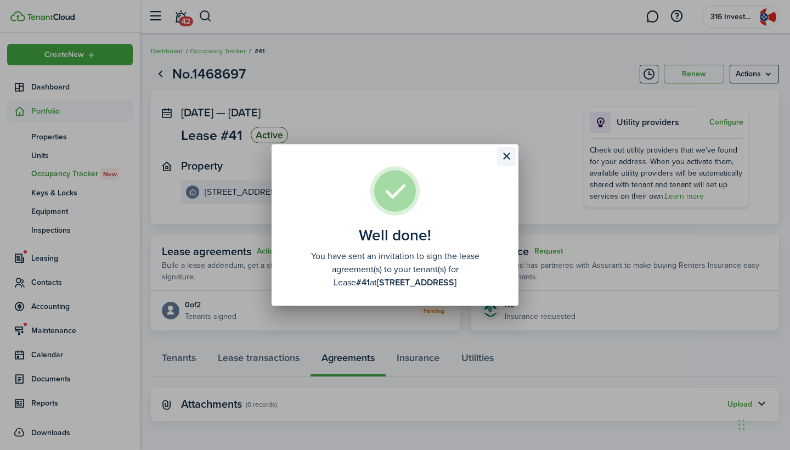
click at [506, 156] on button "Close modal" at bounding box center [506, 156] width 19 height 19
